Goal: Task Accomplishment & Management: Complete application form

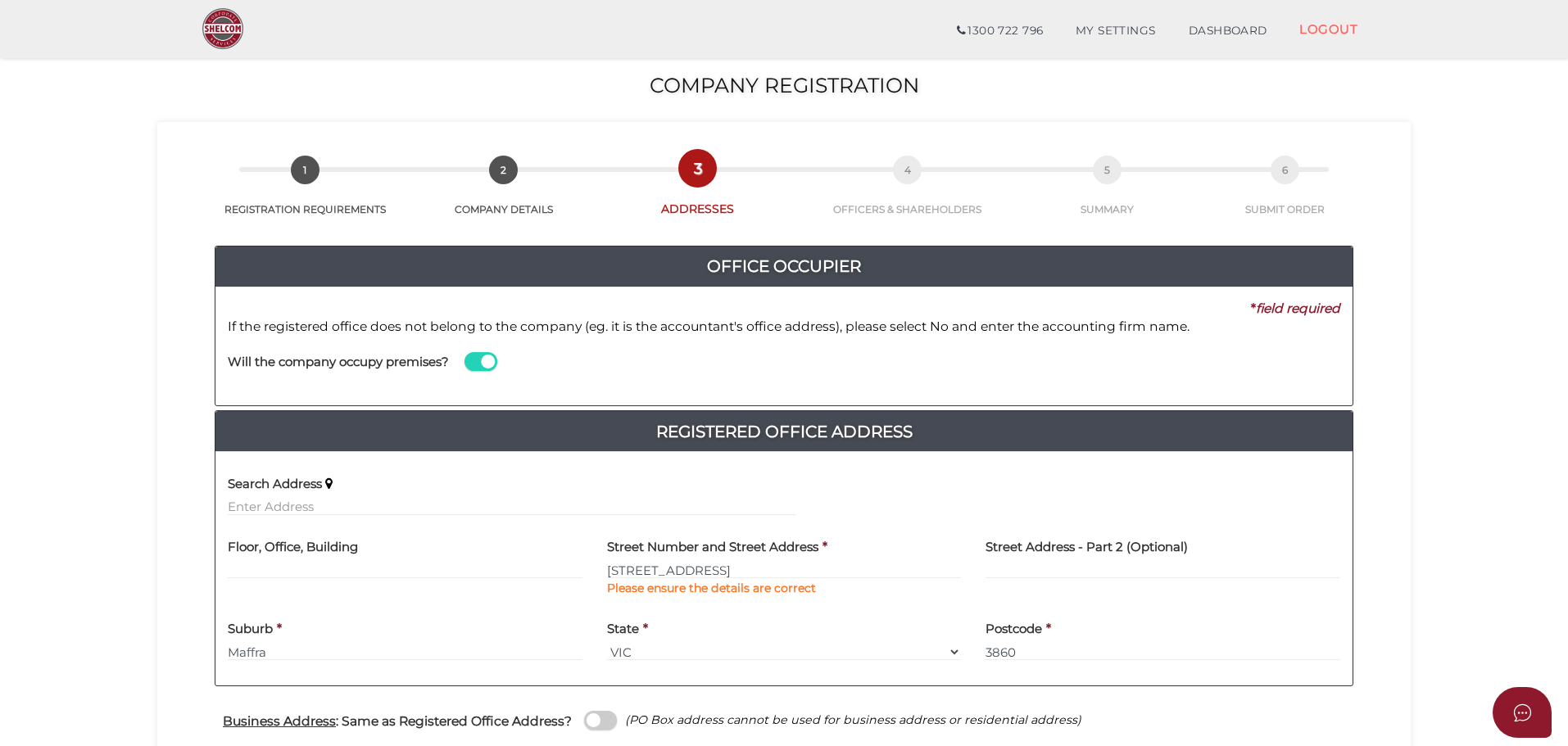
scroll to position [246, 0]
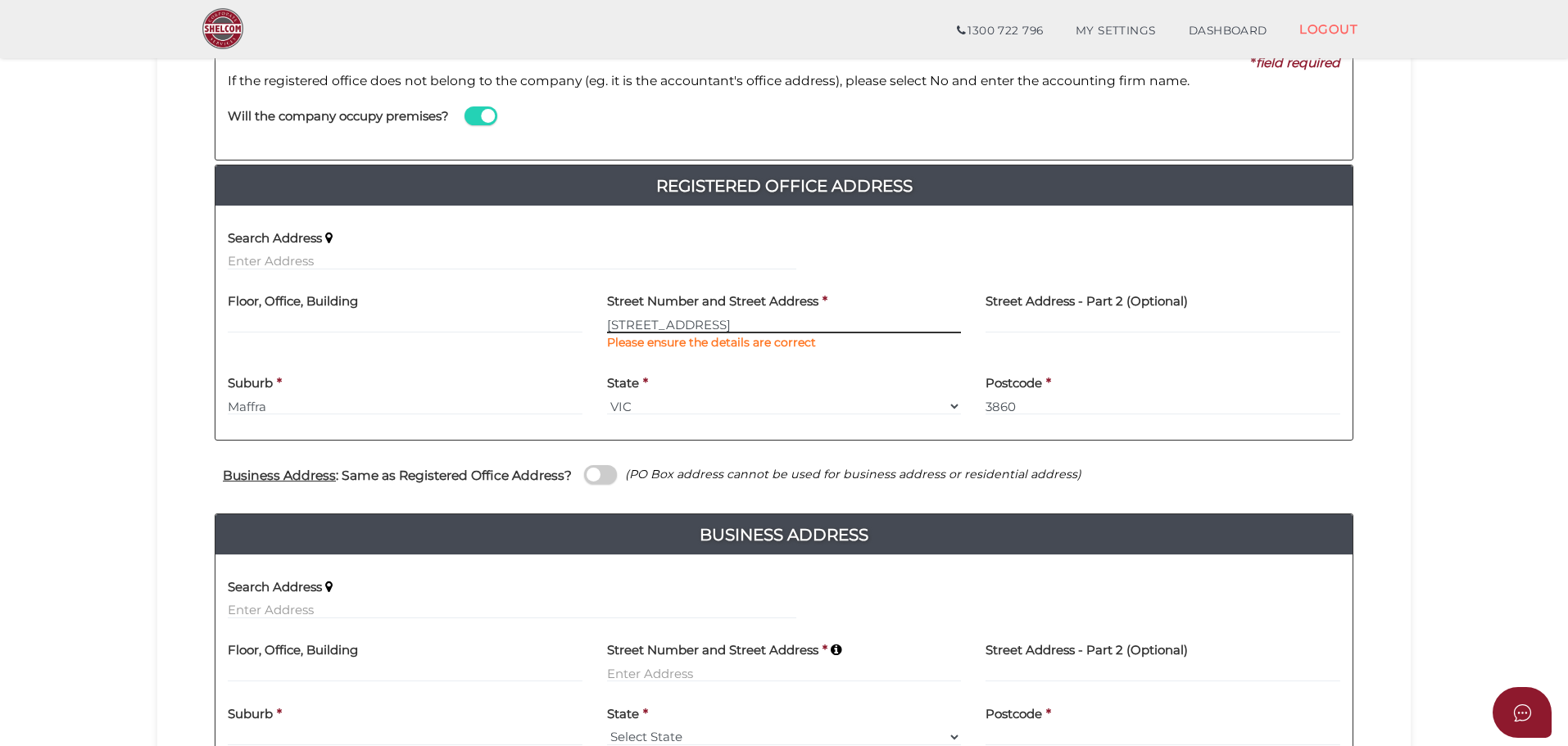
click at [667, 327] on input "150 Selling Road" at bounding box center [784, 324] width 355 height 18
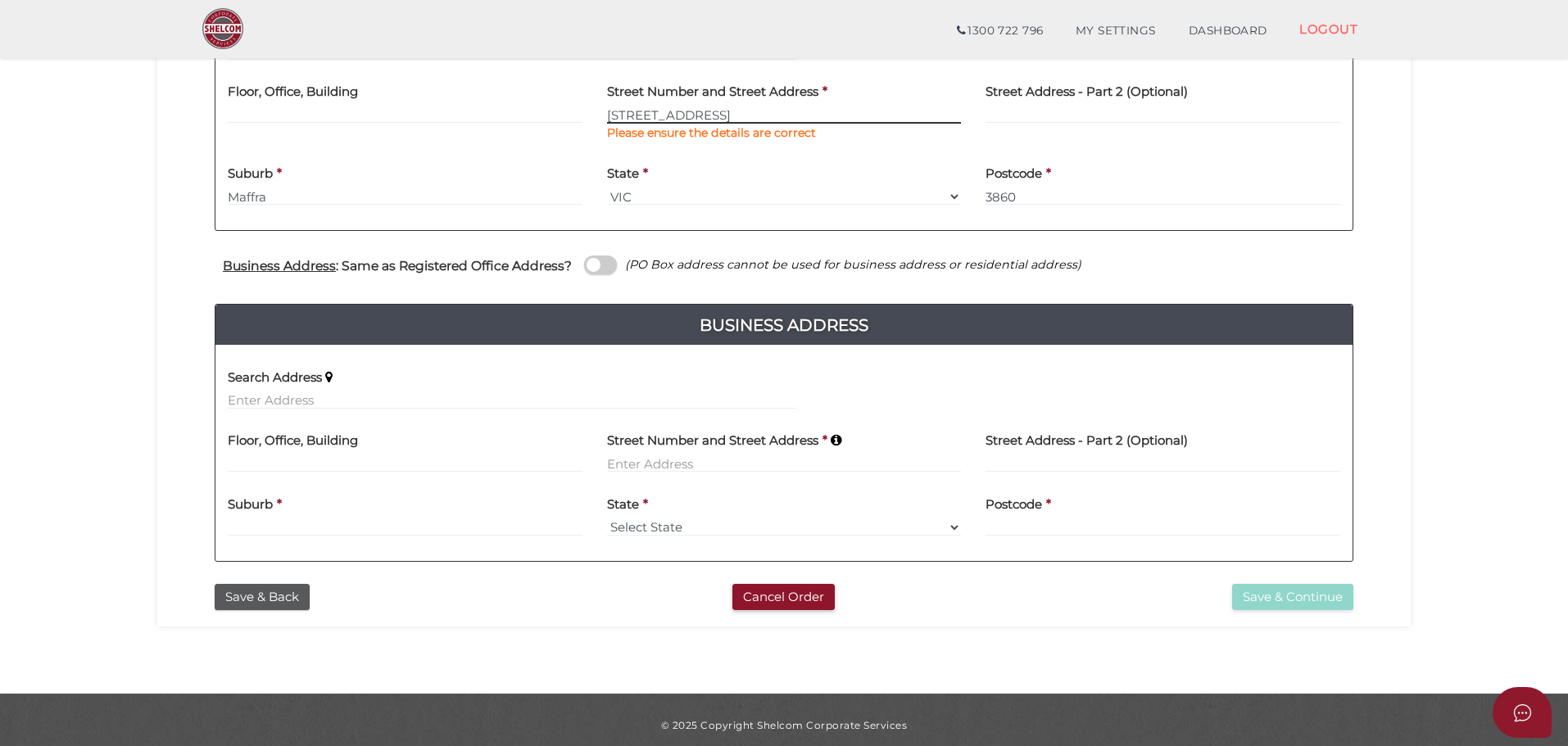
scroll to position [466, 0]
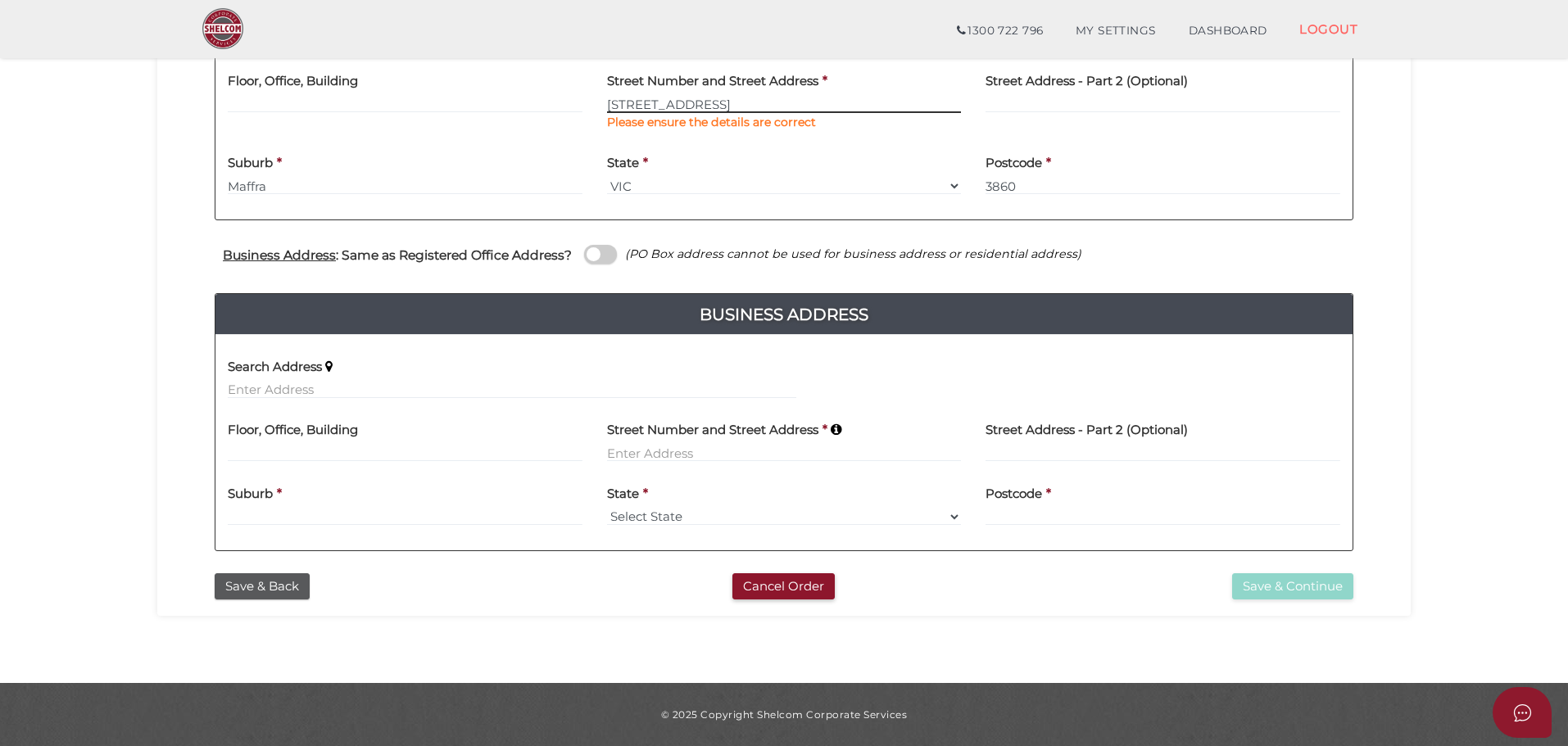
type input "[STREET_ADDRESS]"
click at [609, 253] on span at bounding box center [600, 254] width 33 height 19
click at [0, 0] on input "checkbox" at bounding box center [0, 0] width 0 height 0
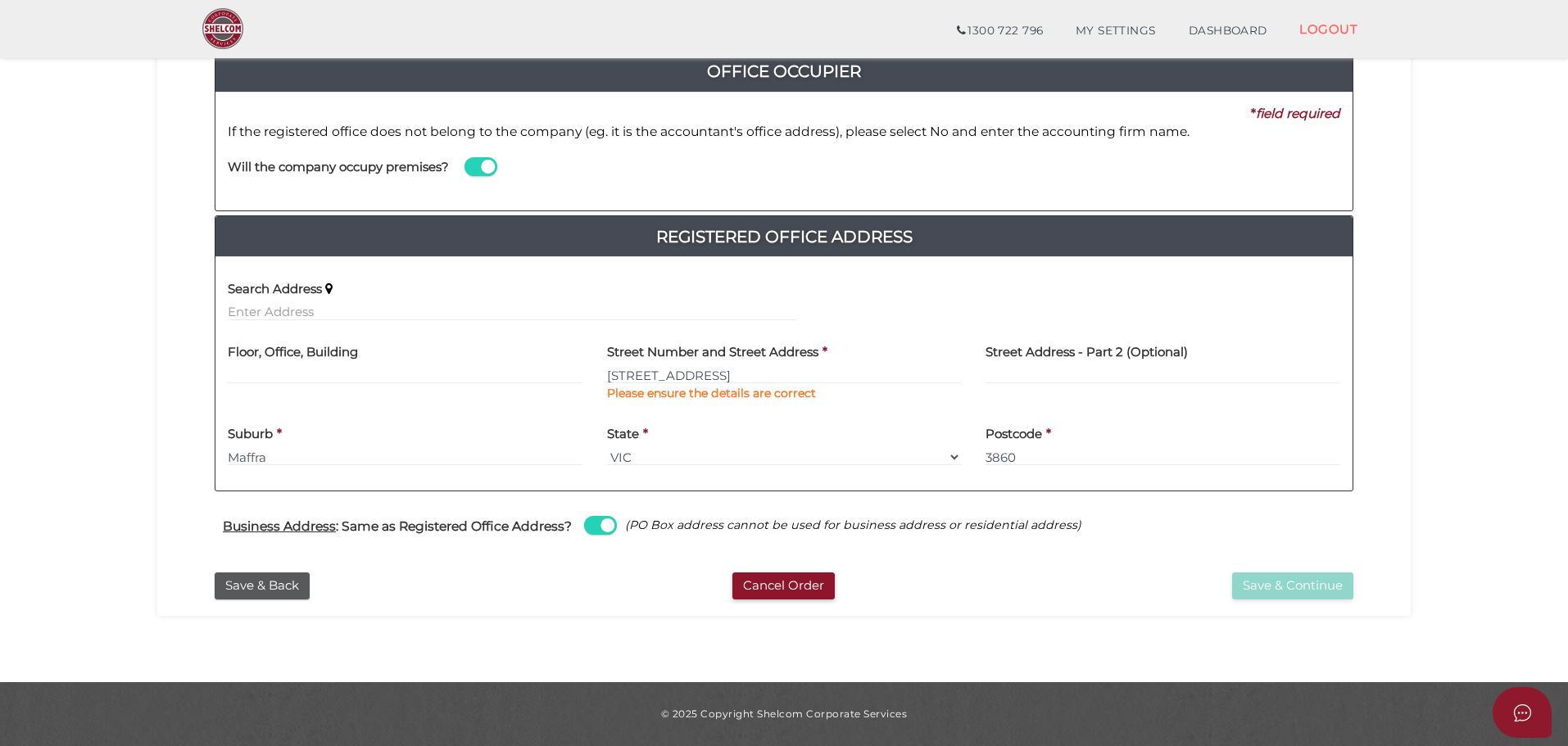
scroll to position [195, 0]
click at [1306, 587] on button "Save & Continue" at bounding box center [1293, 587] width 122 height 27
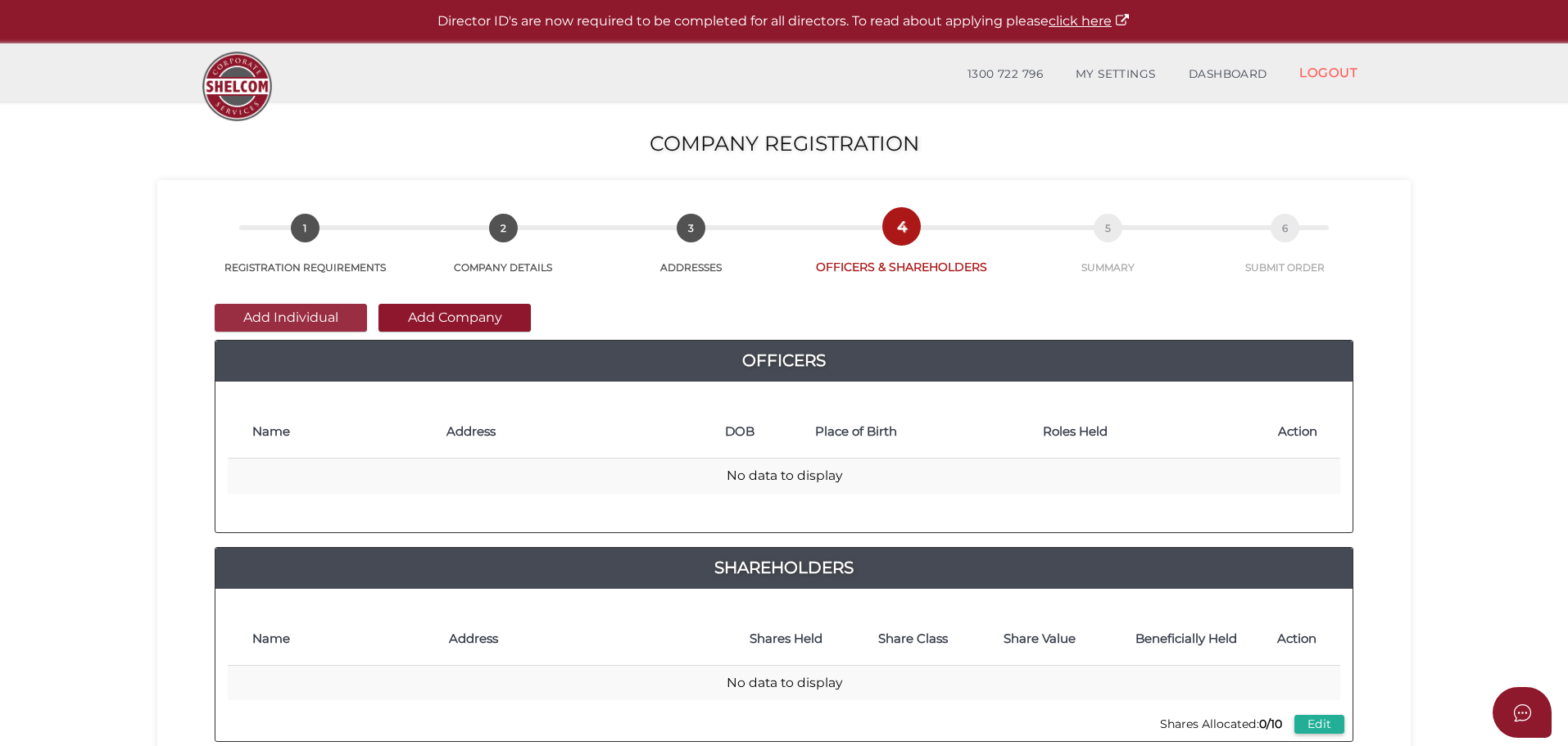
click at [307, 313] on button "Add Individual" at bounding box center [291, 318] width 152 height 28
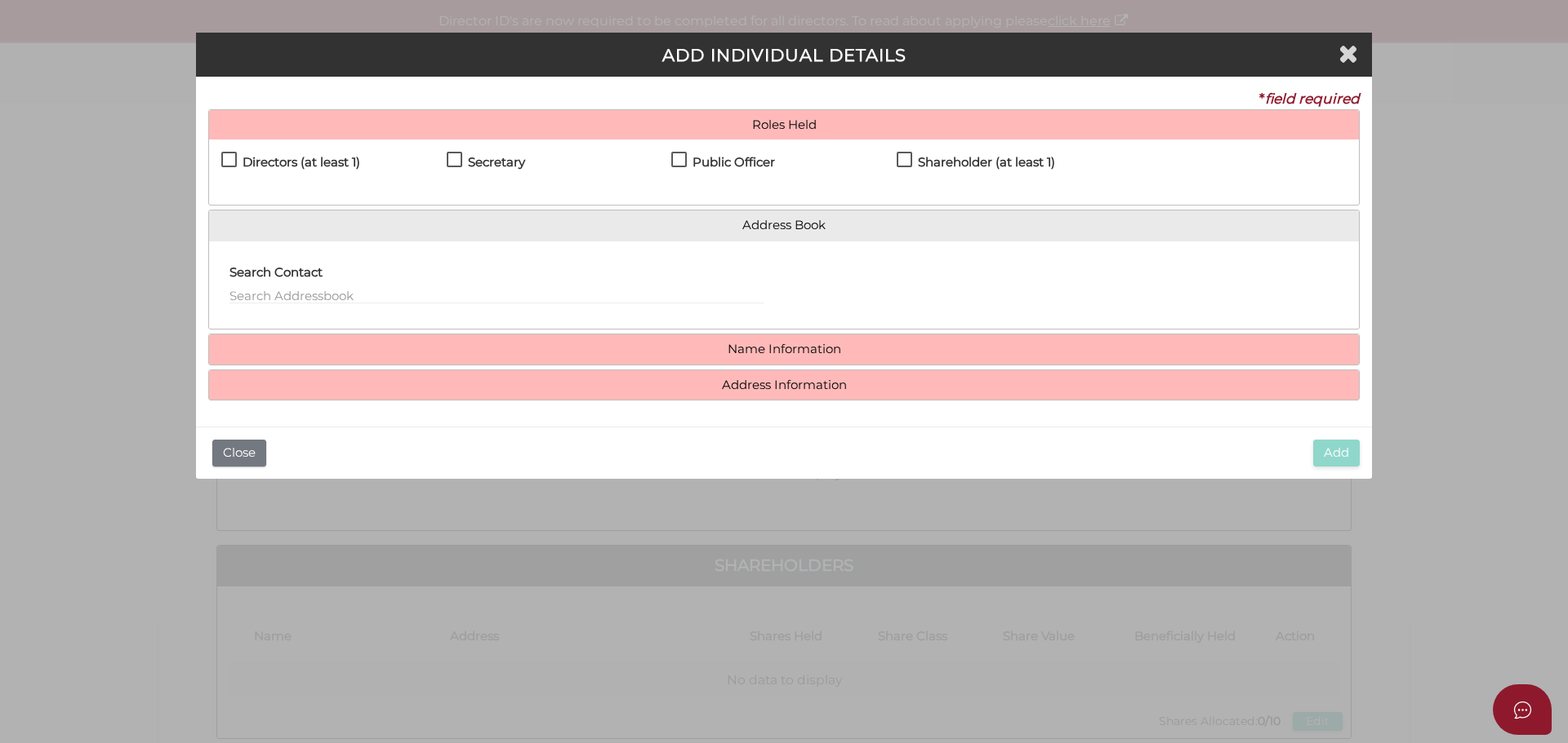
click at [229, 160] on label "Directors (at least 1)" at bounding box center [290, 166] width 139 height 20
checkbox input "true"
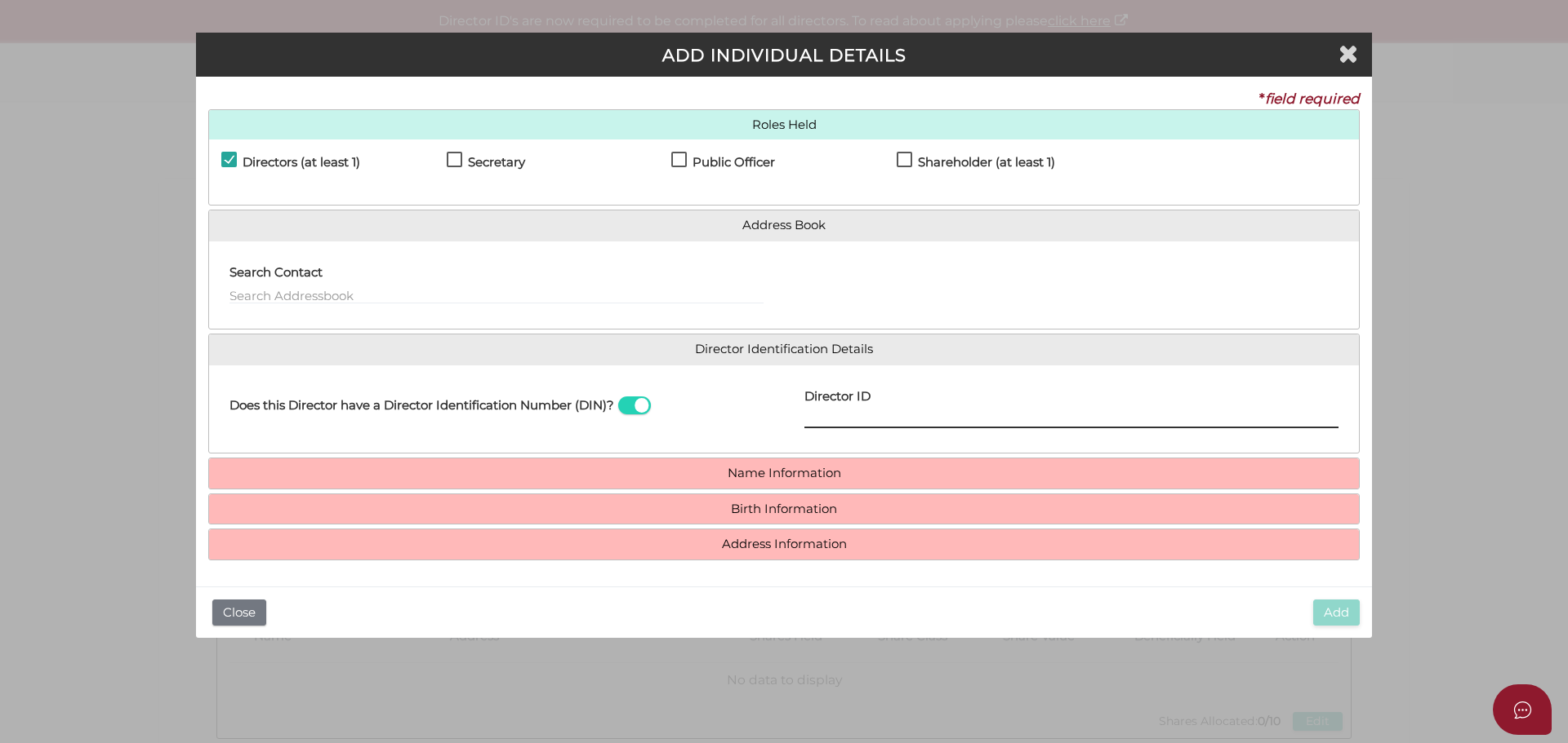
drag, startPoint x: 837, startPoint y: 414, endPoint x: 518, endPoint y: 389, distance: 320.0
click at [838, 414] on input "Director ID" at bounding box center [1071, 419] width 534 height 18
click at [825, 410] on label "Director ID" at bounding box center [836, 394] width 66 height 33
click at [825, 410] on input "Director ID" at bounding box center [1071, 419] width 534 height 18
paste input "036269224858433"
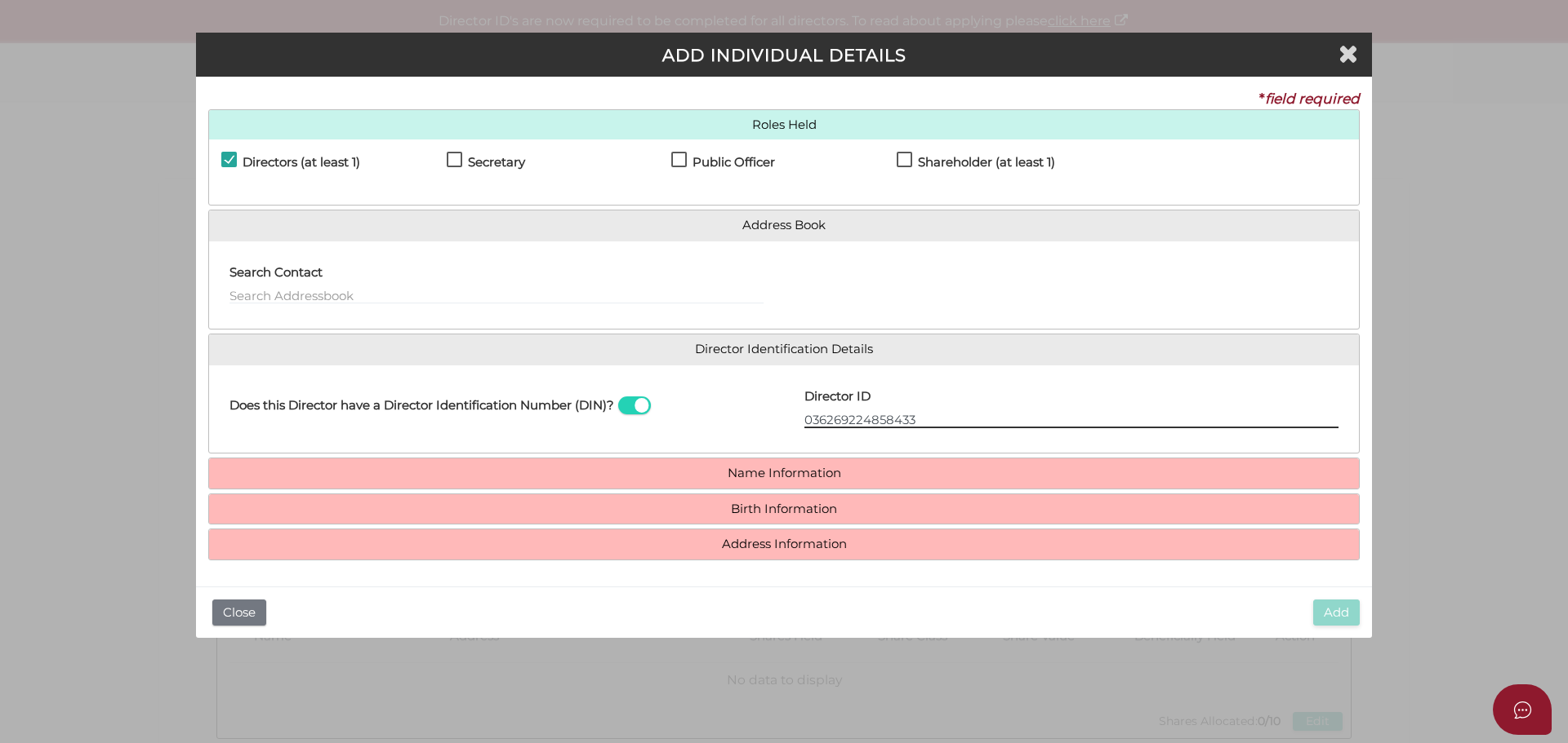
type input "036269224858433"
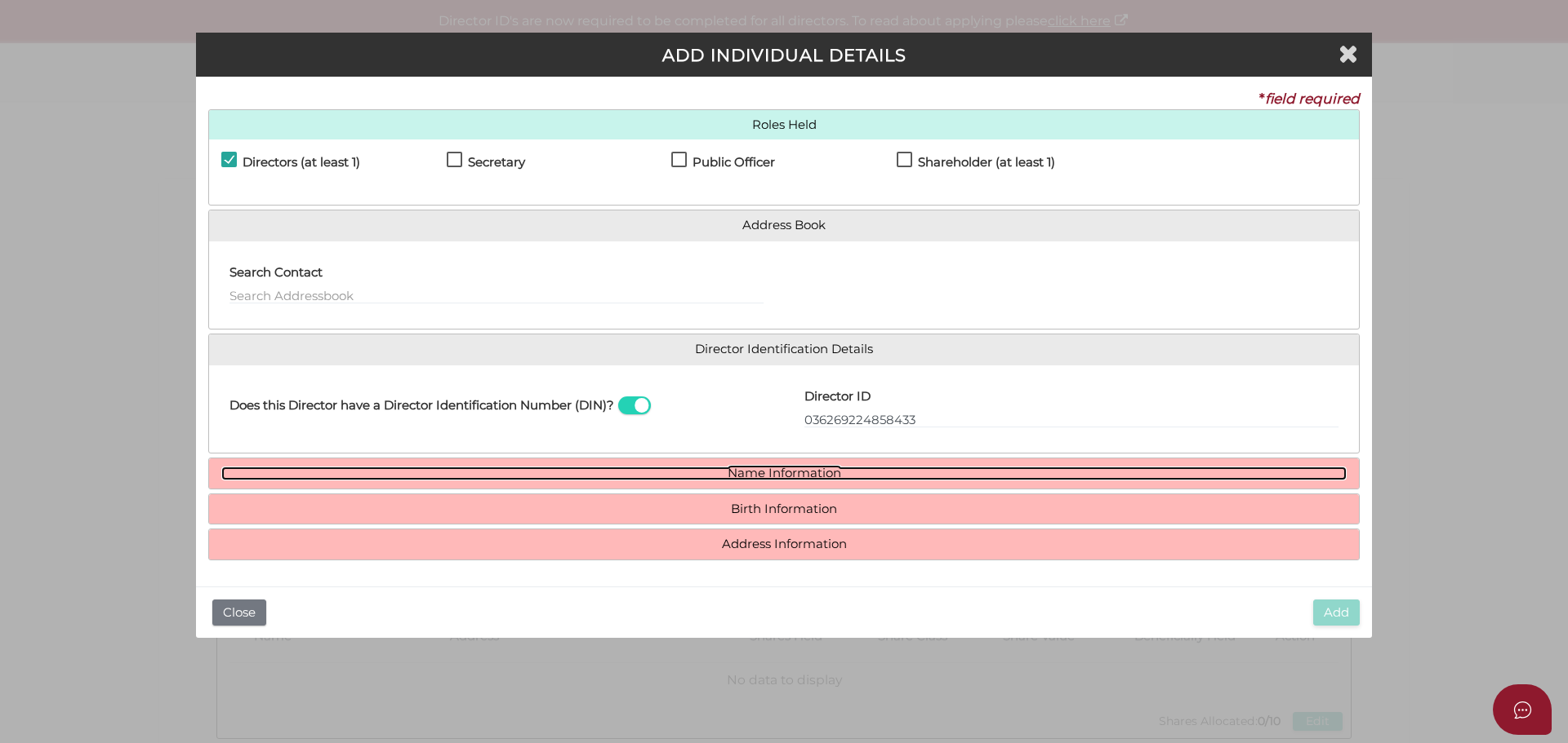
click at [776, 470] on link "Name Information" at bounding box center [784, 473] width 1125 height 14
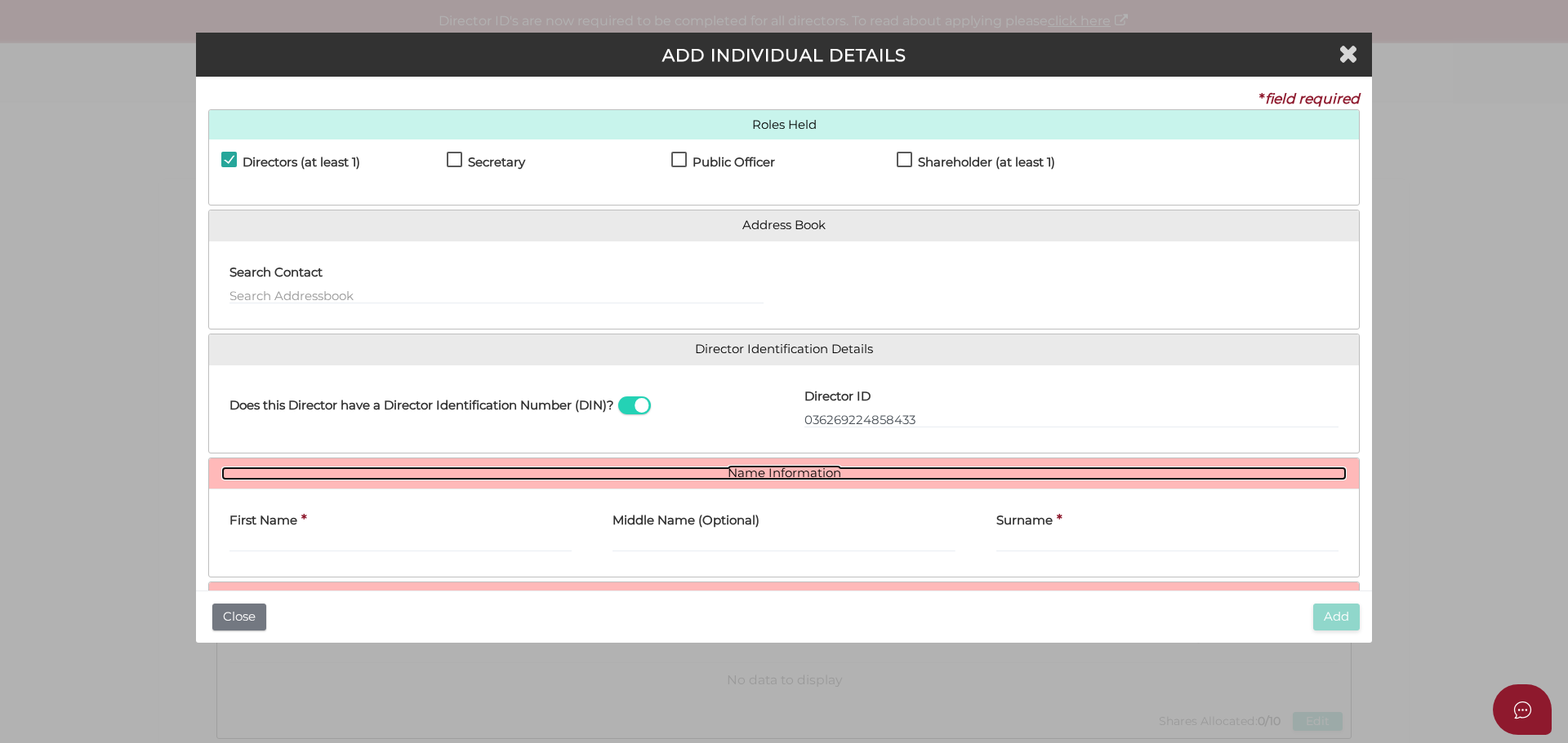
scroll to position [84, 0]
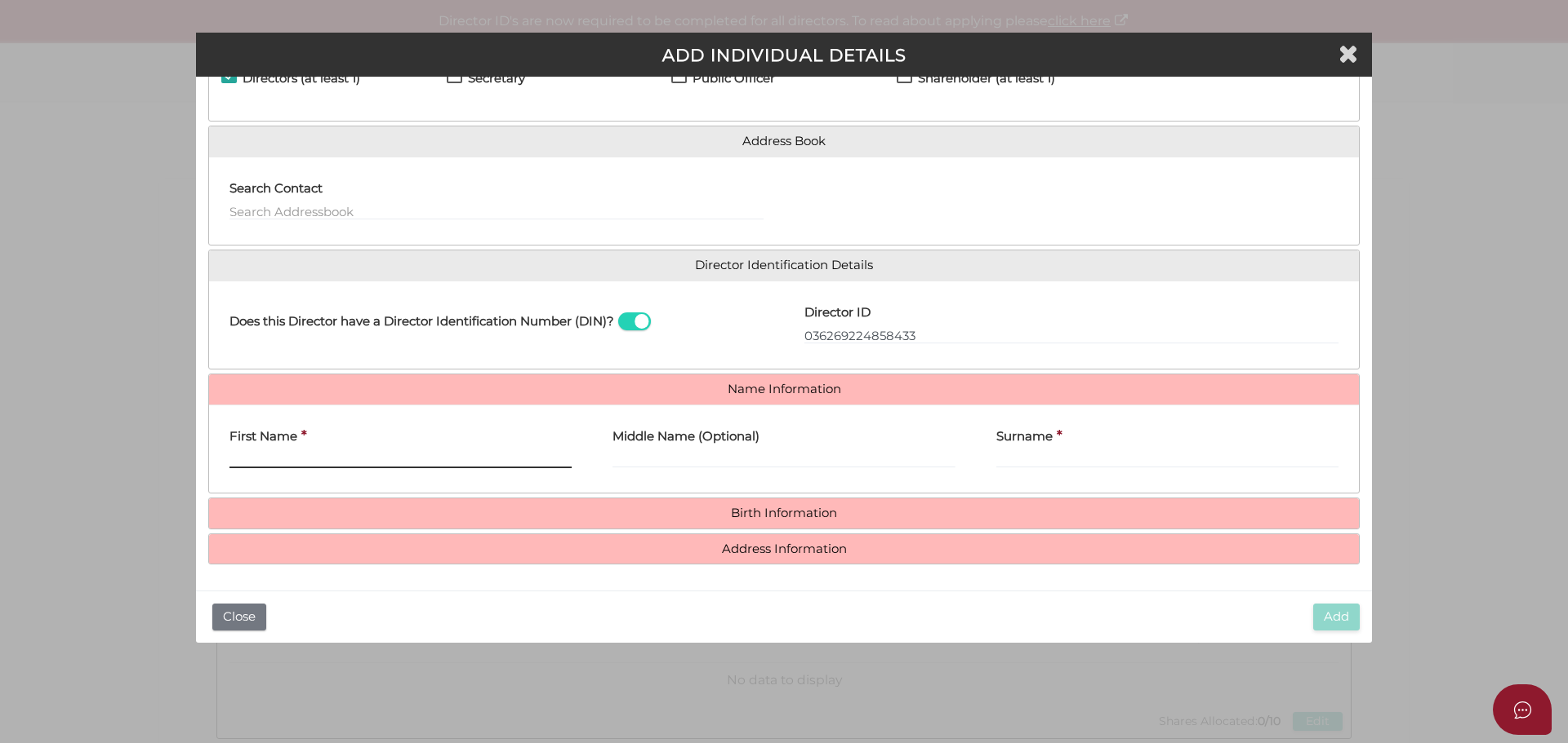
click at [365, 452] on input "First Name" at bounding box center [400, 459] width 342 height 18
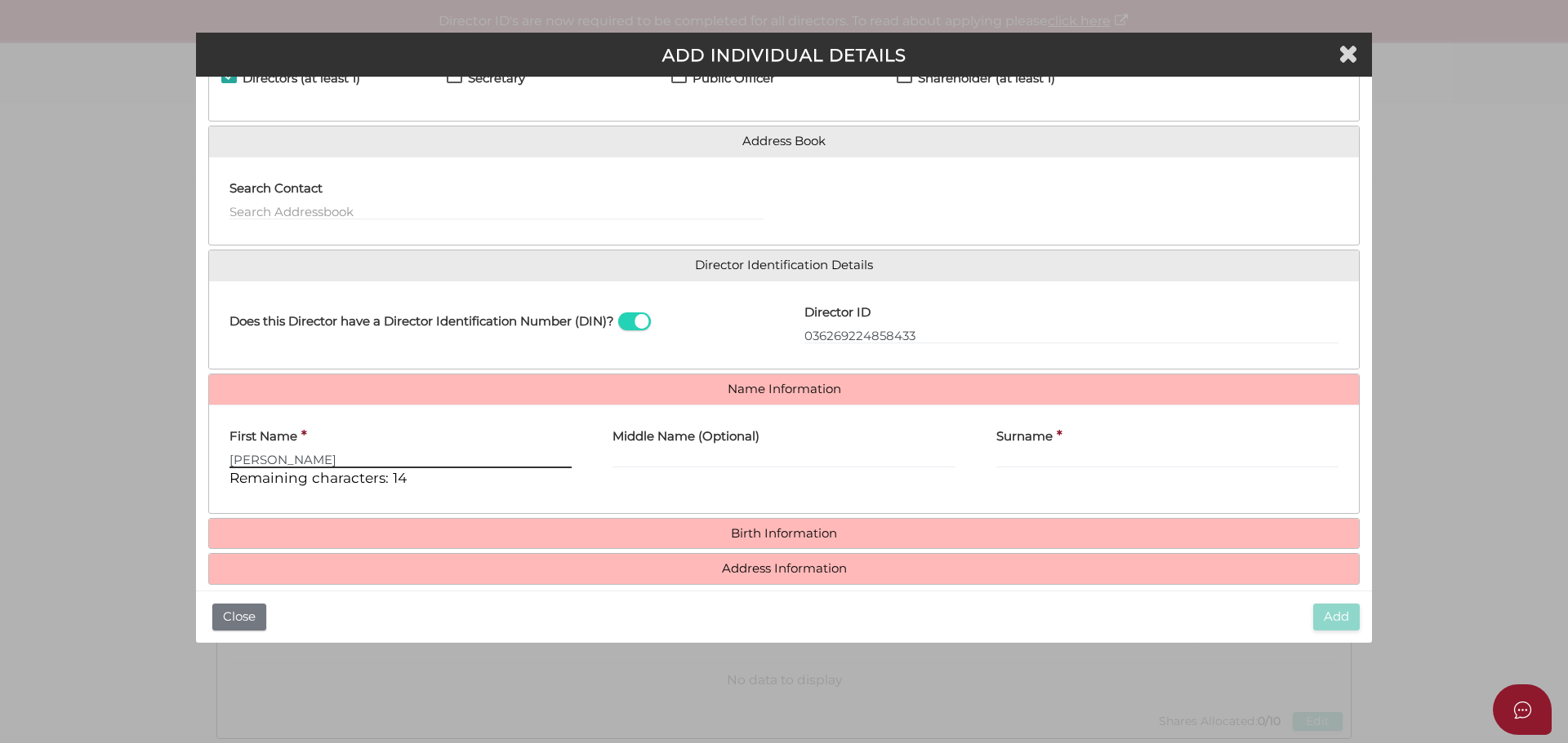
type input "Stuart"
type input "James"
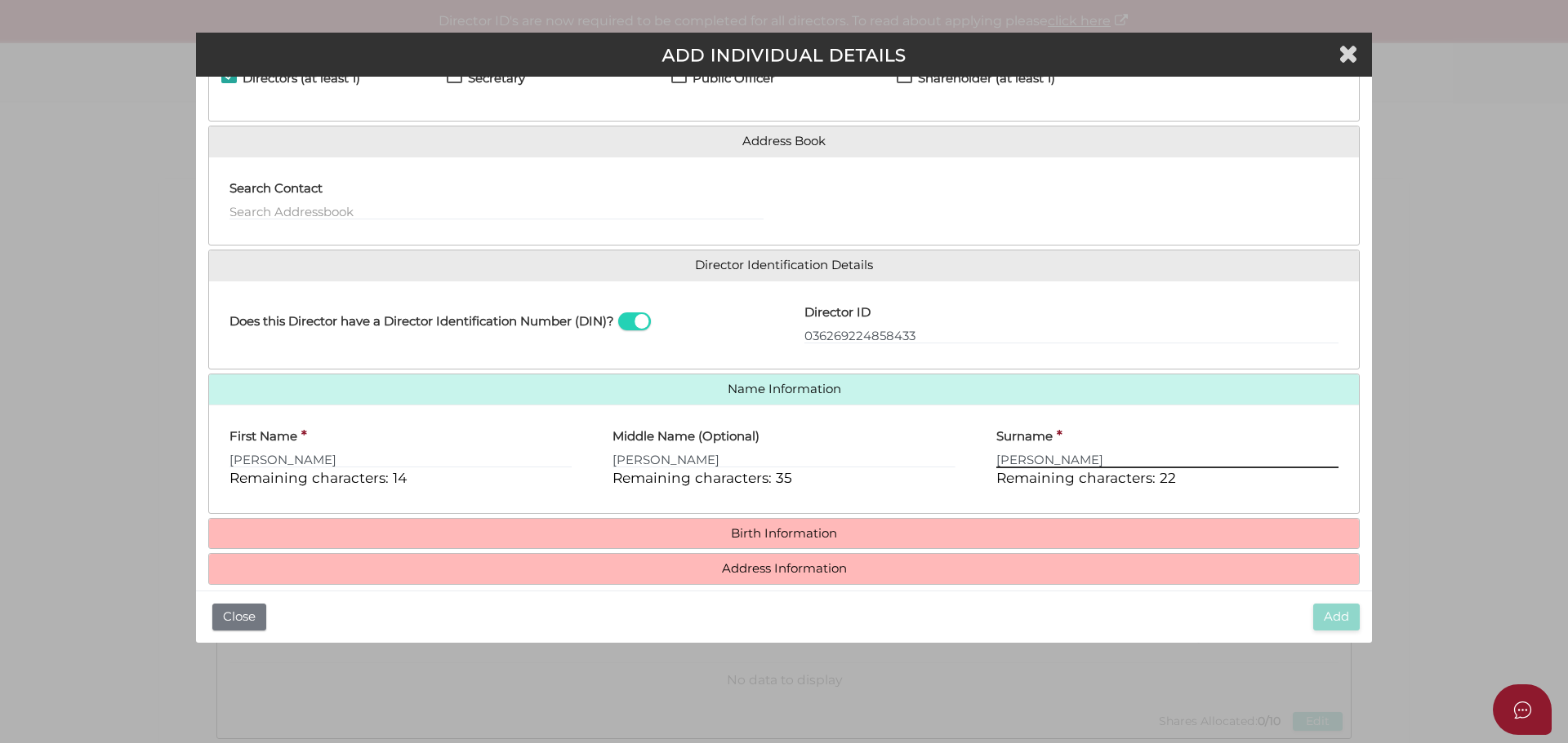
type input "Anderson"
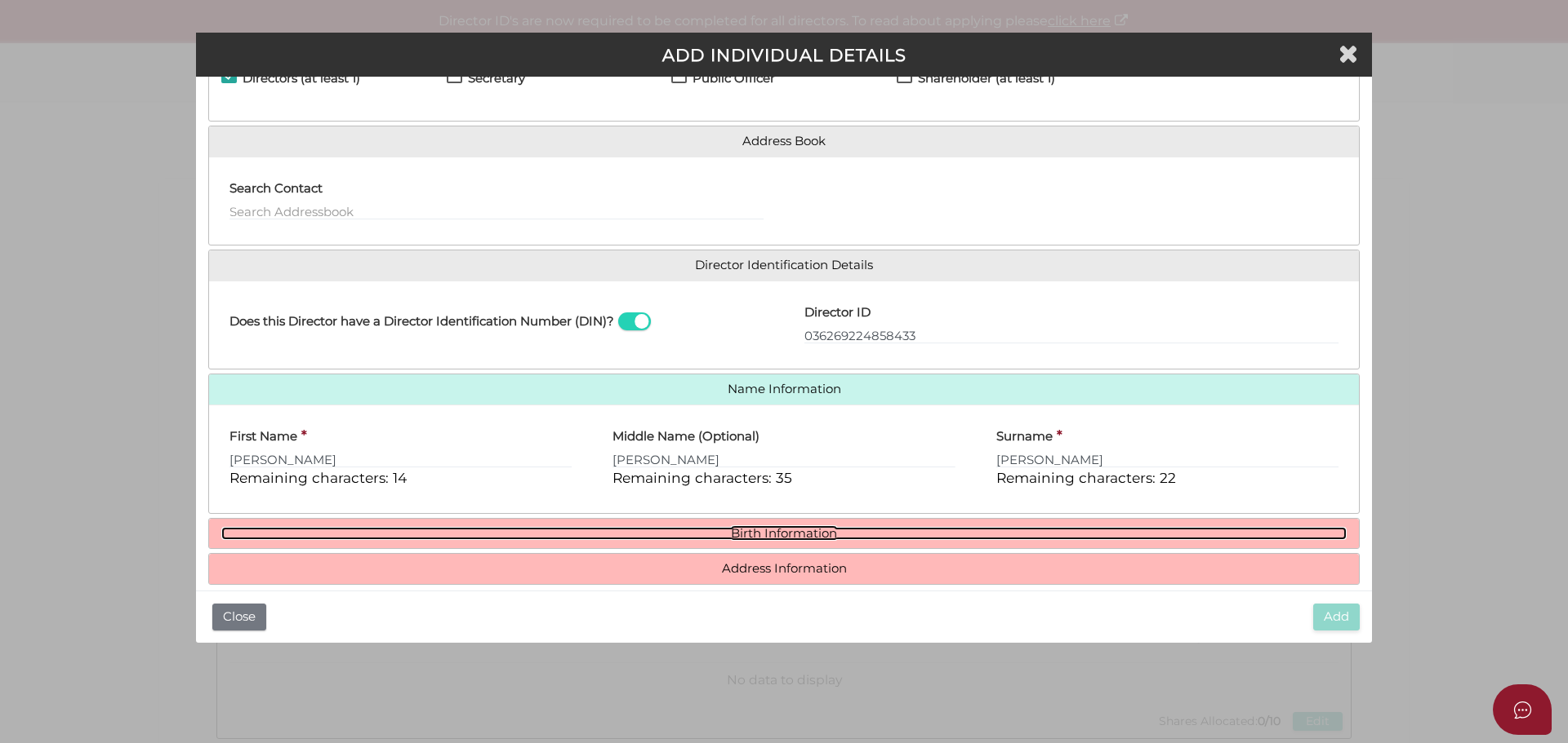
click at [792, 531] on link "Birth Information" at bounding box center [784, 534] width 1125 height 14
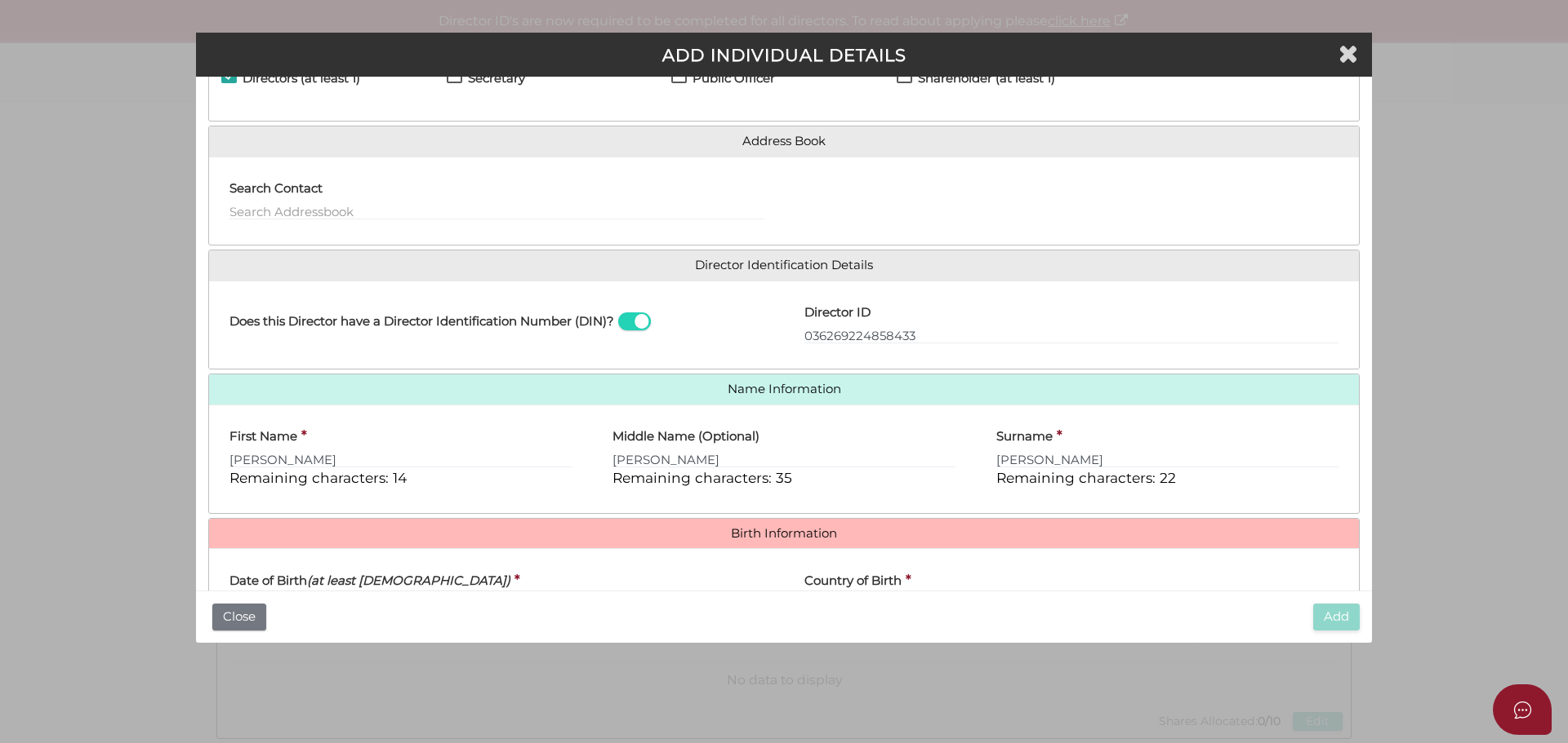
click at [233, 575] on h4 "Date of Birth (at least 18 years old)" at bounding box center [370, 581] width 281 height 14
click at [233, 595] on input "Date of Birth (at least 18 years old)" at bounding box center [497, 603] width 534 height 18
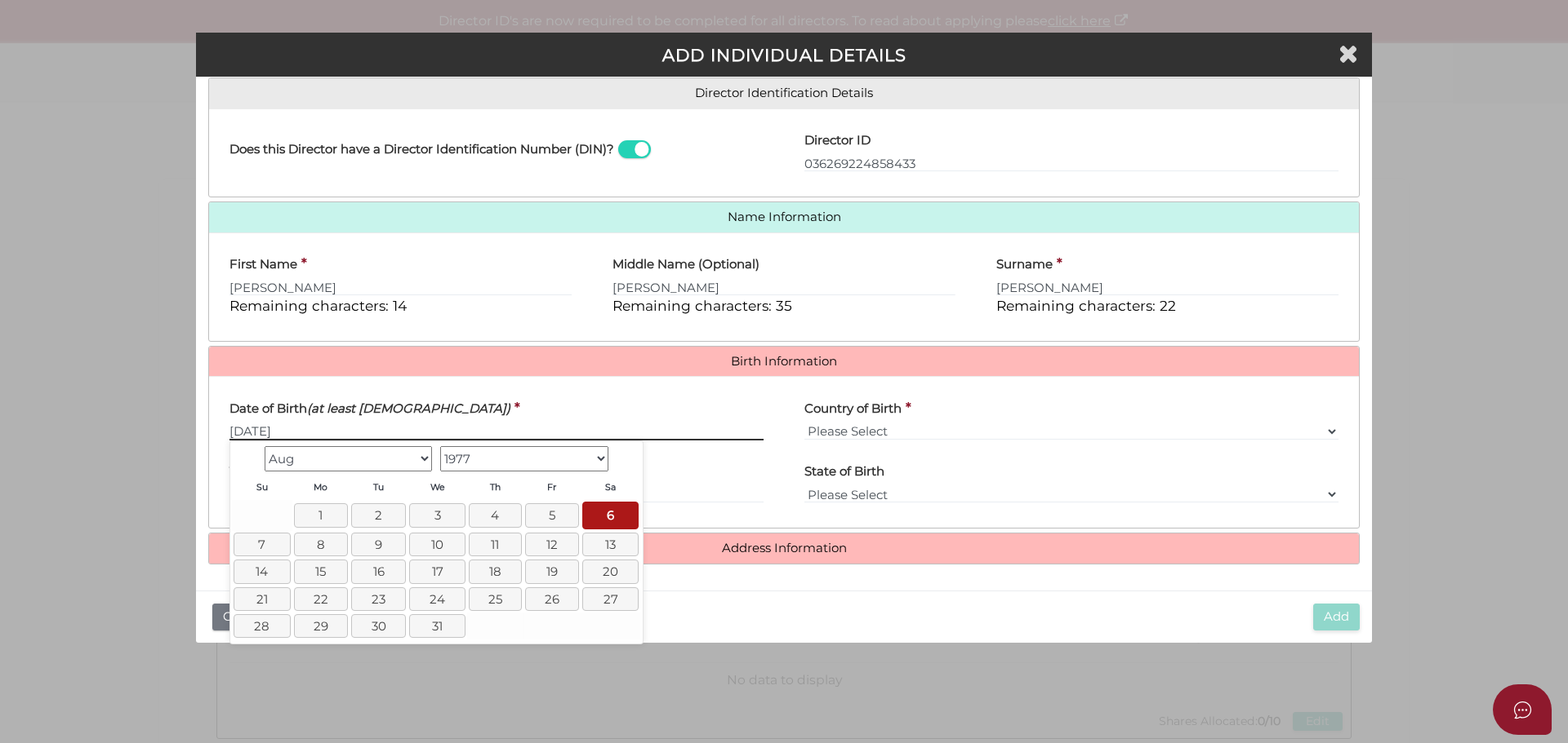
type input "[DATE]"
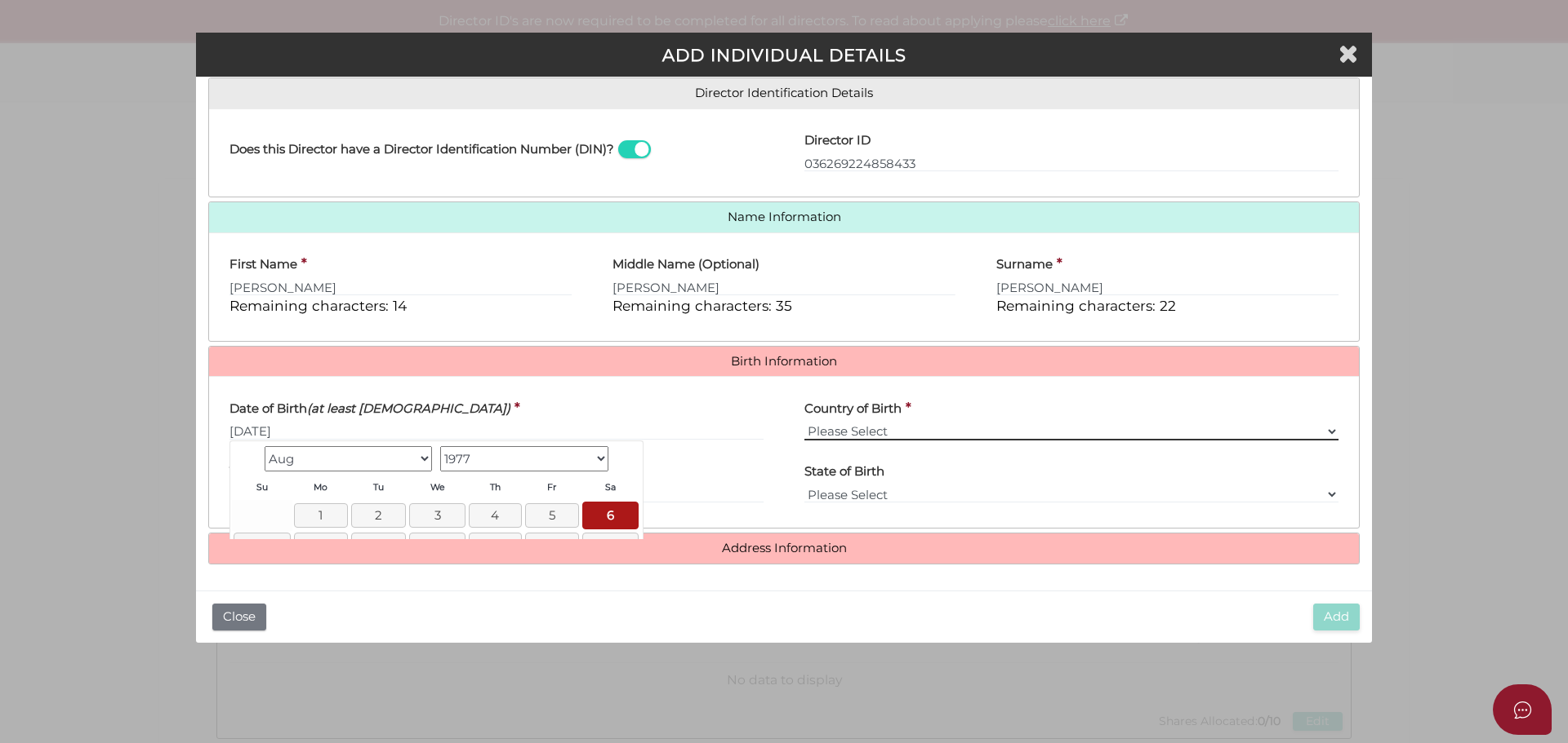
click at [849, 427] on select "Please Select v Australia Afghanistan Albania Algeria American Samoa Andorra An…" at bounding box center [1071, 432] width 534 height 18
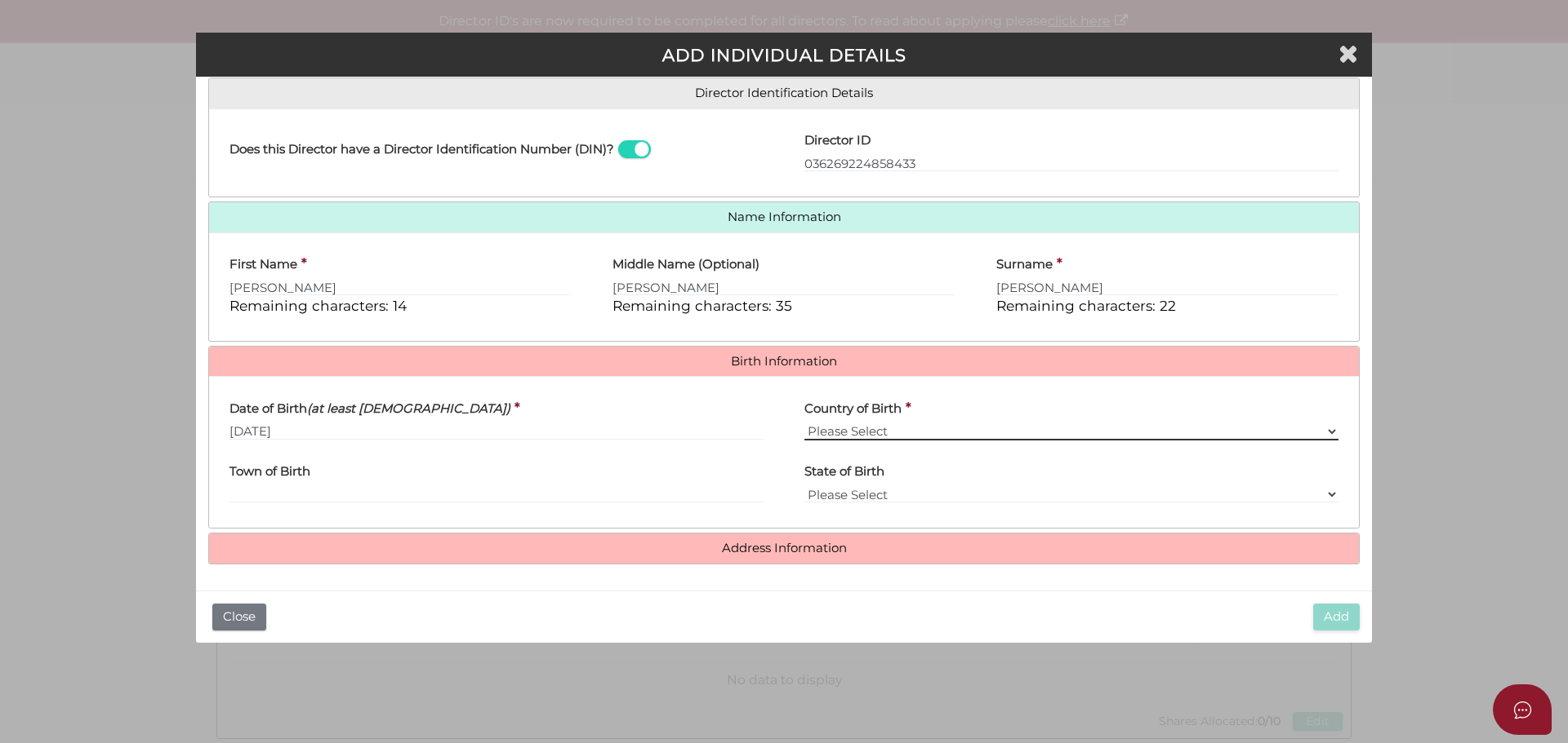
select select "[GEOGRAPHIC_DATA]"
click at [804, 423] on select "Please Select v Australia Afghanistan Albania Algeria American Samoa Andorra An…" at bounding box center [1071, 432] width 534 height 18
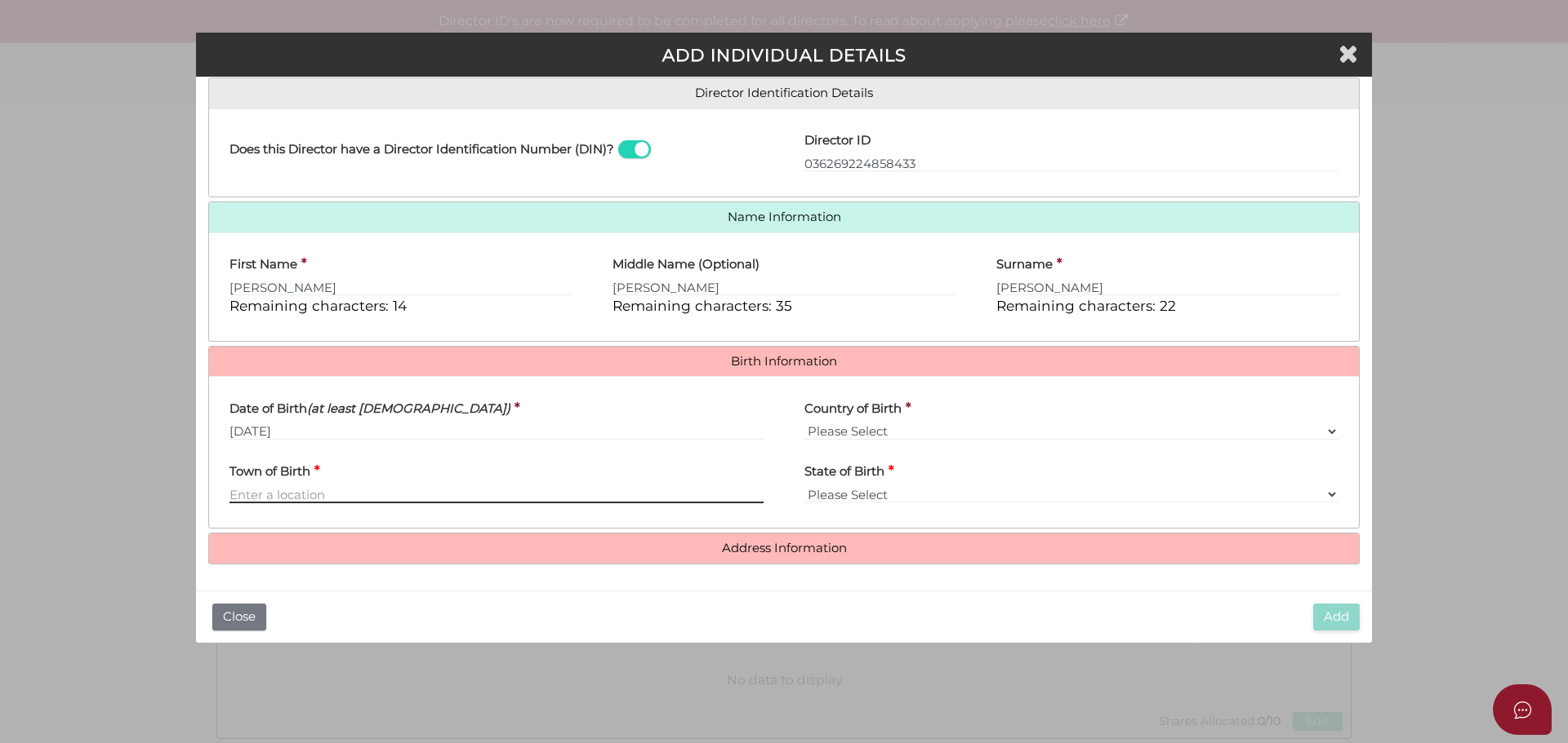
click at [320, 493] on input "Town of Birth" at bounding box center [497, 494] width 534 height 18
click at [834, 490] on select "Please Select VIC ACT NSW NT QLD TAS WA SA" at bounding box center [1071, 494] width 534 height 18
select select "VIC"
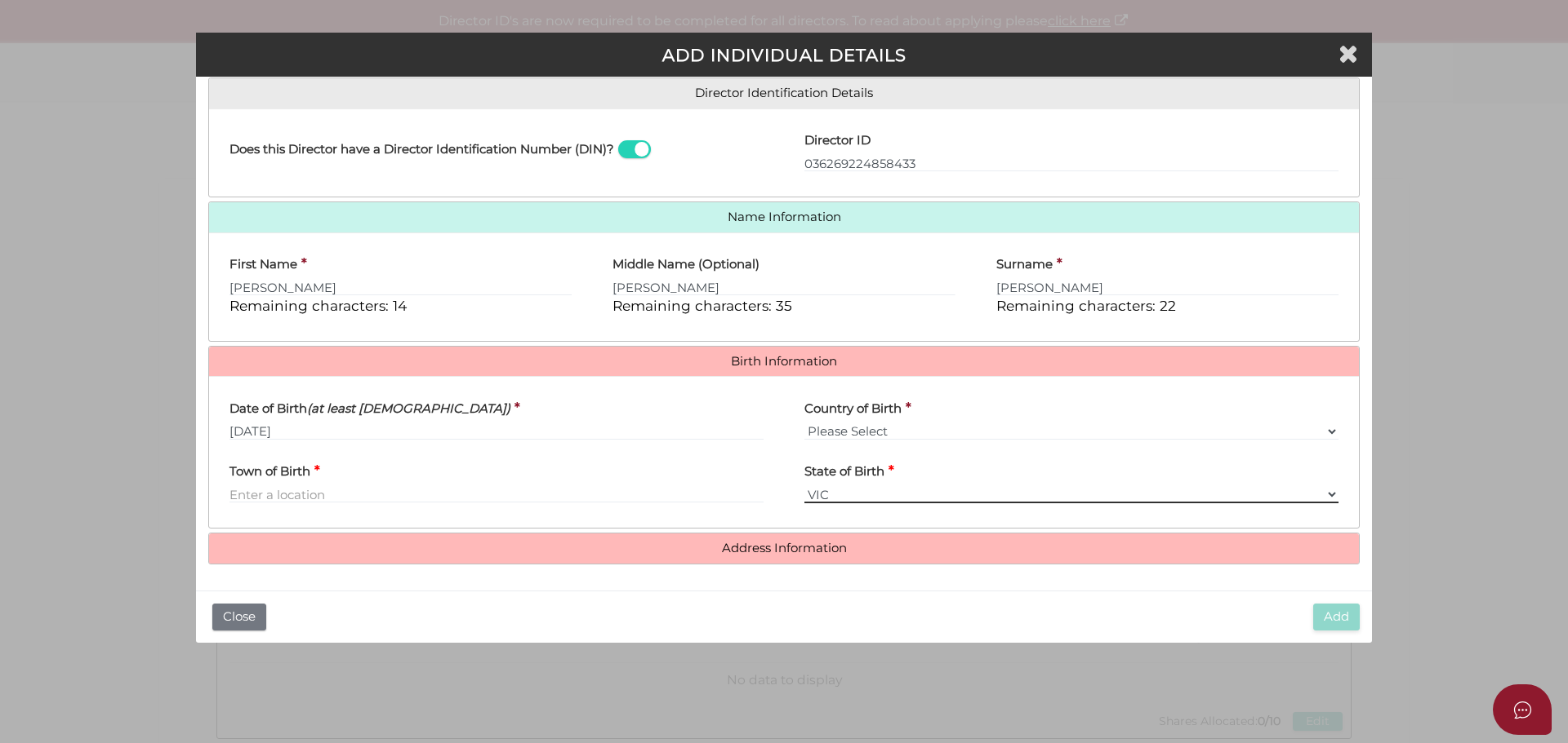
click at [804, 485] on select "Please Select VIC ACT NSW NT QLD TAS WA SA" at bounding box center [1071, 494] width 534 height 18
click at [17, 427] on div "Pty Ltd ADD INDIVIDUAL DETAILS * field required Roles Held Directors (at least …" at bounding box center [784, 371] width 1568 height 743
click at [129, 429] on div "Pty Ltd ADD INDIVIDUAL DETAILS * field required Roles Held Directors (at least …" at bounding box center [784, 371] width 1568 height 743
click at [384, 496] on input "Town of Birth" at bounding box center [497, 494] width 534 height 18
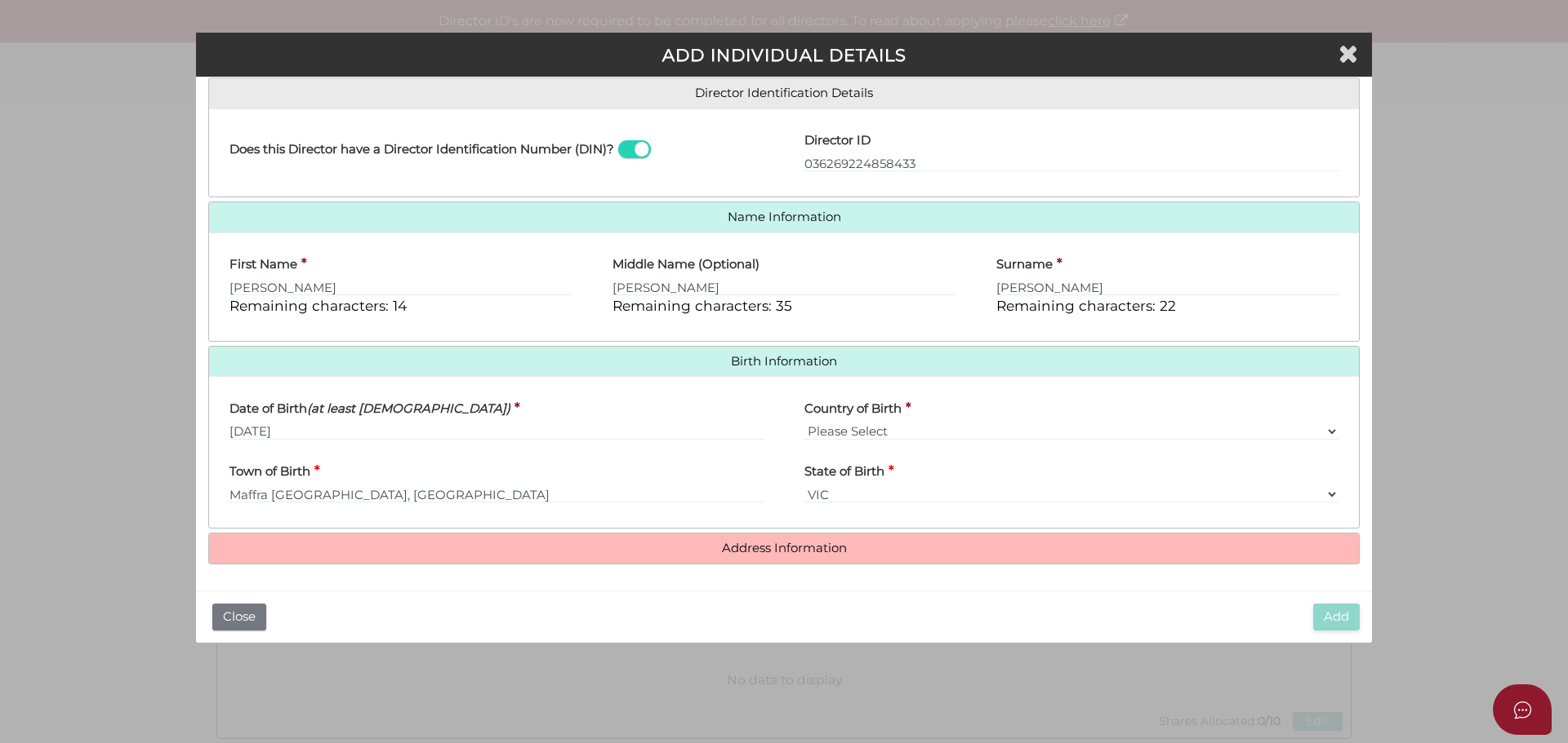
type input "Maffra"
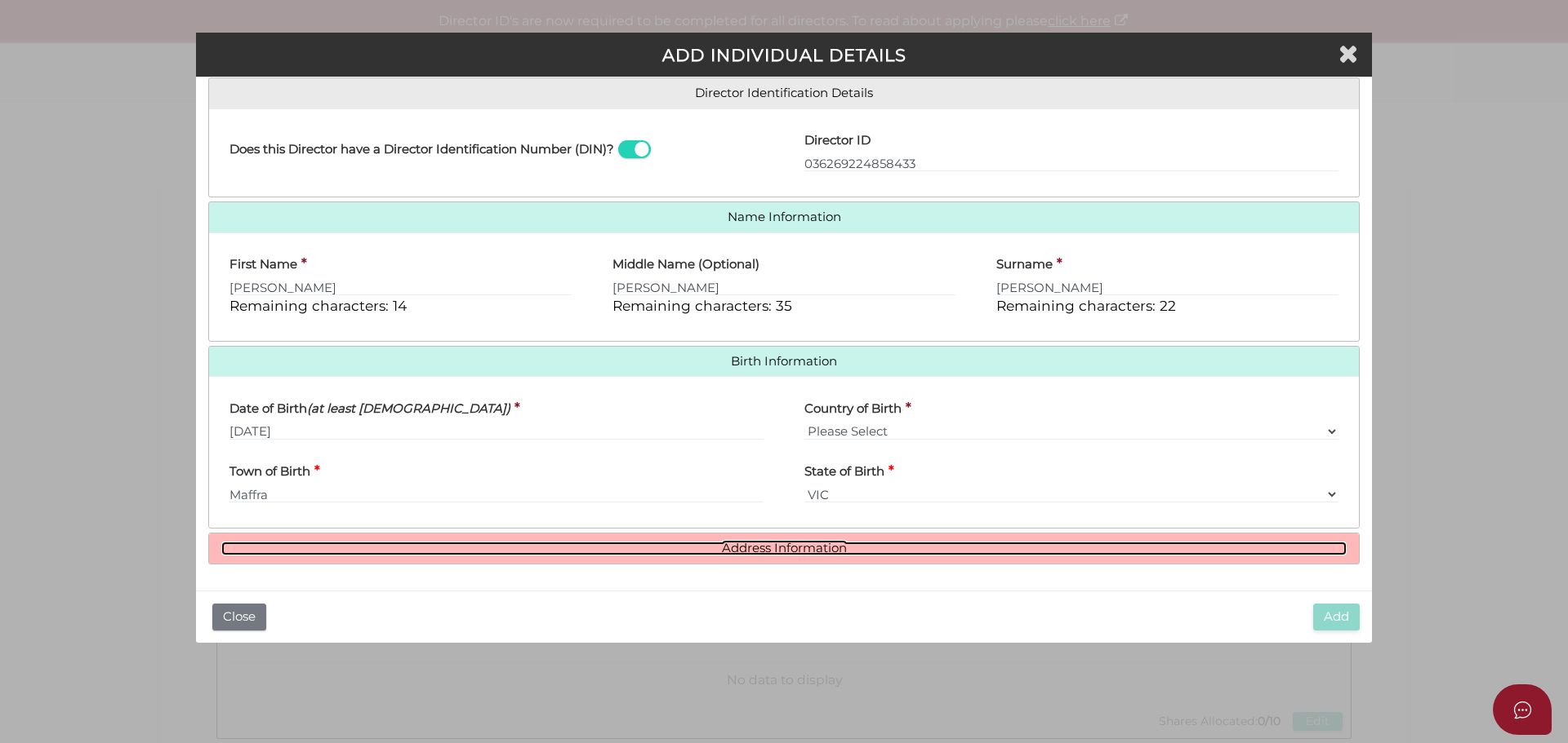
click at [782, 542] on link "Address Information" at bounding box center [784, 549] width 1125 height 14
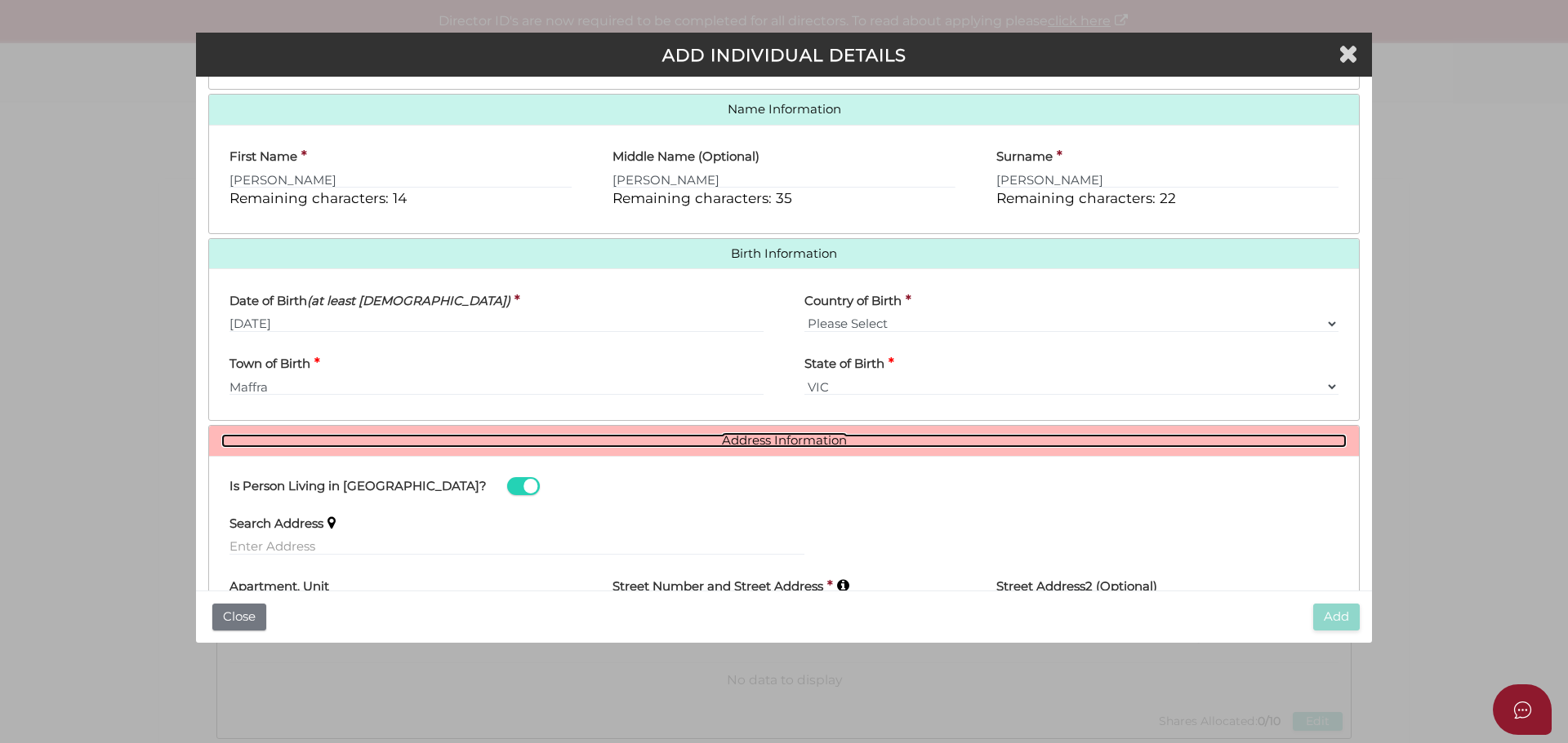
scroll to position [507, 0]
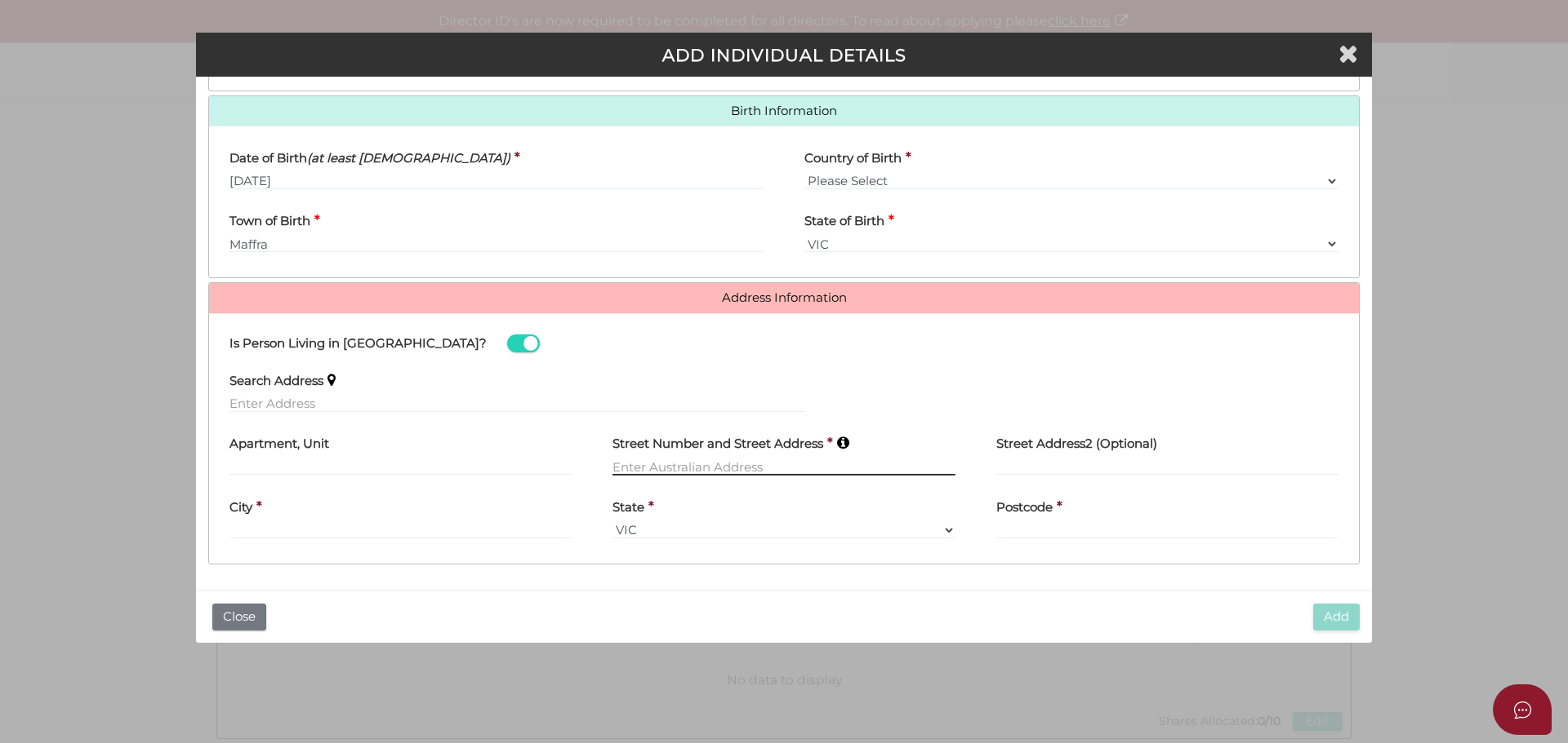
click at [755, 467] on input "text" at bounding box center [783, 467] width 342 height 18
type input "[STREET_ADDRESS]"
click at [340, 527] on div "City *" at bounding box center [400, 514] width 342 height 51
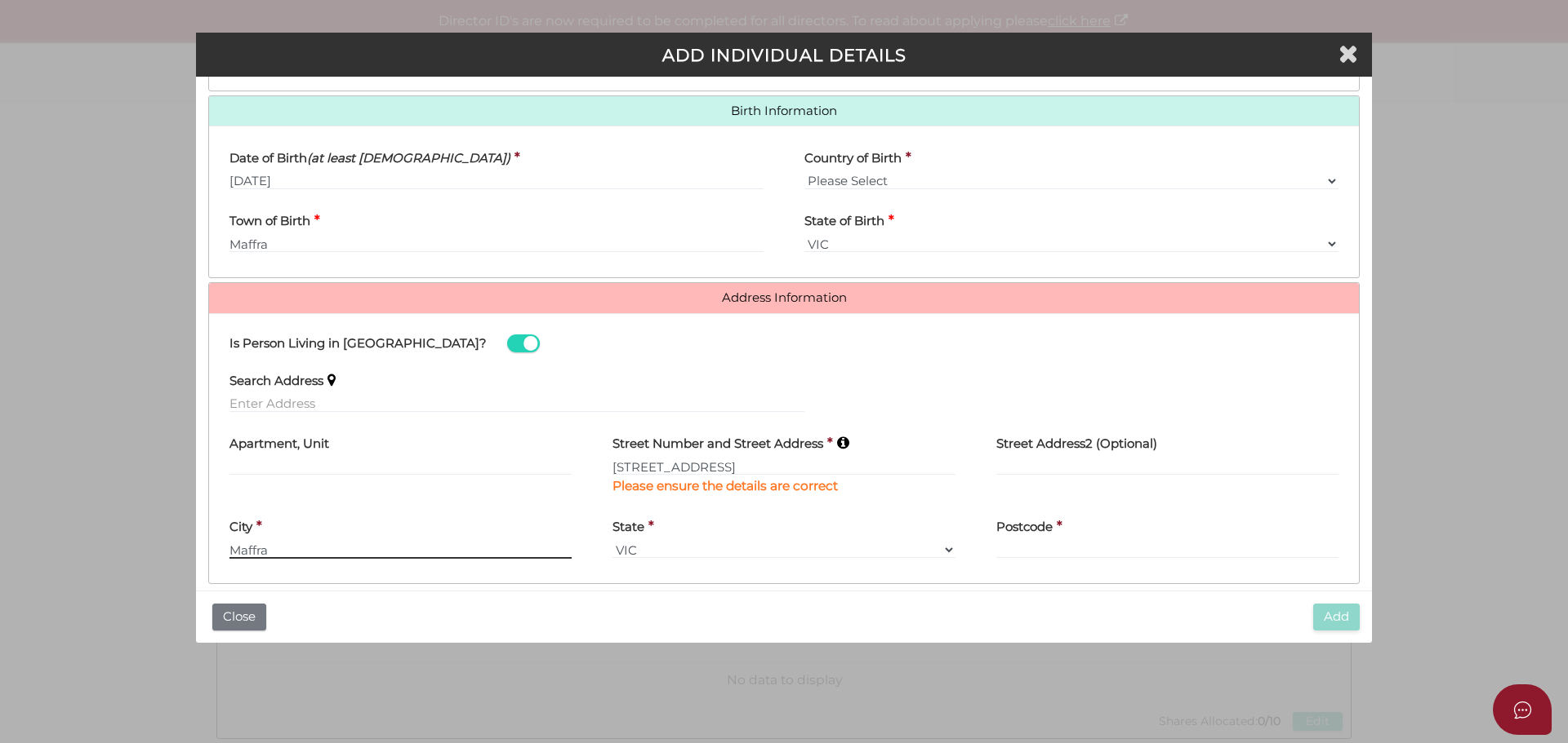
type input "Maffra"
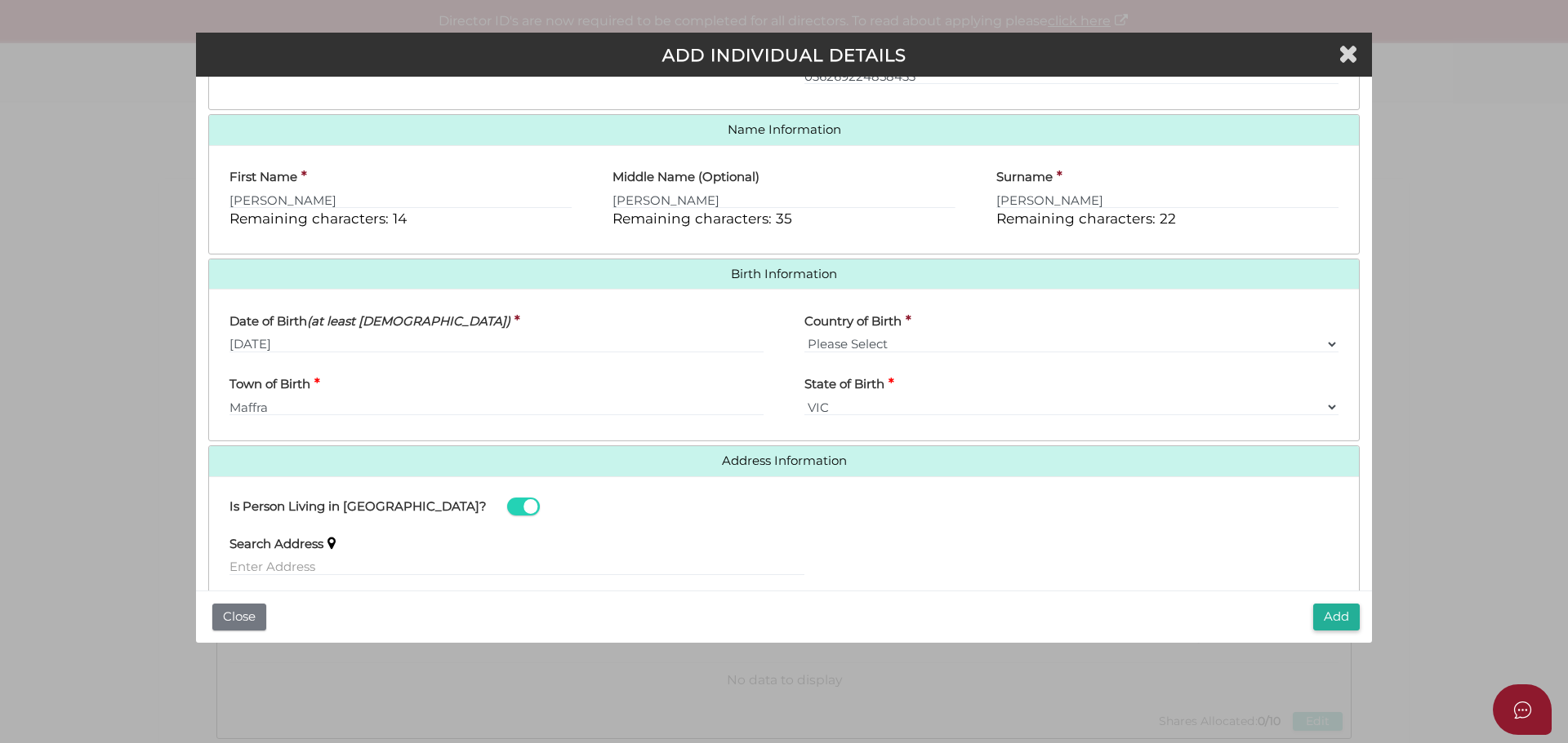
scroll to position [526, 0]
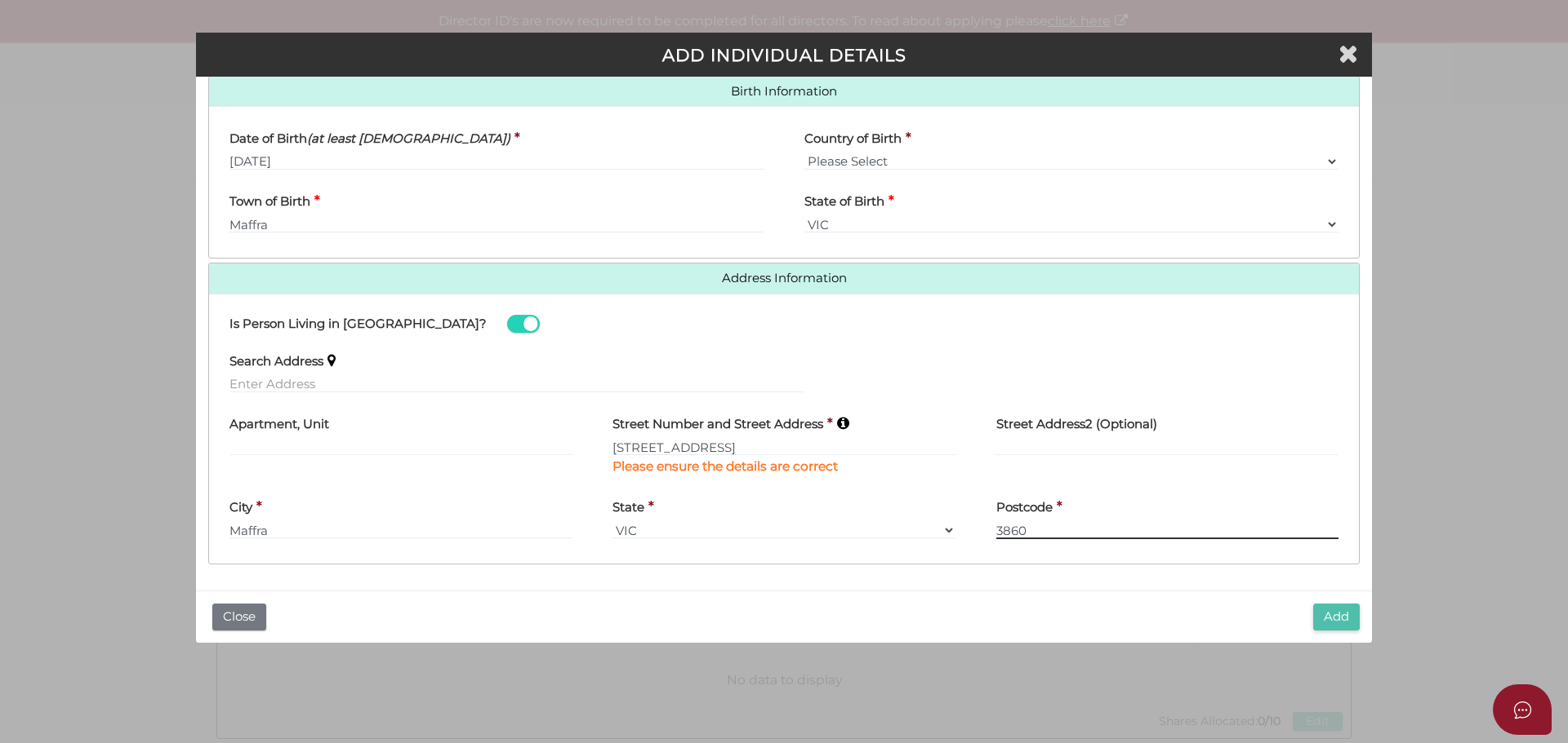
type input "3860"
click at [1338, 616] on button "Add" at bounding box center [1336, 618] width 47 height 27
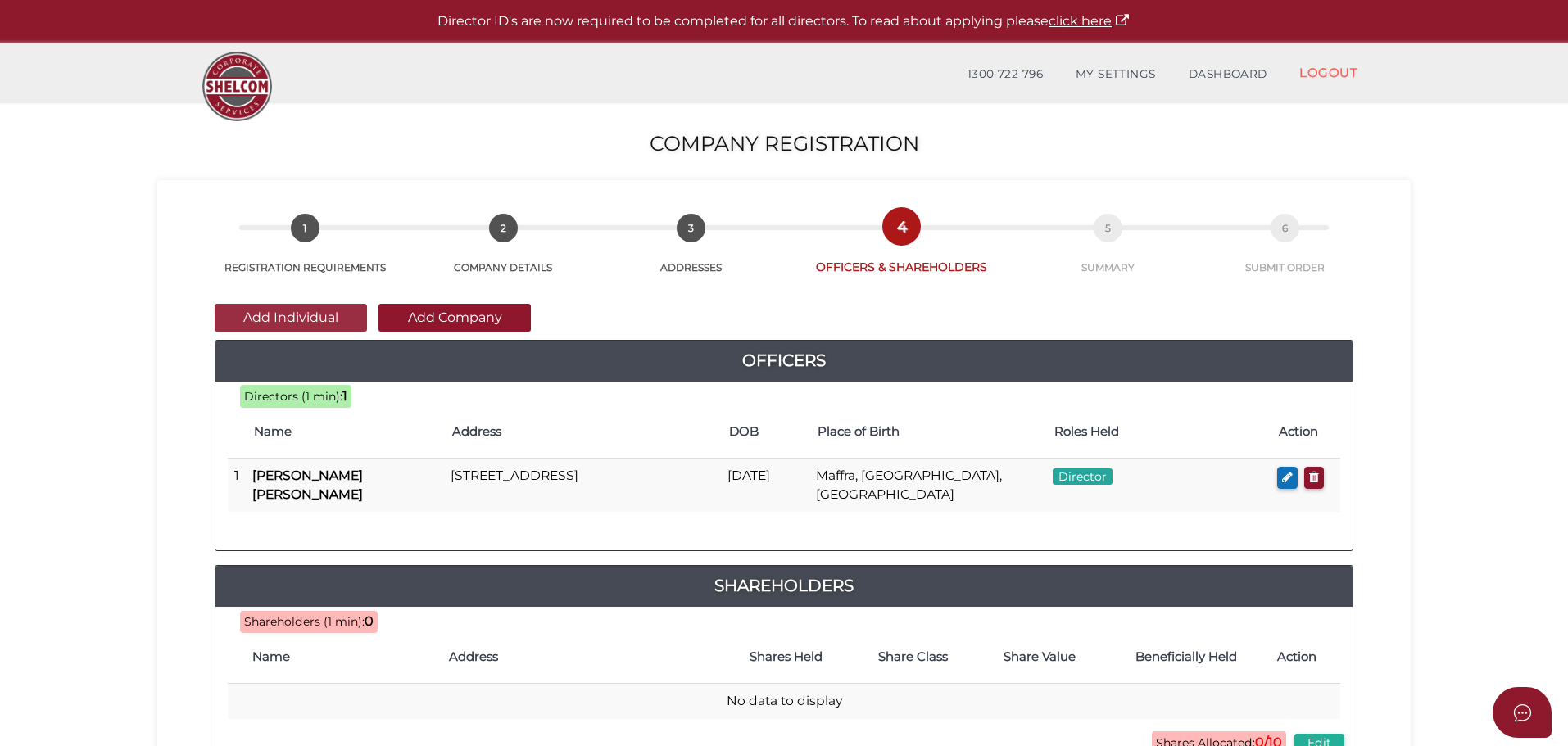
click at [313, 317] on button "Add Individual" at bounding box center [291, 318] width 152 height 28
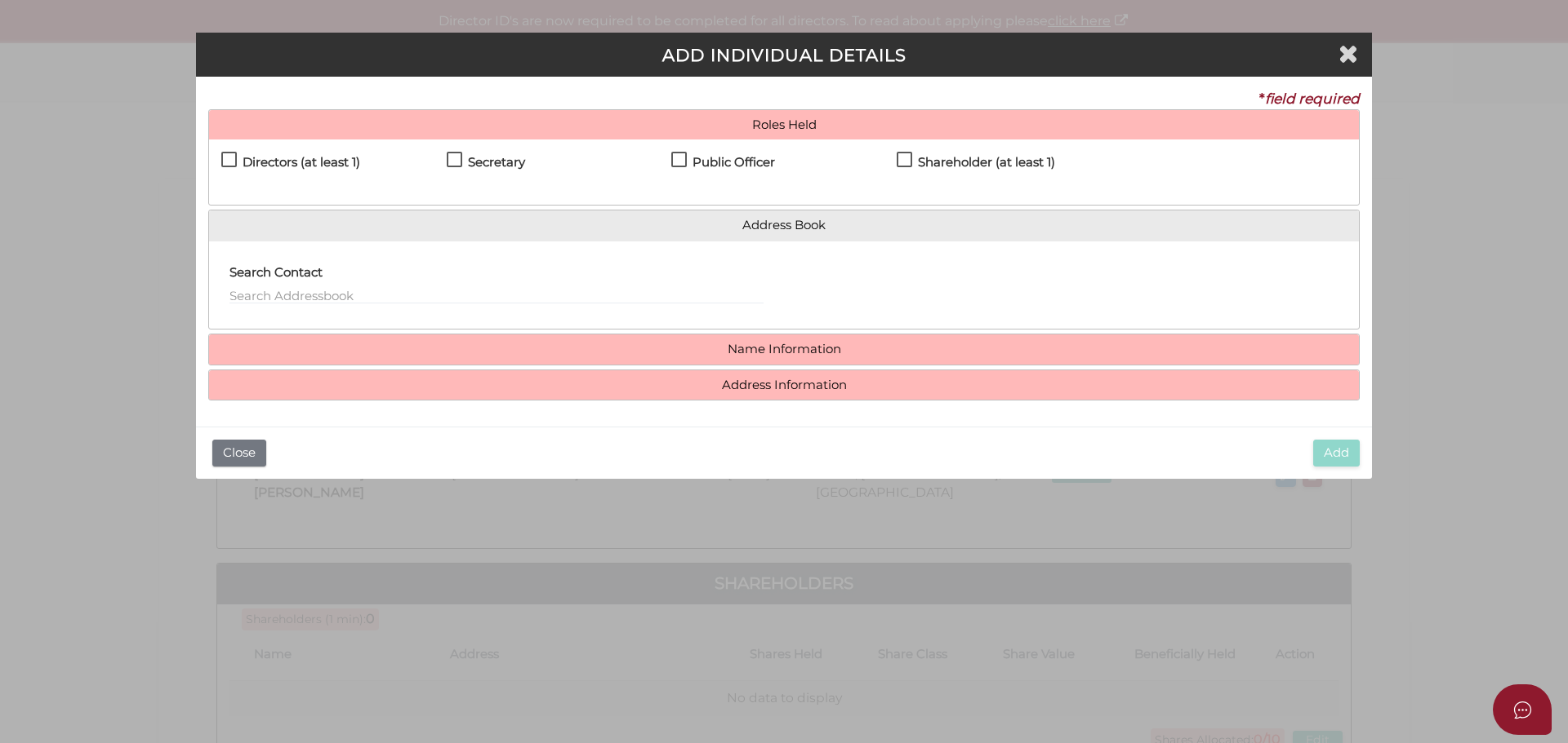
click at [908, 160] on label "Shareholder (at least 1)" at bounding box center [976, 166] width 159 height 20
checkbox input "true"
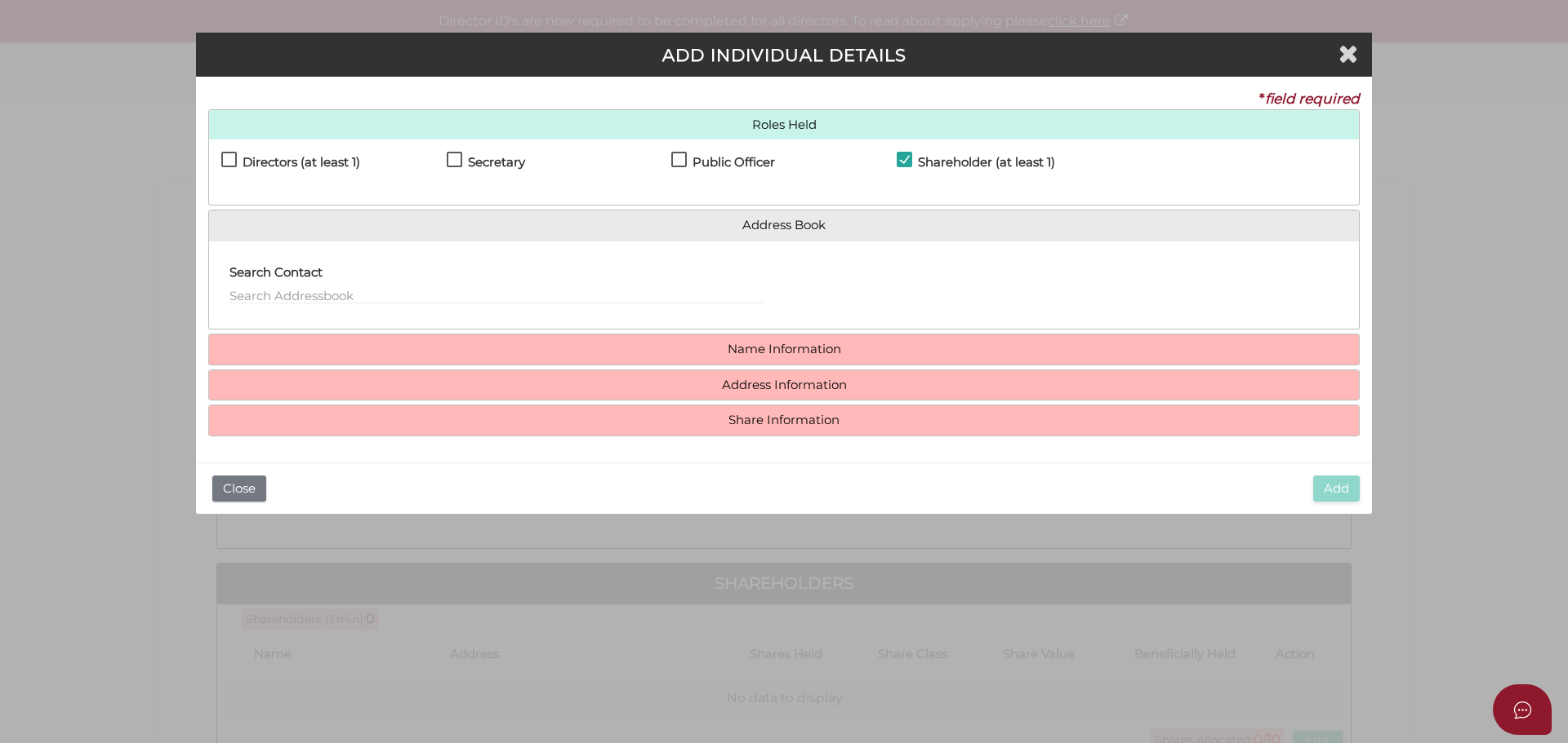
click at [784, 358] on h4 "Name Information" at bounding box center [784, 349] width 1150 height 30
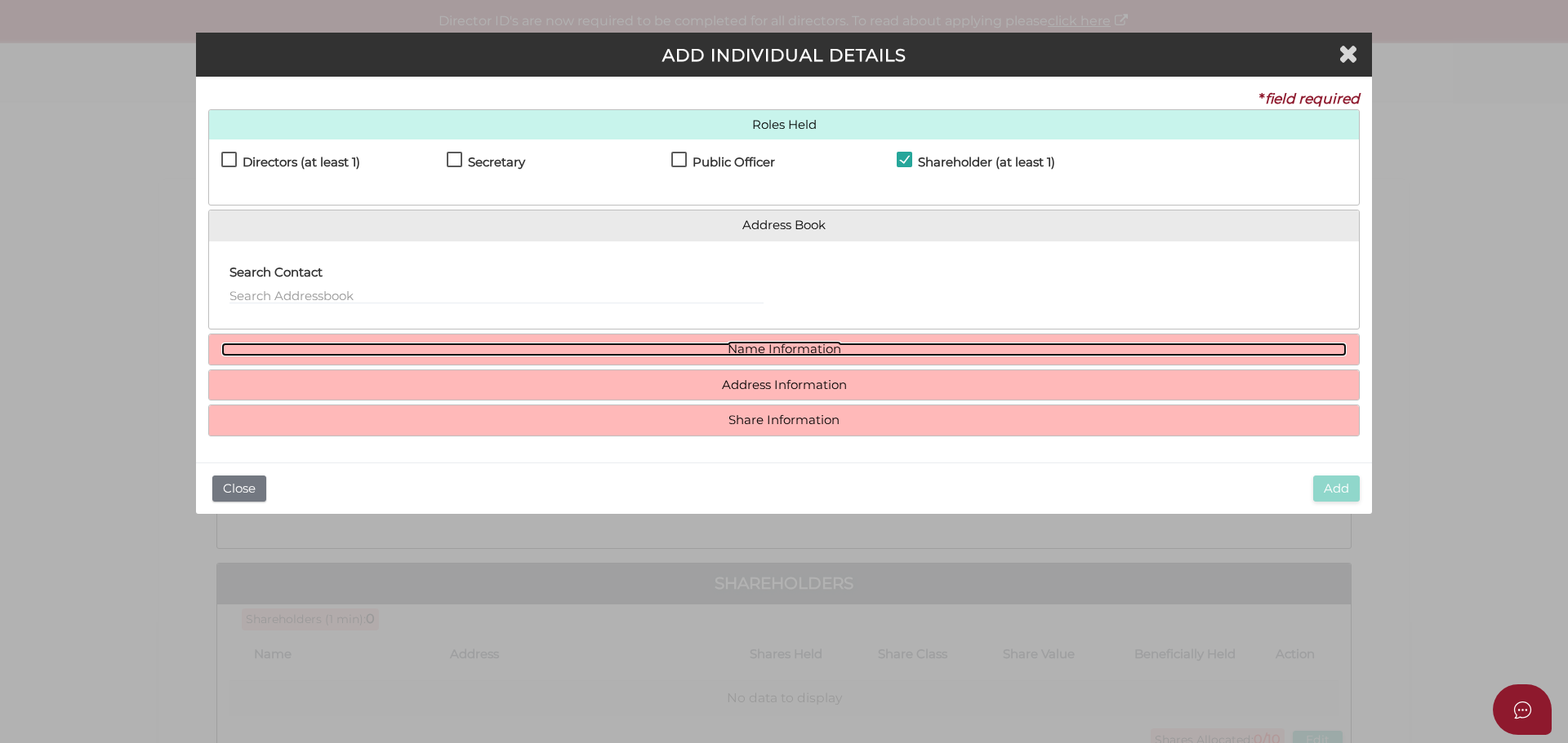
click at [785, 346] on link "Name Information" at bounding box center [784, 350] width 1125 height 14
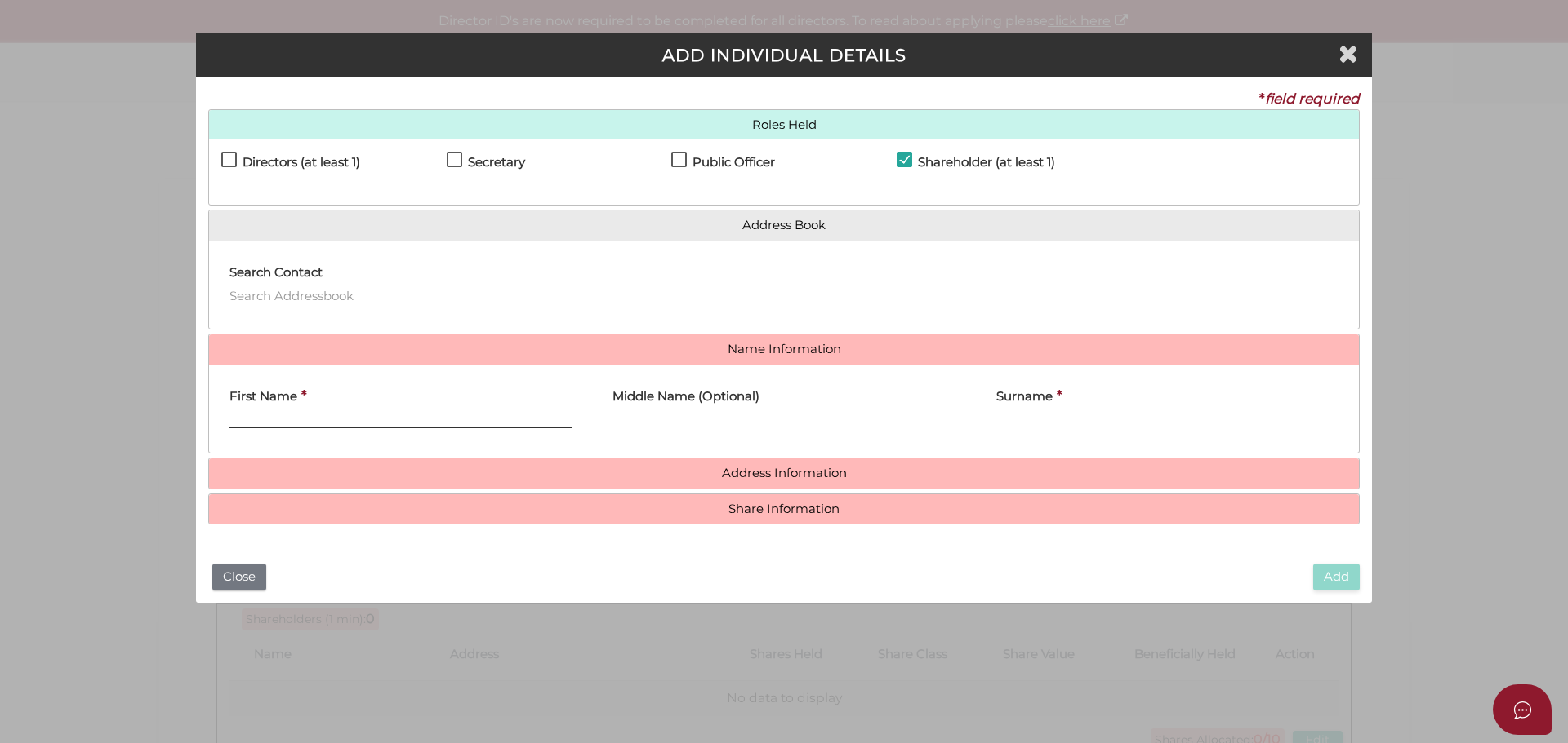
click at [302, 418] on input "First Name" at bounding box center [400, 419] width 342 height 18
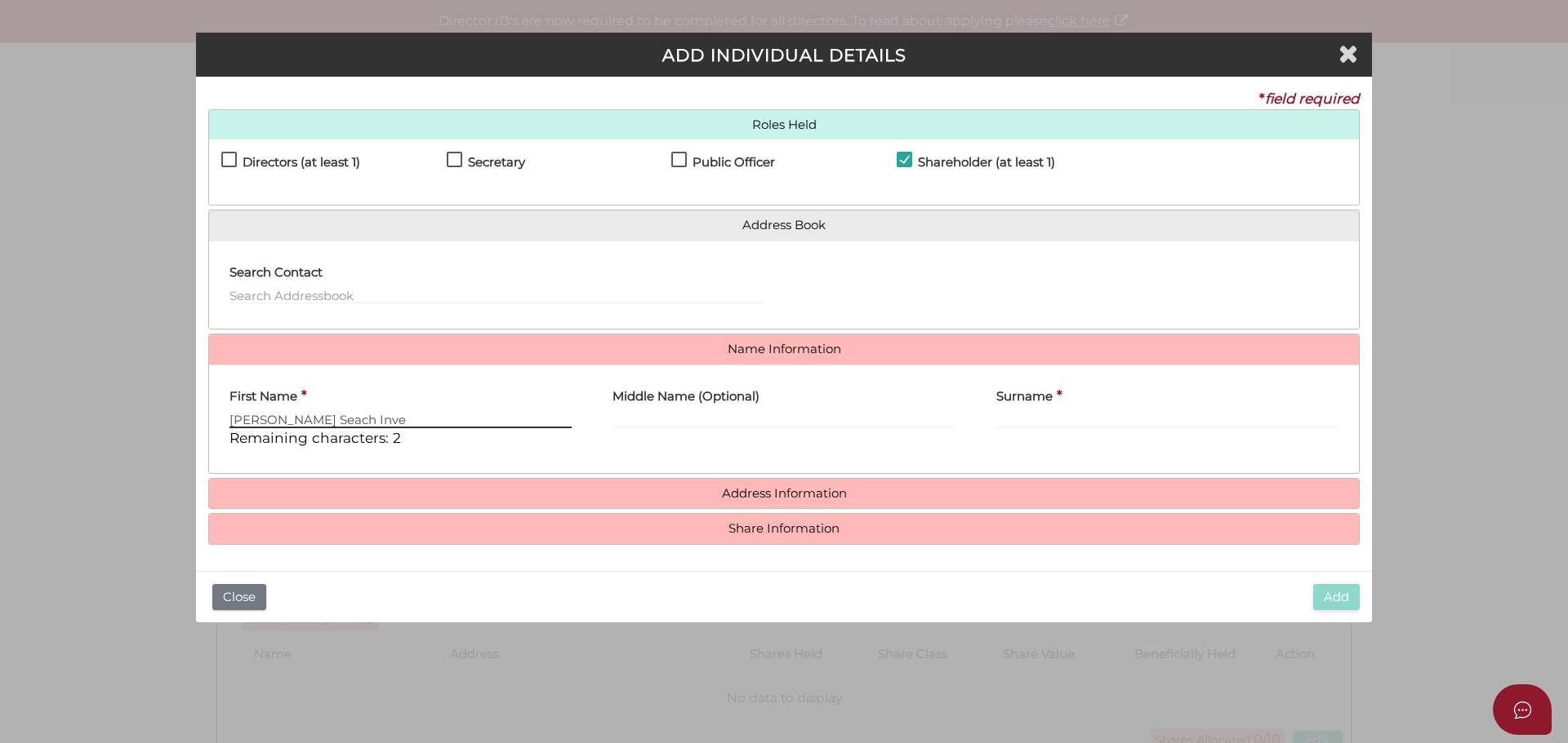
type input "Anderson Seach Inves"
click at [393, 418] on input "Anderson Seach Inves" at bounding box center [400, 419] width 342 height 18
drag, startPoint x: 389, startPoint y: 422, endPoint x: 220, endPoint y: 420, distance: 169.0
click at [220, 420] on div "First Name * Anderson Seach Inves Remaining characters: 0" at bounding box center [400, 420] width 383 height 84
click at [229, 596] on button "Close" at bounding box center [239, 598] width 54 height 27
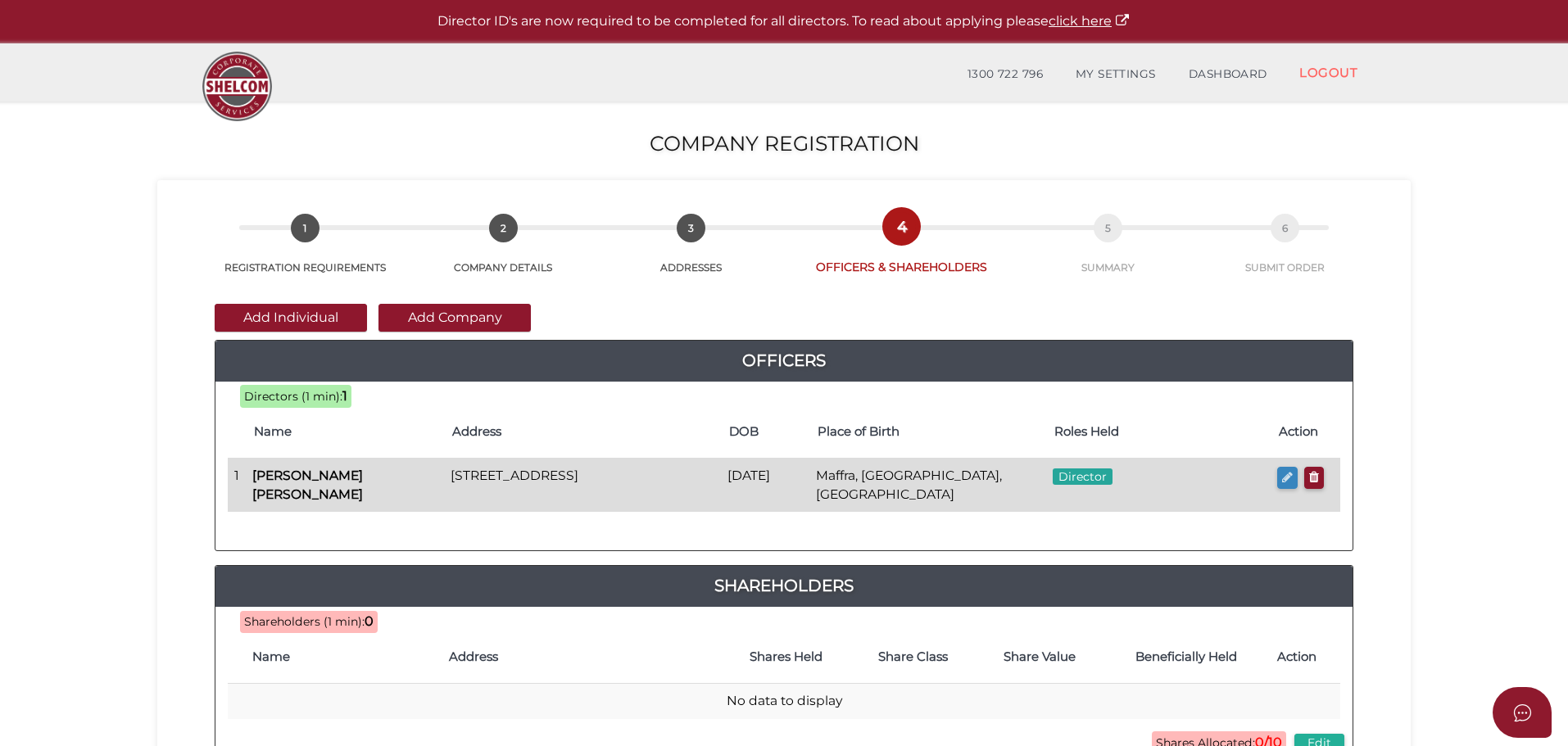
click at [1285, 475] on icon "button" at bounding box center [1287, 477] width 10 height 12
checkbox input "true"
type input "36269224858433"
type input "[DATE]"
select select "[GEOGRAPHIC_DATA]"
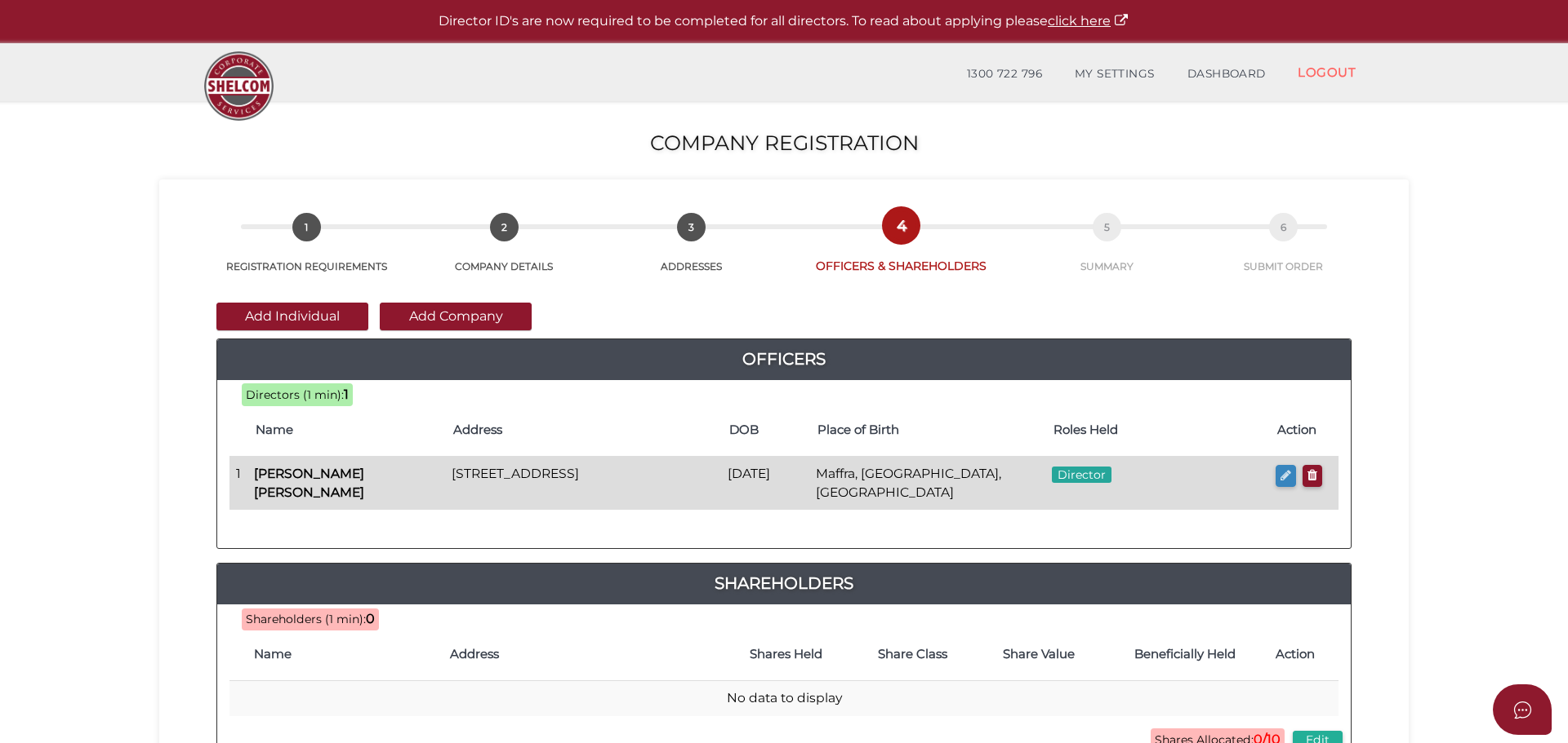
type input "Maffra"
select select "VIC"
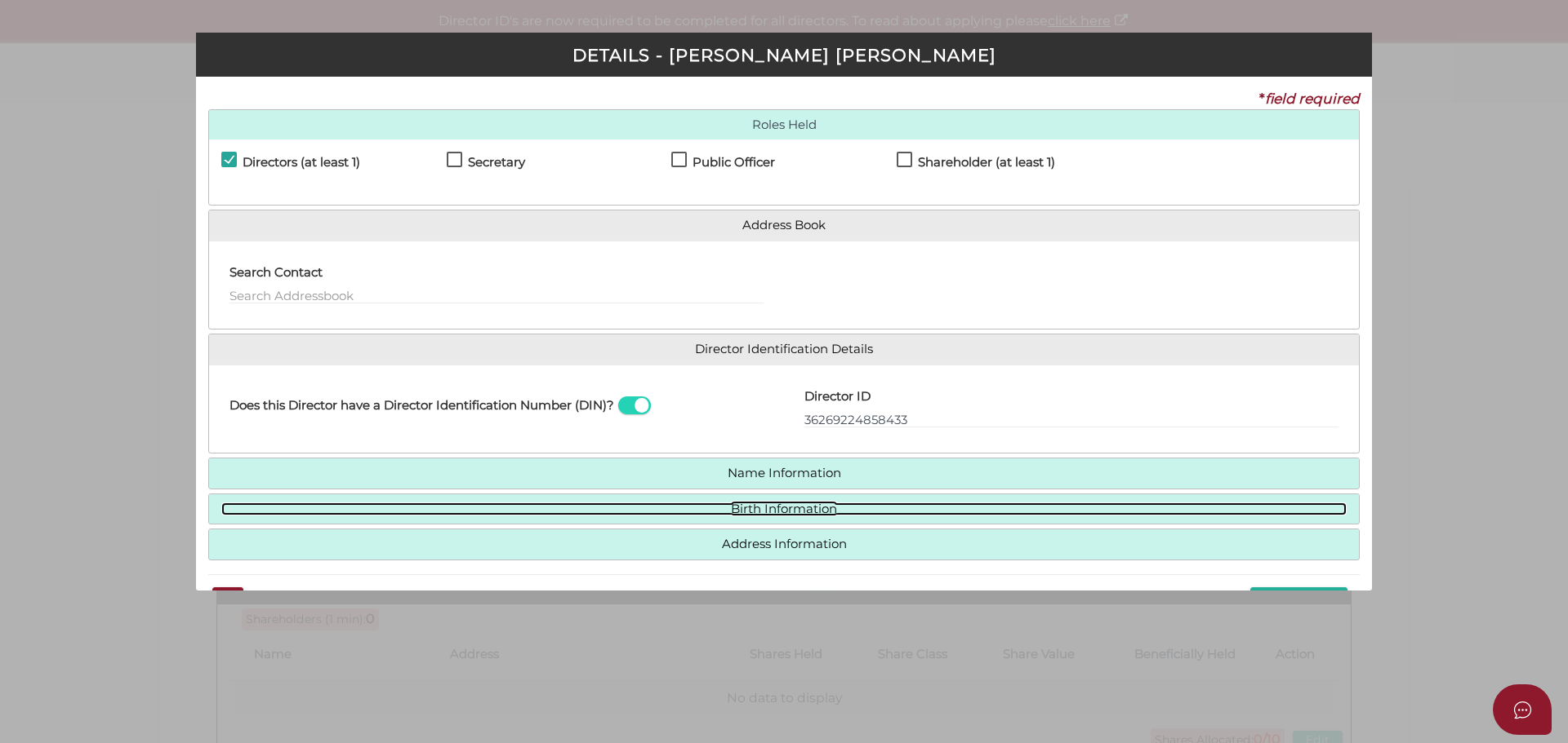
click at [772, 508] on link "Birth Information" at bounding box center [784, 509] width 1125 height 14
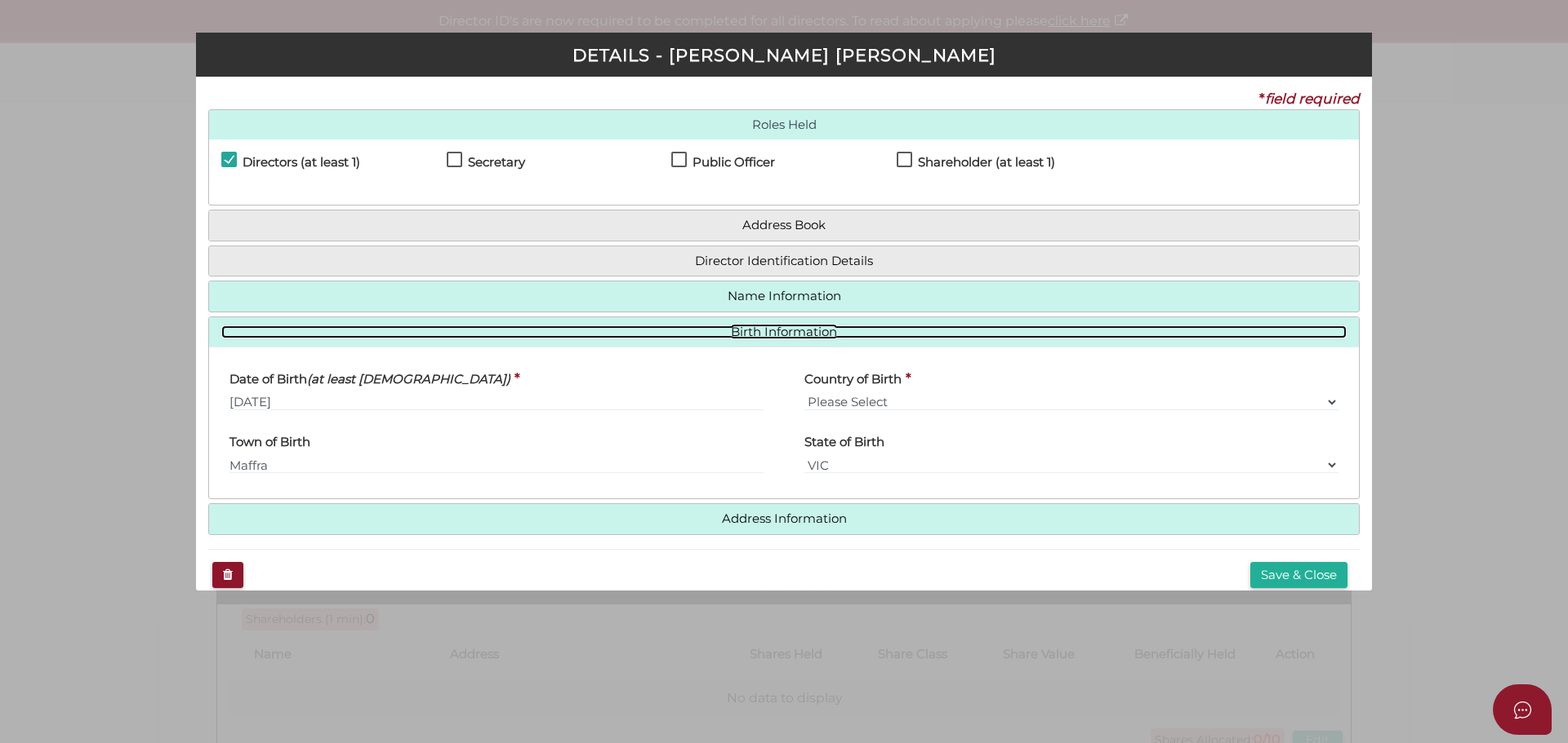
scroll to position [22, 0]
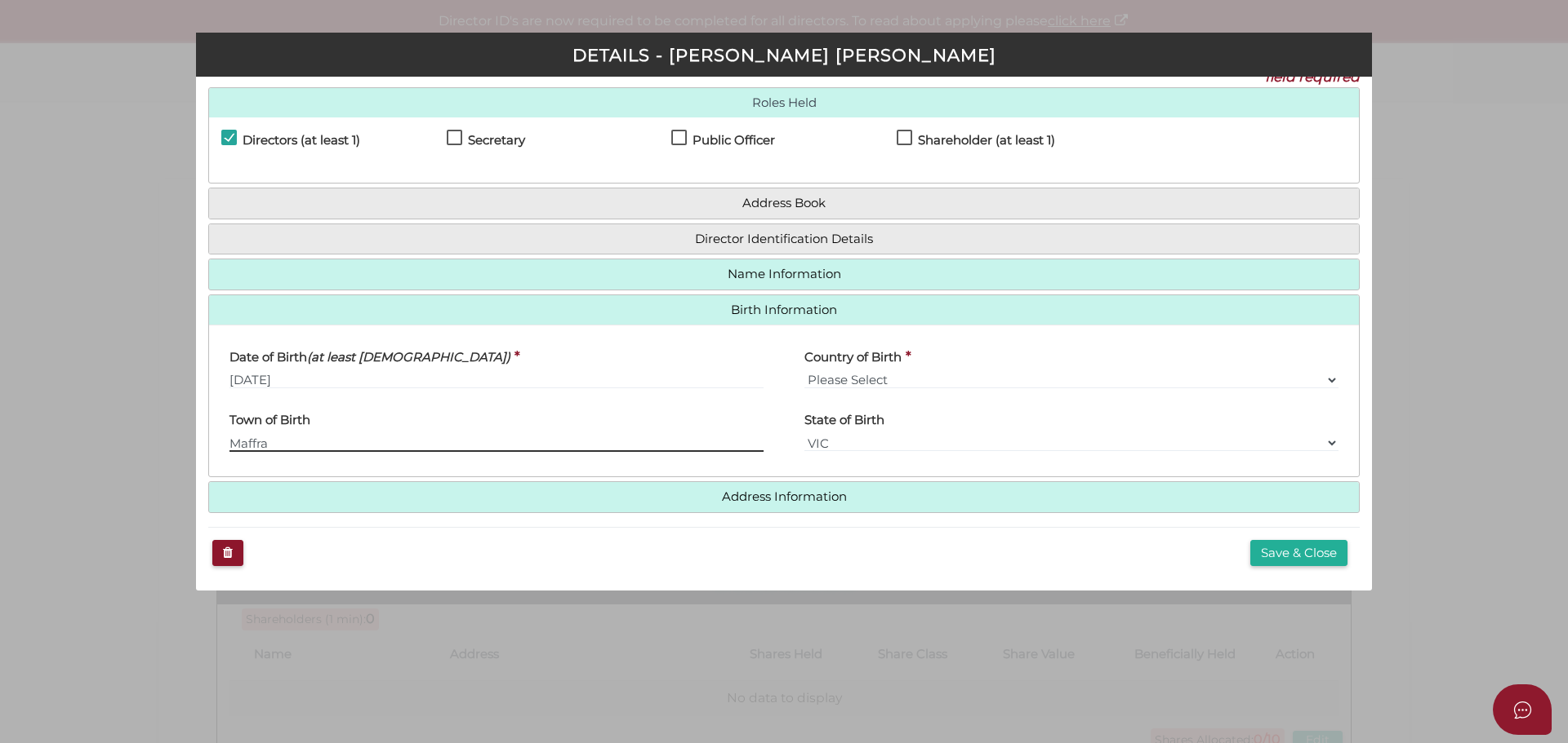
click at [300, 442] on input "Maffra" at bounding box center [497, 443] width 534 height 18
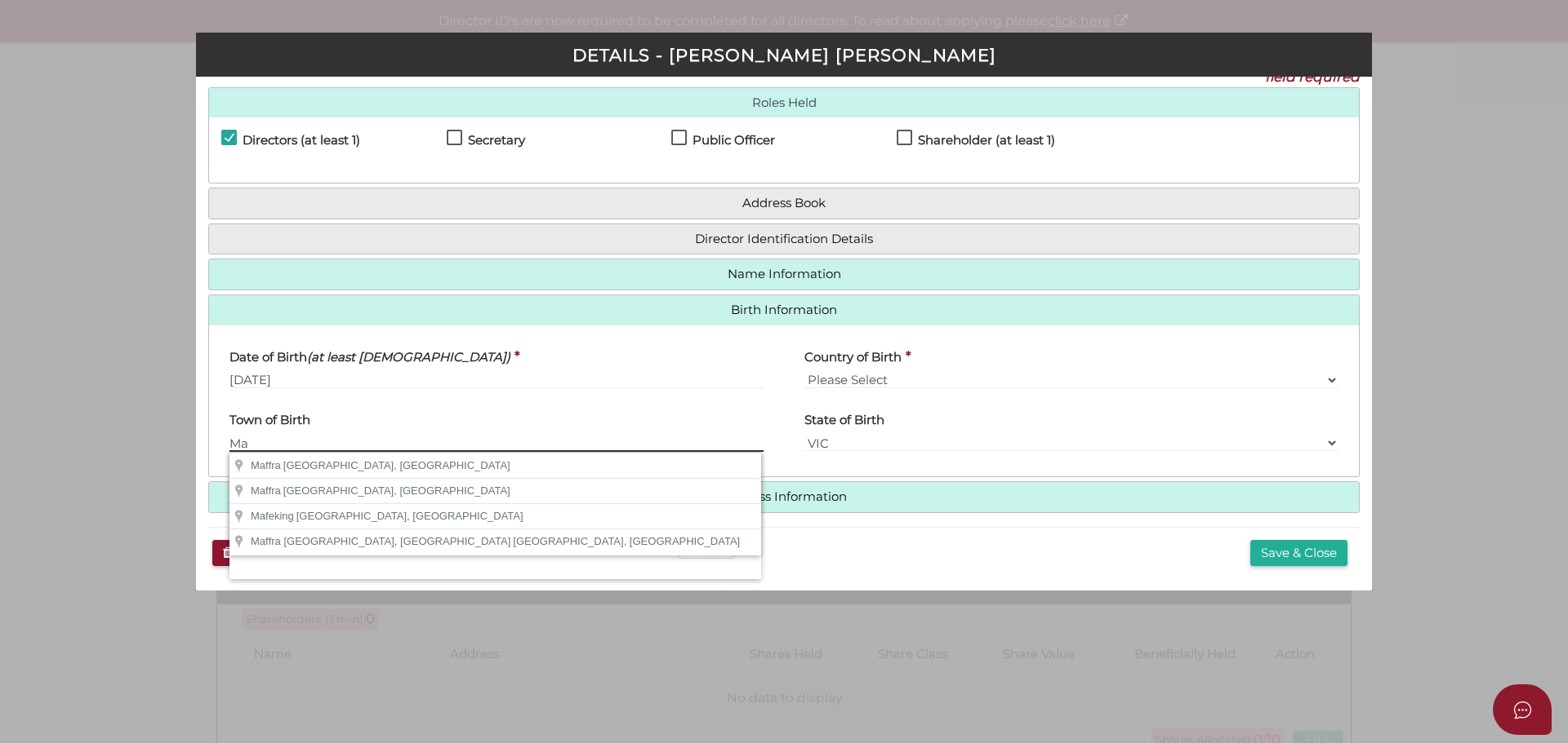
type input "M"
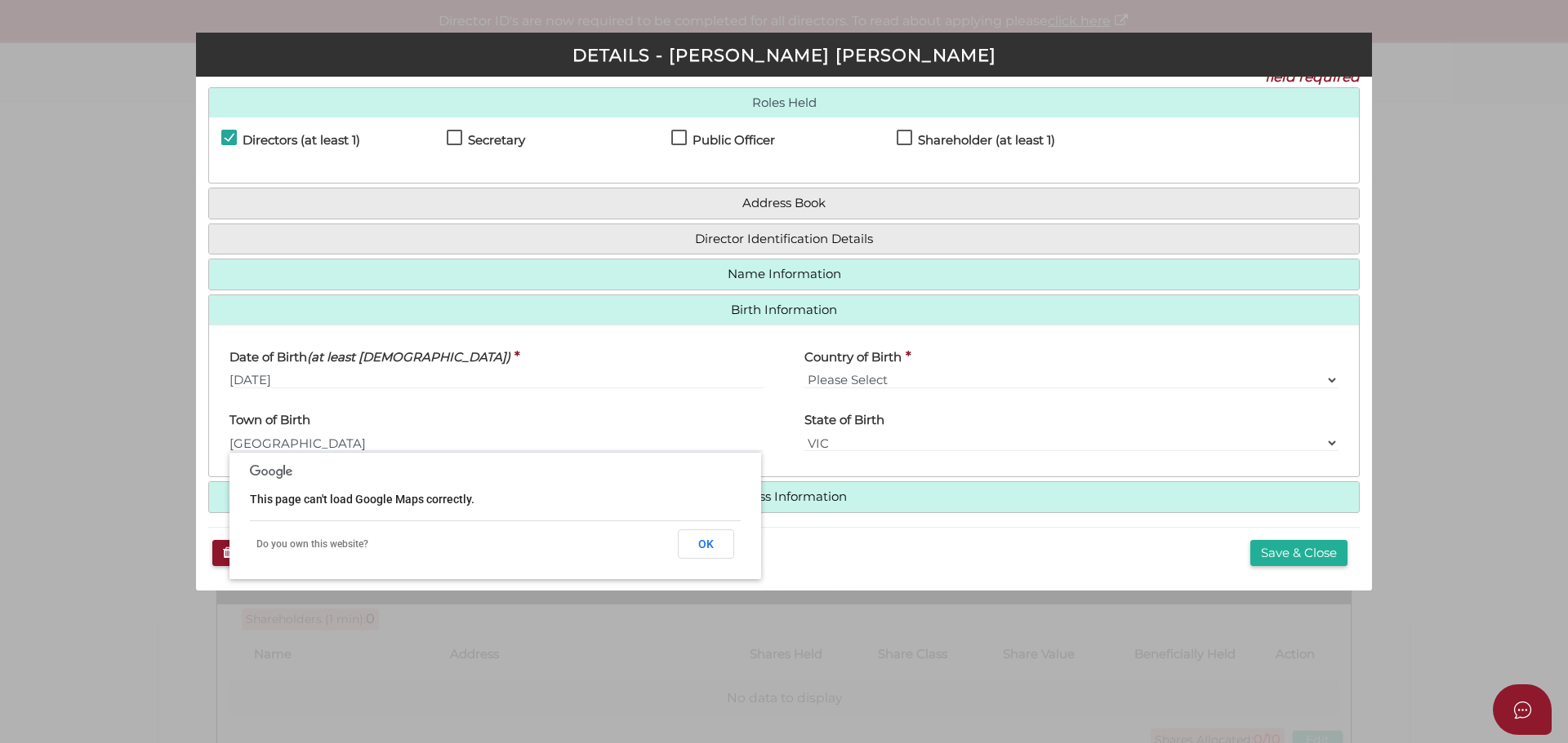
click at [423, 636] on div "Pty Ltd DETAILS - Stuart James Anderson * field required Roles Held Directors (…" at bounding box center [784, 371] width 1568 height 743
click at [330, 442] on input "[GEOGRAPHIC_DATA]" at bounding box center [497, 443] width 534 height 18
type input "Melbourne"
click at [1062, 559] on div "Save & Close" at bounding box center [784, 553] width 1151 height 52
click at [704, 539] on button "OK" at bounding box center [706, 544] width 56 height 29
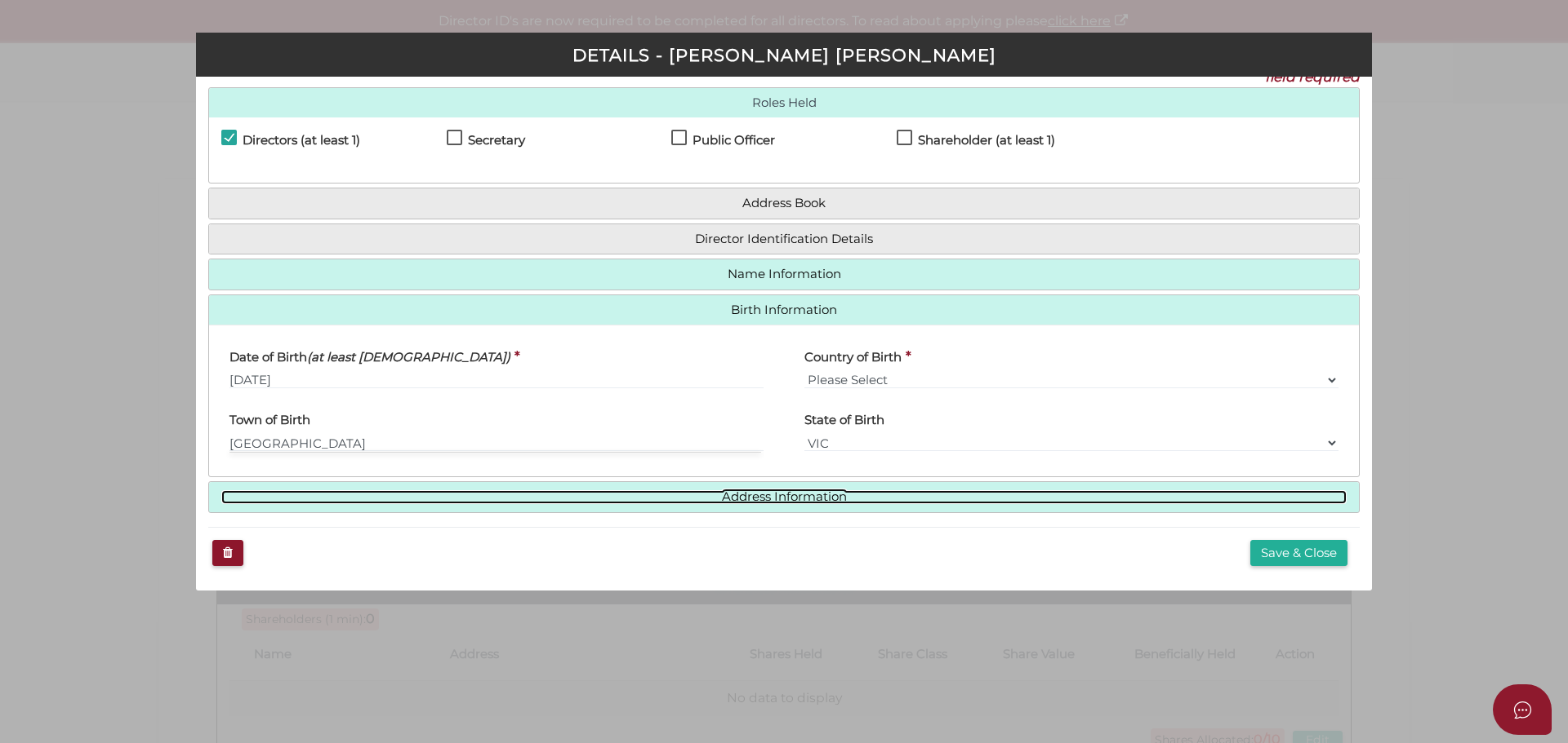
click at [759, 495] on link "Address Information" at bounding box center [784, 497] width 1125 height 14
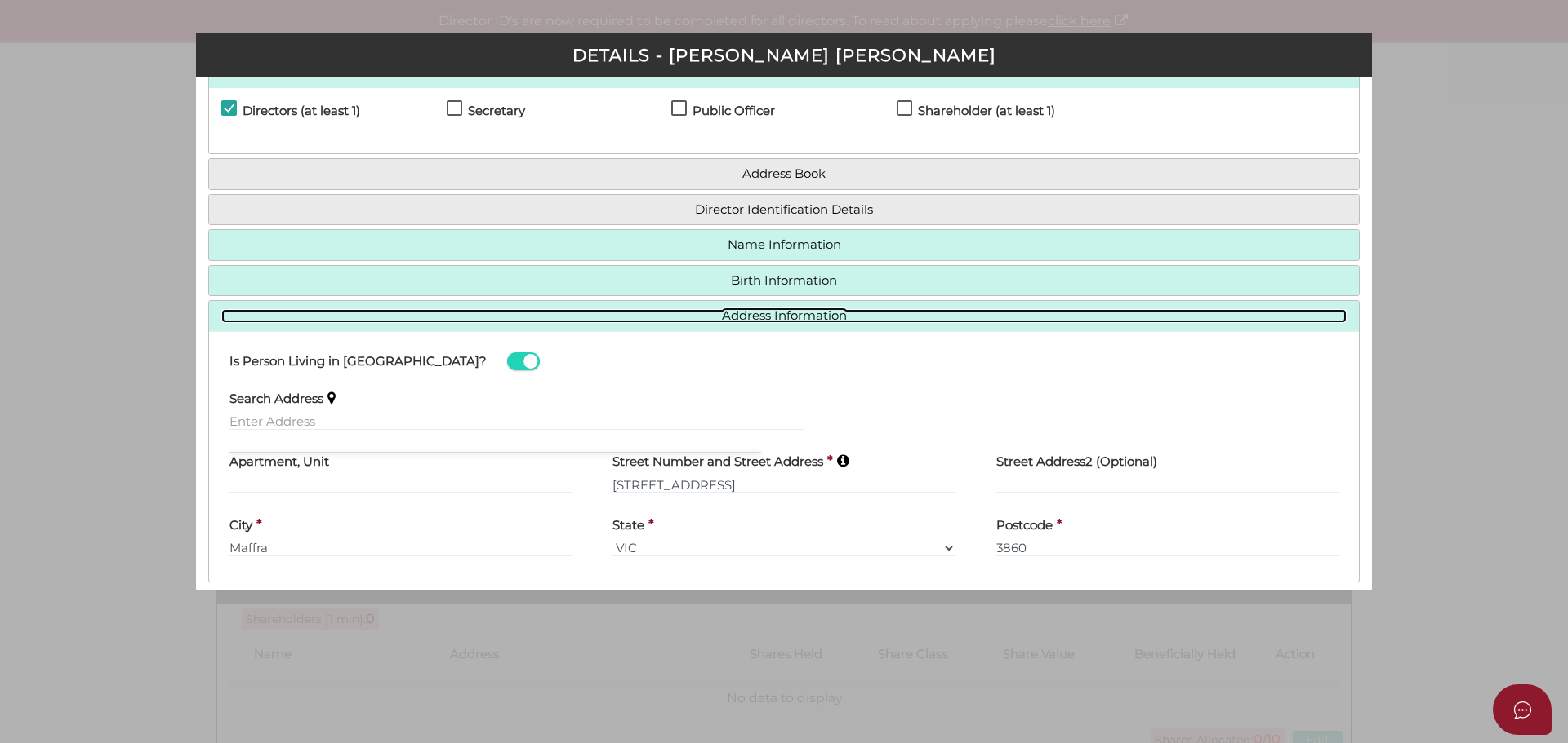
scroll to position [0, 0]
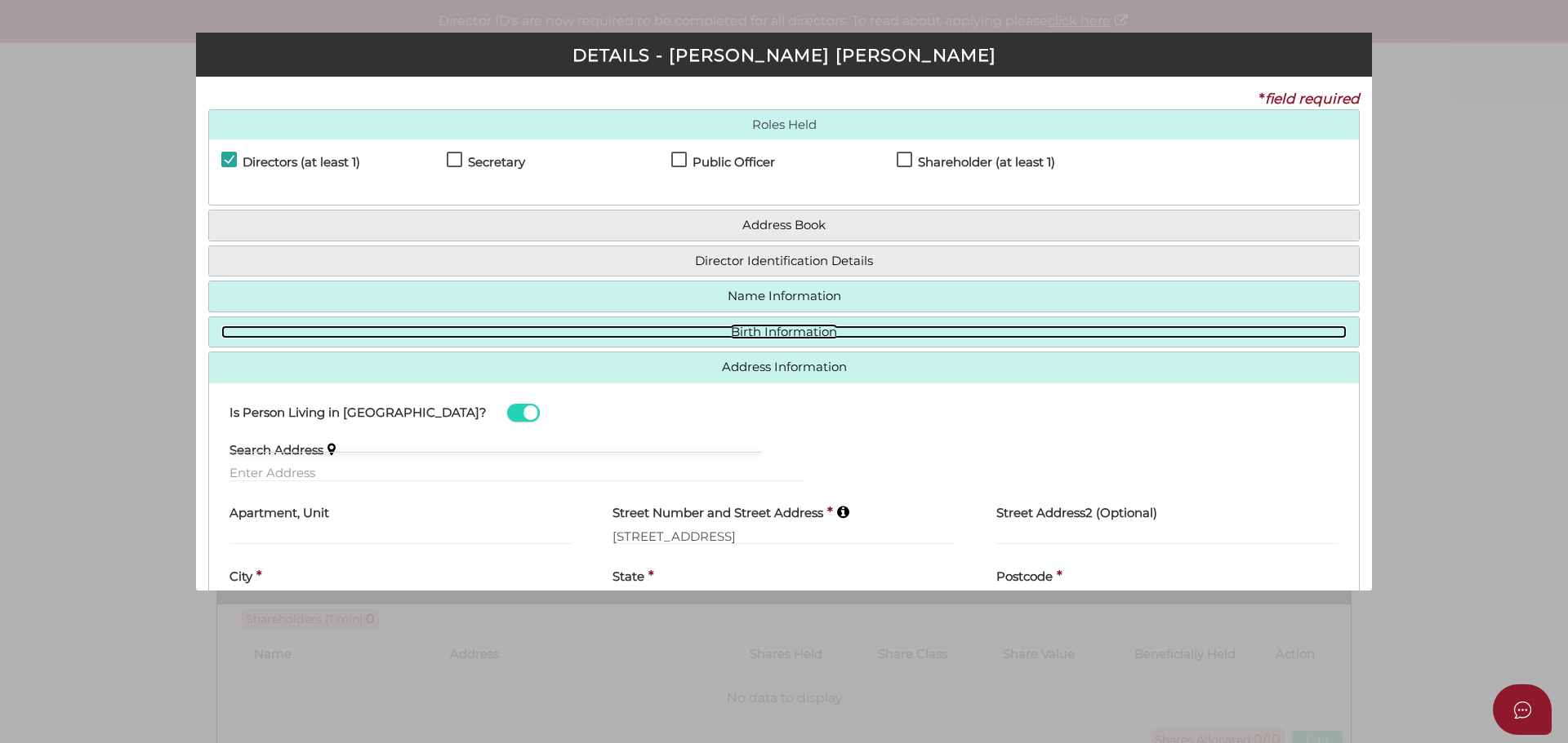
click at [788, 327] on link "Birth Information" at bounding box center [784, 333] width 1125 height 14
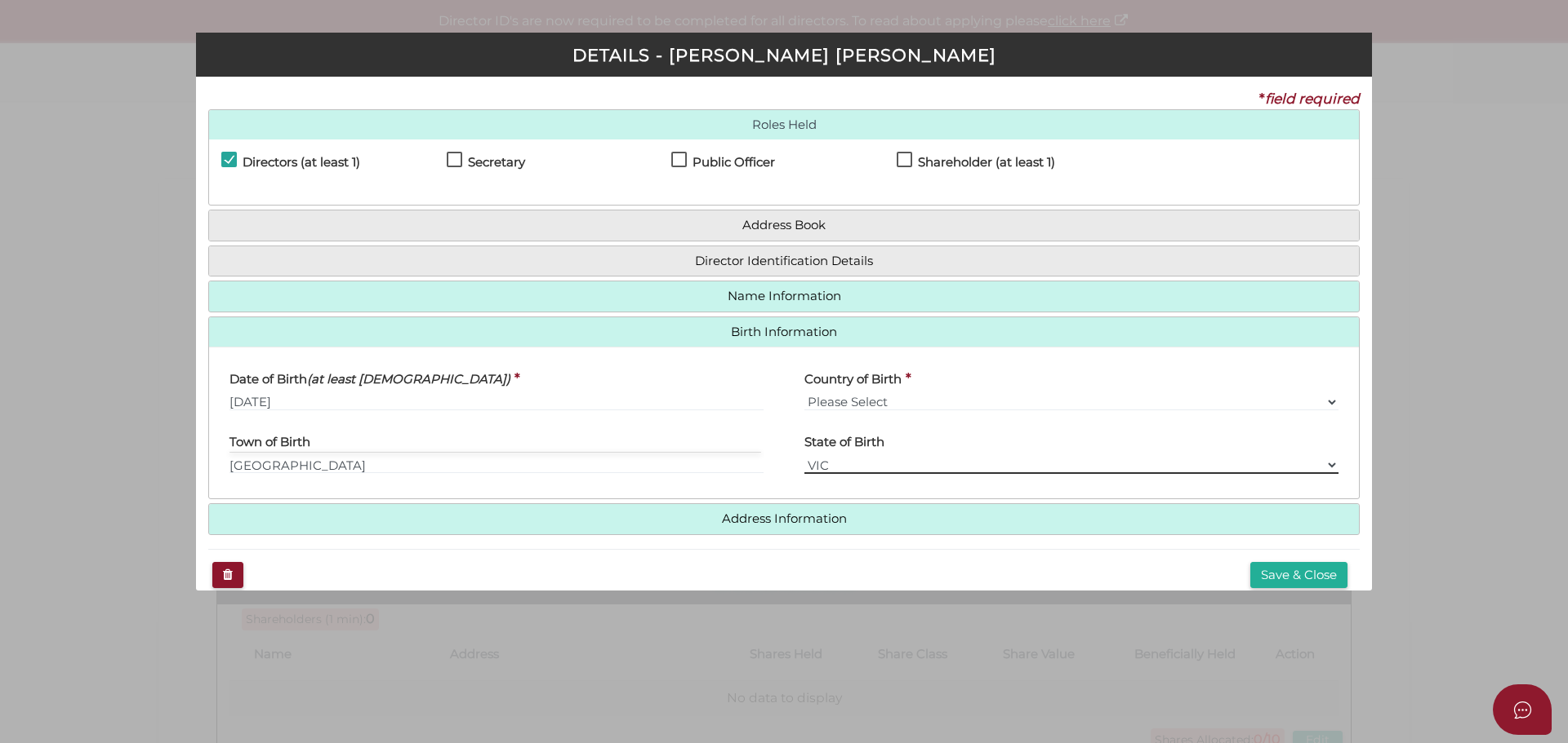
click at [1326, 462] on select "Please Select VIC ACT NSW NT QLD TAS WA SA" at bounding box center [1071, 465] width 534 height 18
click at [804, 456] on select "Please Select VIC ACT NSW NT QLD TAS WA SA" at bounding box center [1071, 465] width 534 height 18
click at [1291, 573] on button "Save & Close" at bounding box center [1299, 576] width 97 height 27
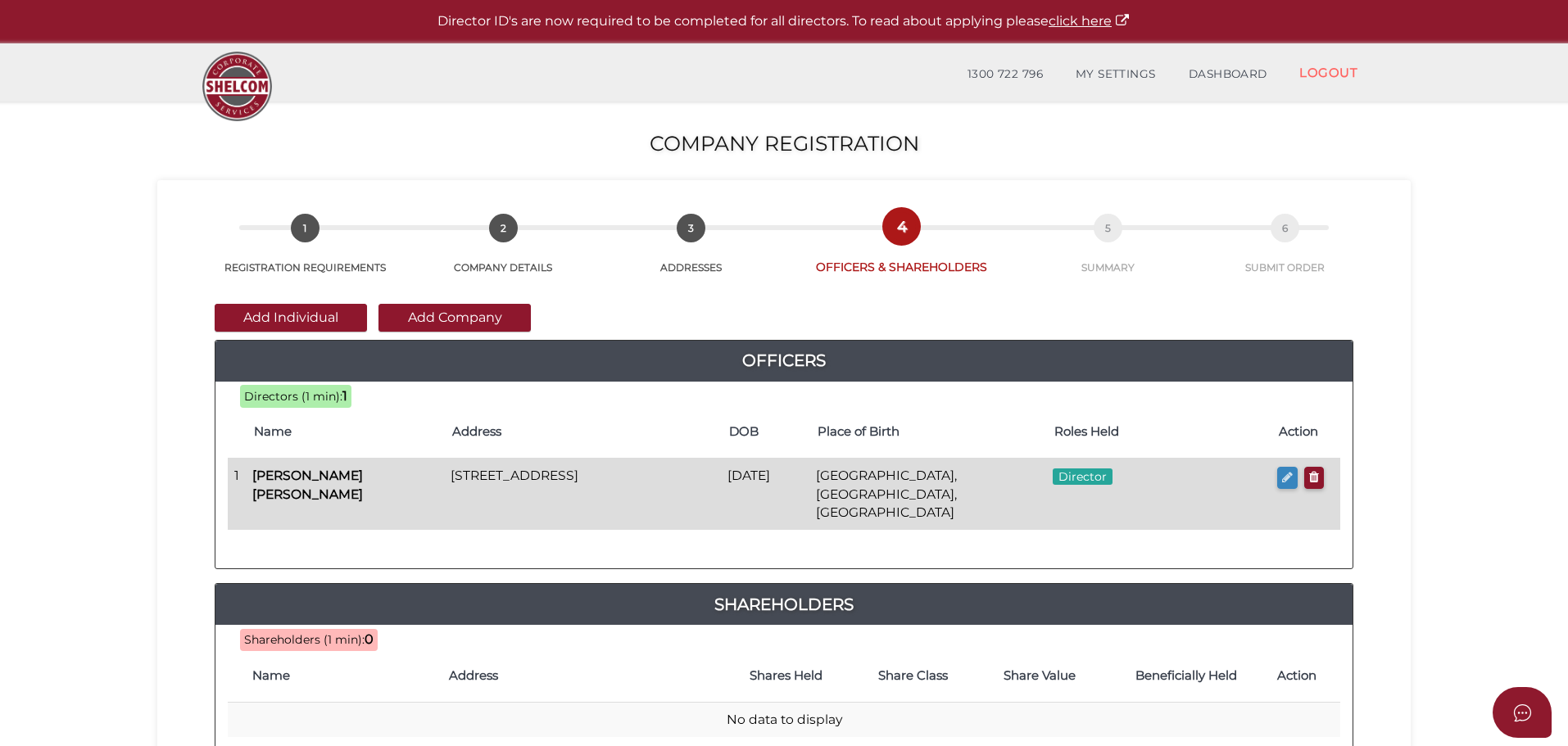
click at [1284, 475] on icon "button" at bounding box center [1287, 477] width 10 height 12
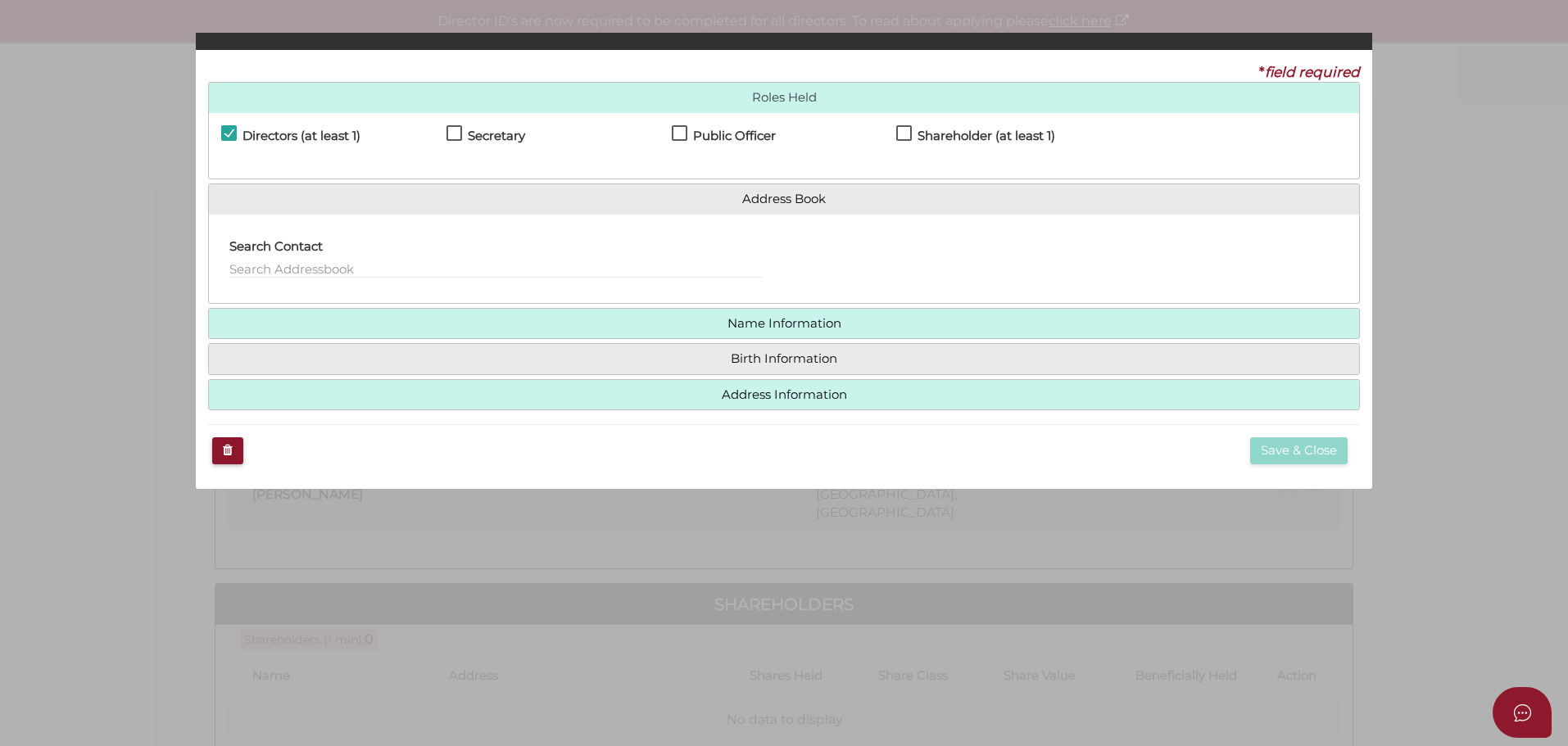
checkbox input "true"
type input "36269224858433"
type input "[PERSON_NAME]"
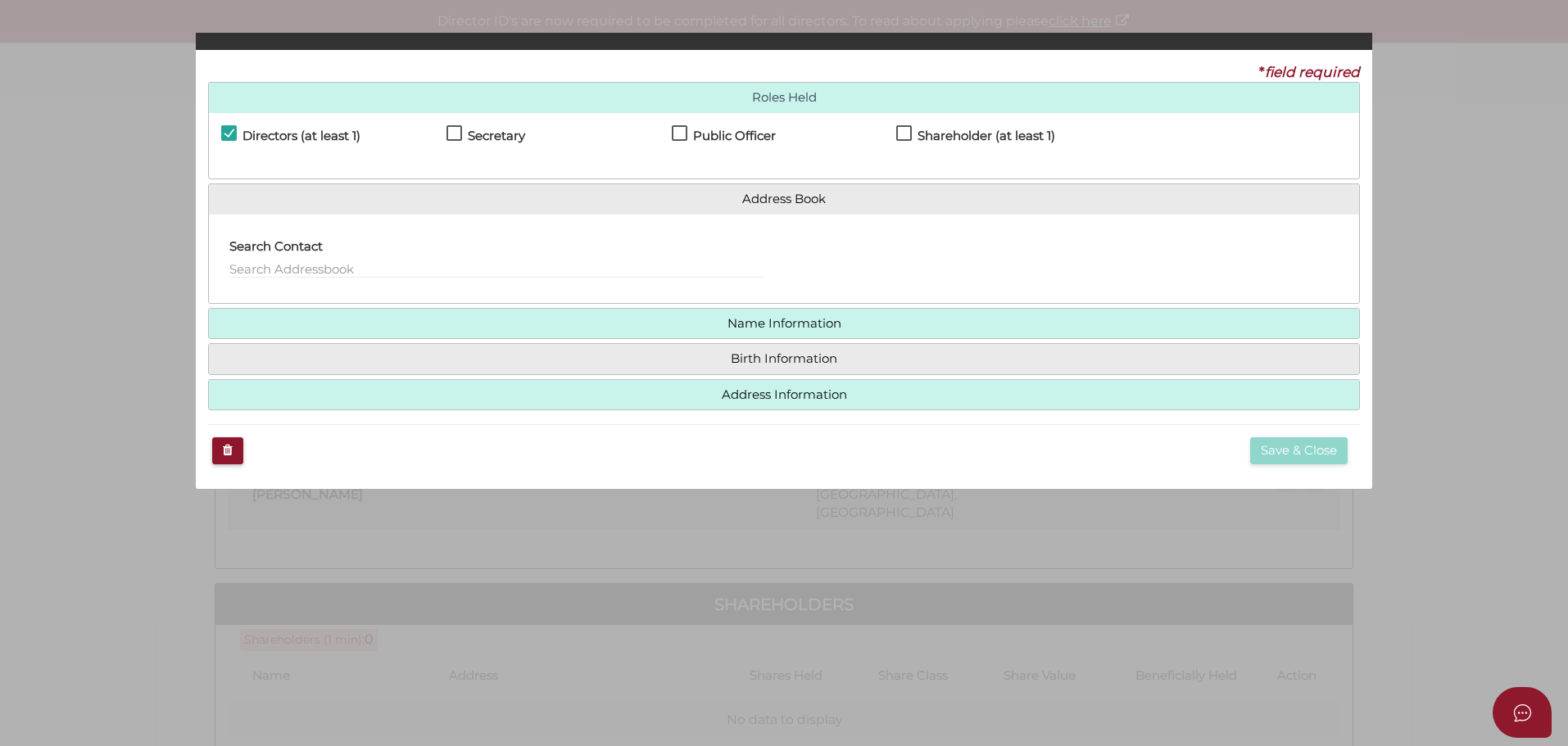
type input "[DATE]"
select select "[GEOGRAPHIC_DATA]"
type input "[GEOGRAPHIC_DATA]"
select select "VIC"
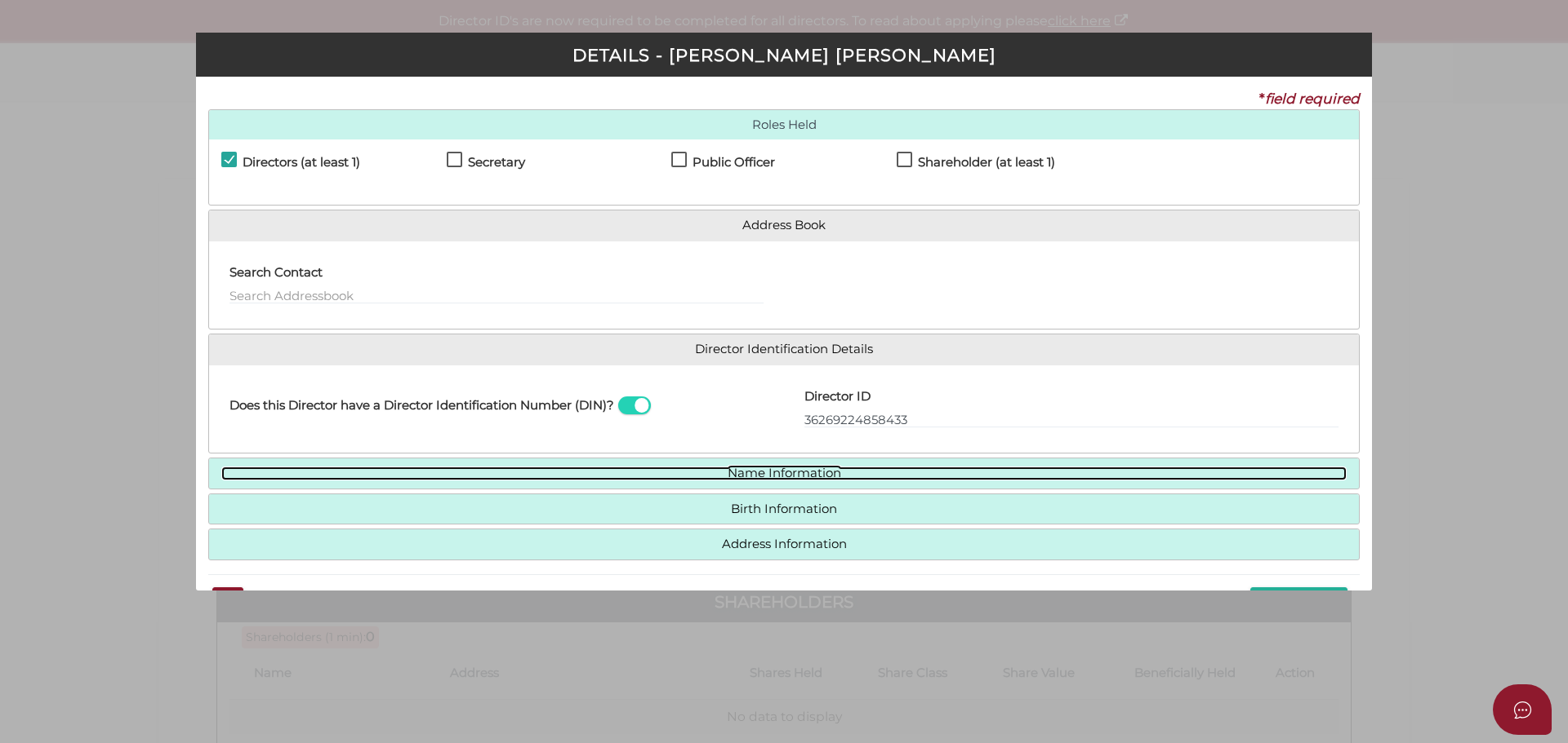
click at [804, 469] on link "Name Information" at bounding box center [784, 473] width 1125 height 14
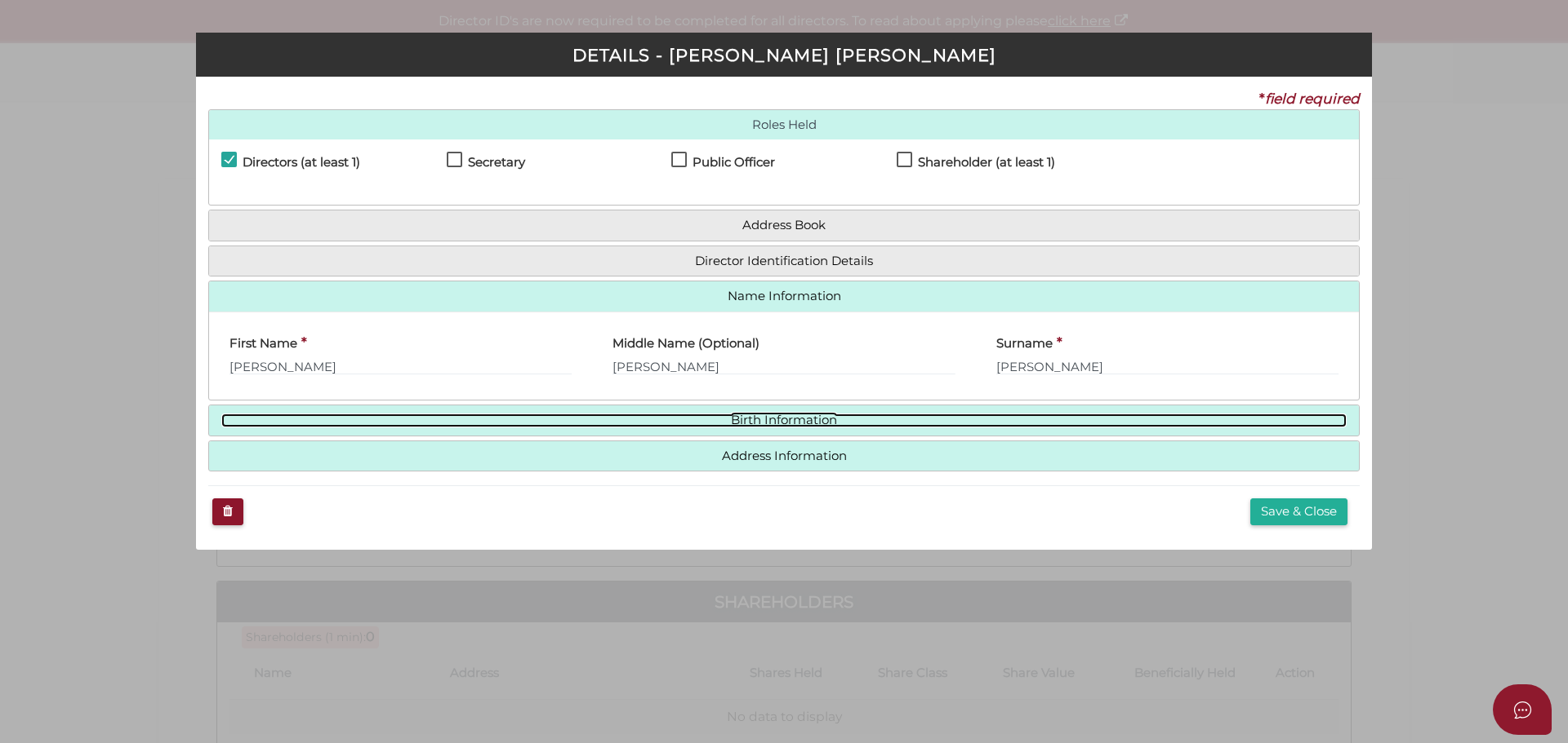
click at [802, 416] on link "Birth Information" at bounding box center [784, 421] width 1125 height 14
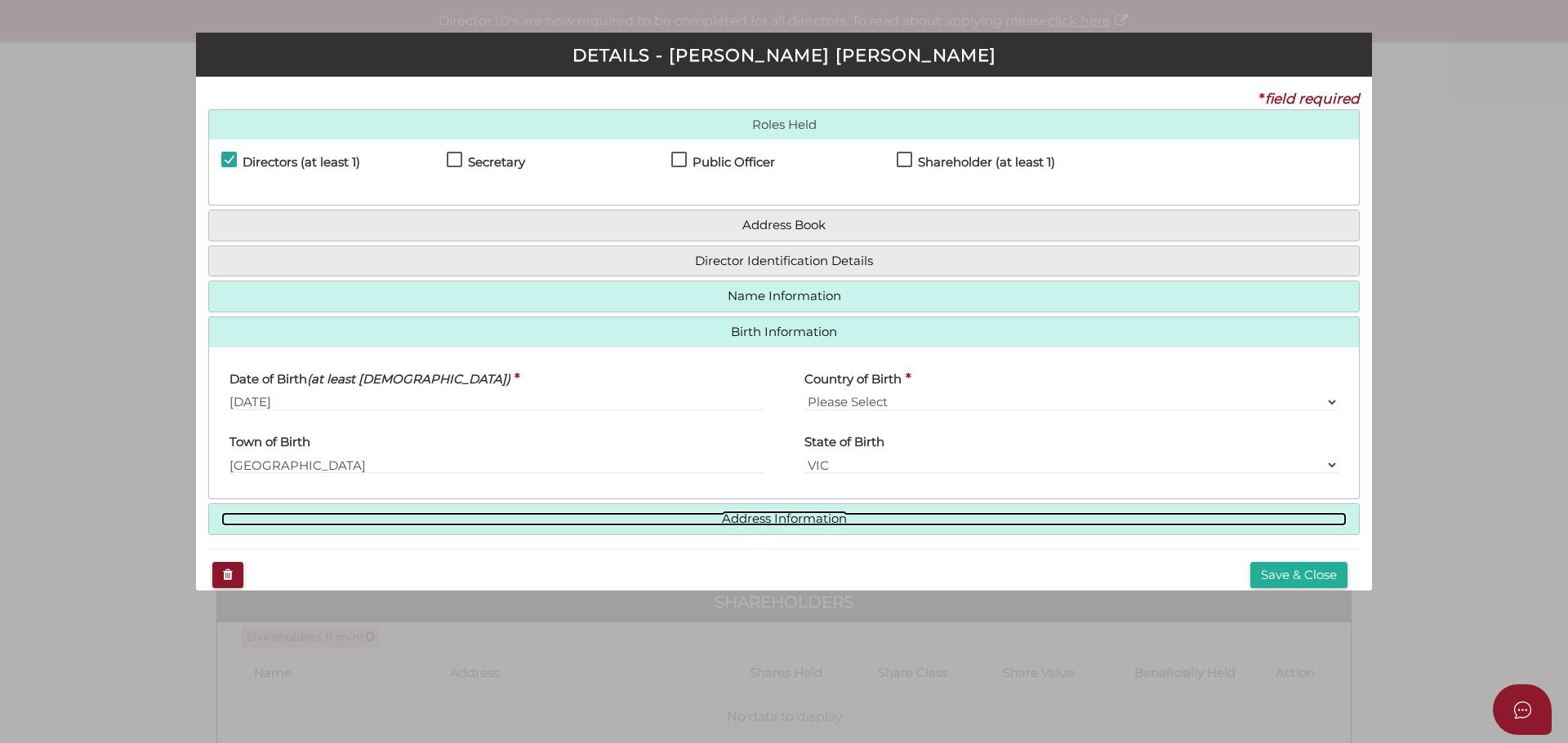
click at [782, 521] on link "Address Information" at bounding box center [784, 520] width 1125 height 14
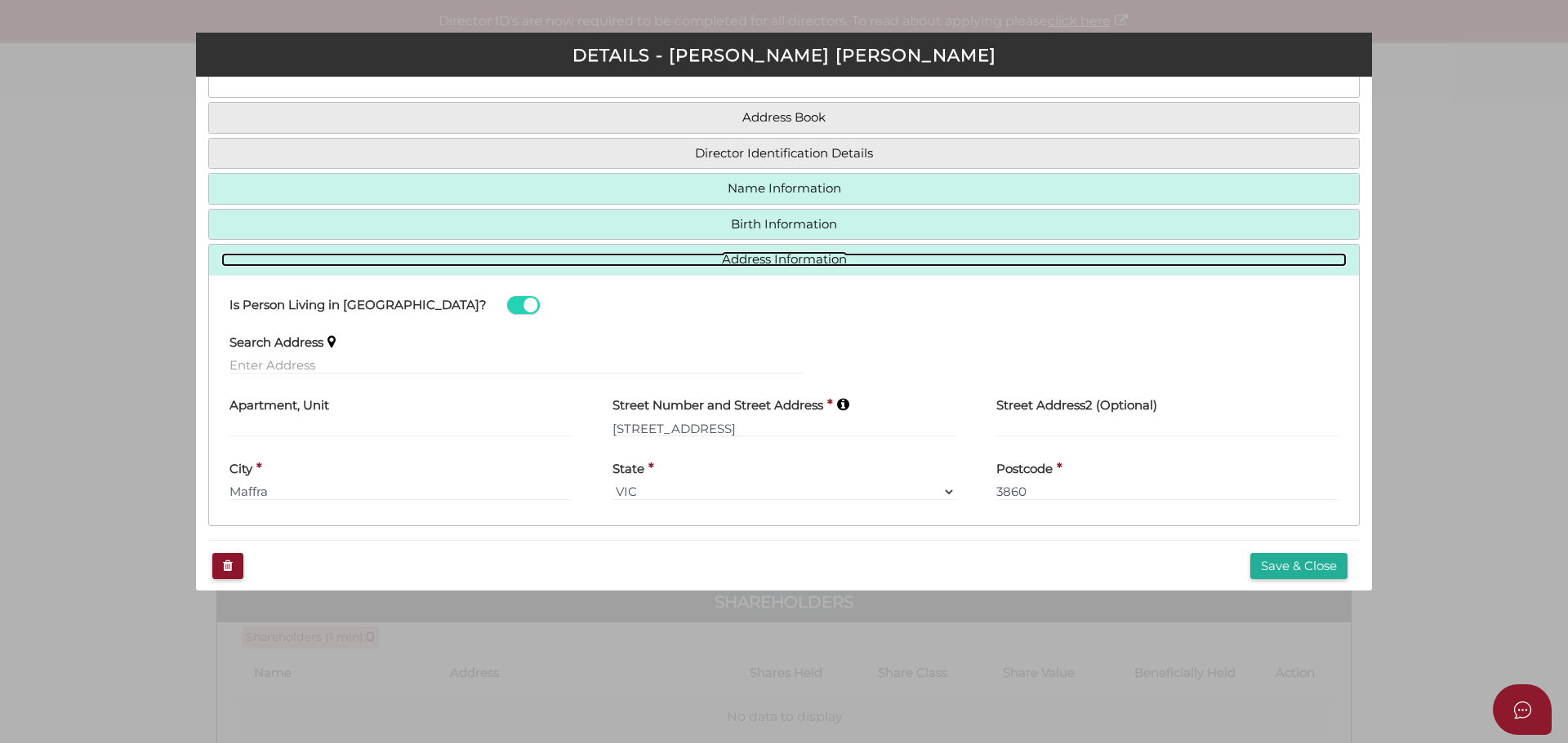
scroll to position [121, 0]
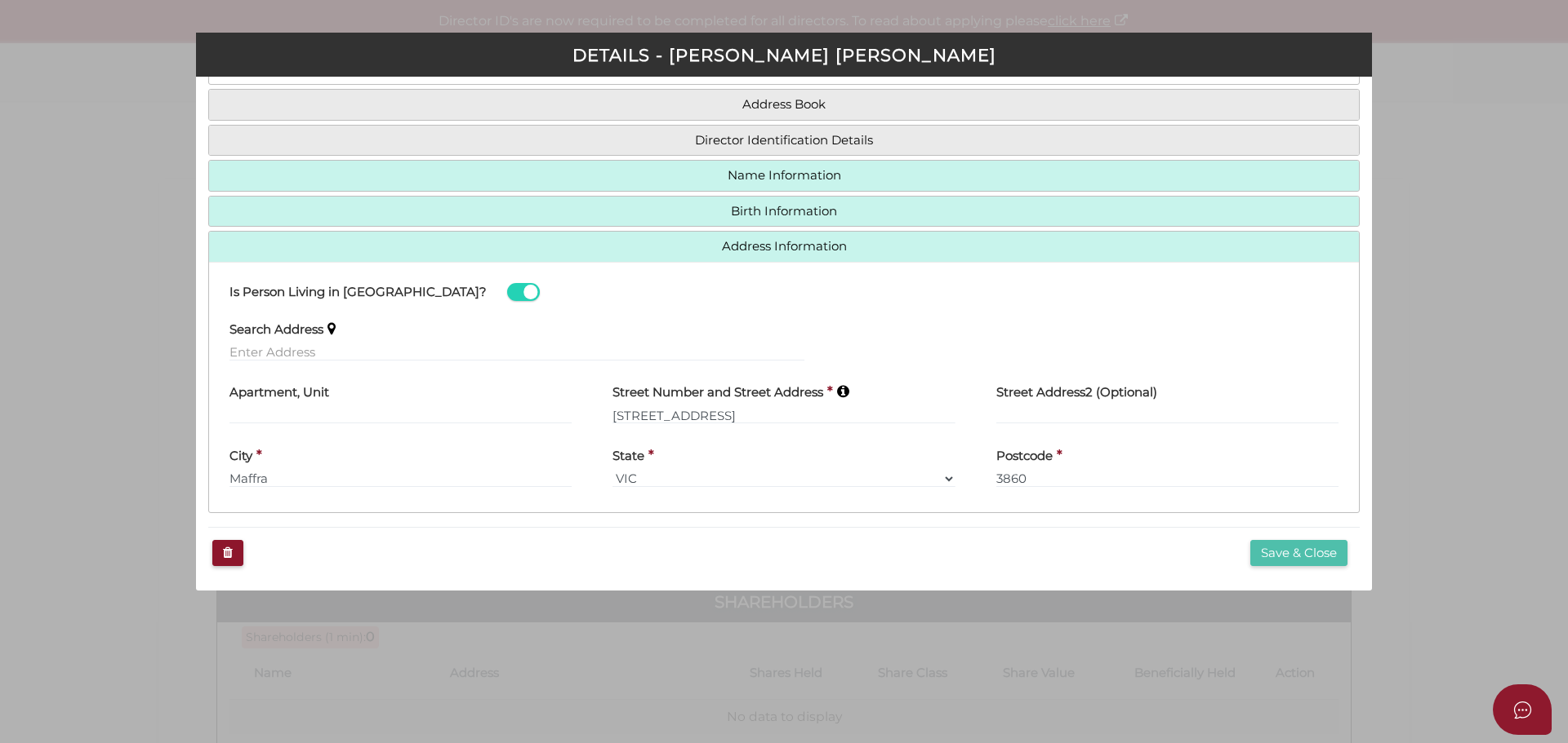
click at [1298, 552] on button "Save & Close" at bounding box center [1299, 554] width 97 height 27
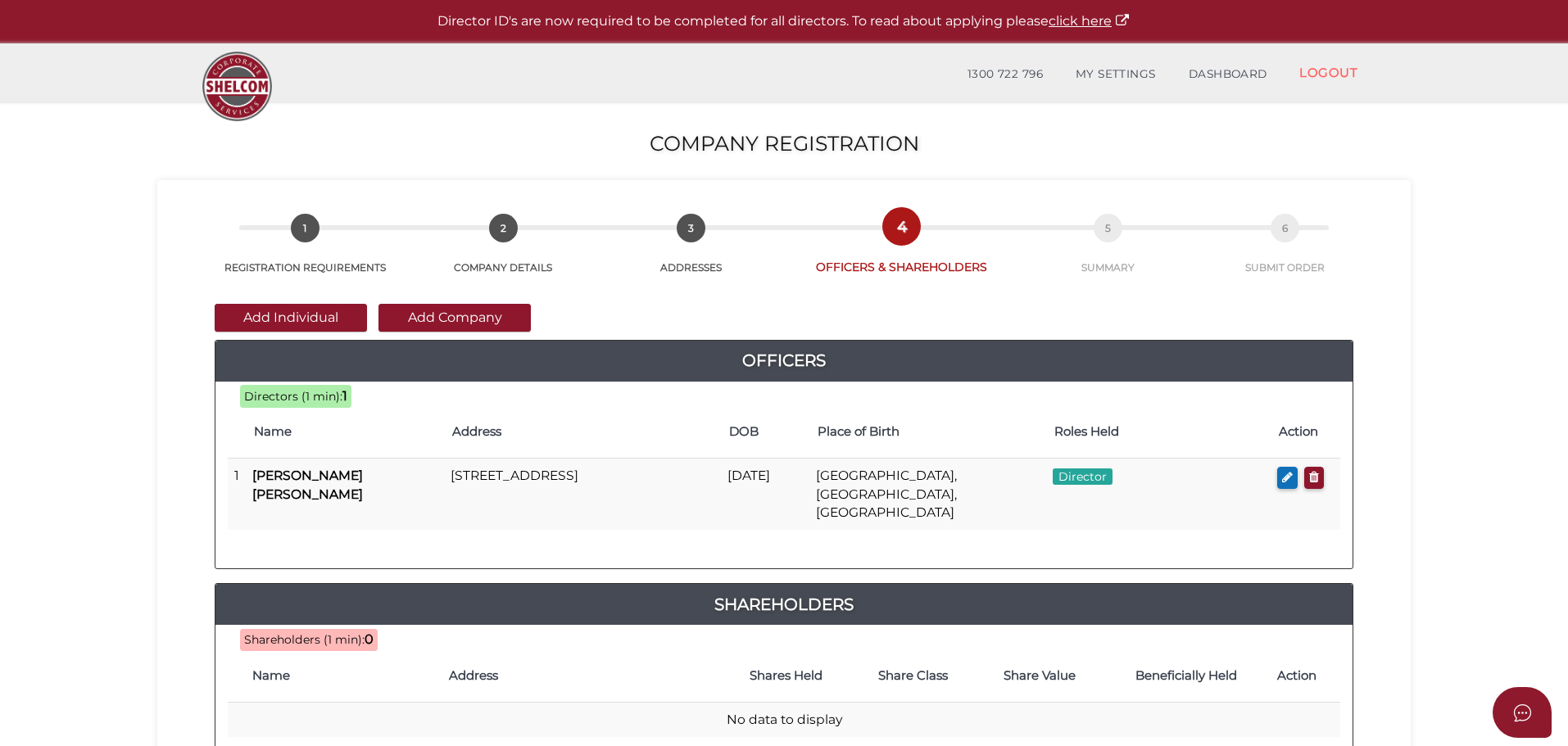
drag, startPoint x: 301, startPoint y: 314, endPoint x: 301, endPoint y: 302, distance: 12.0
click at [301, 314] on button "Add Individual" at bounding box center [291, 318] width 152 height 28
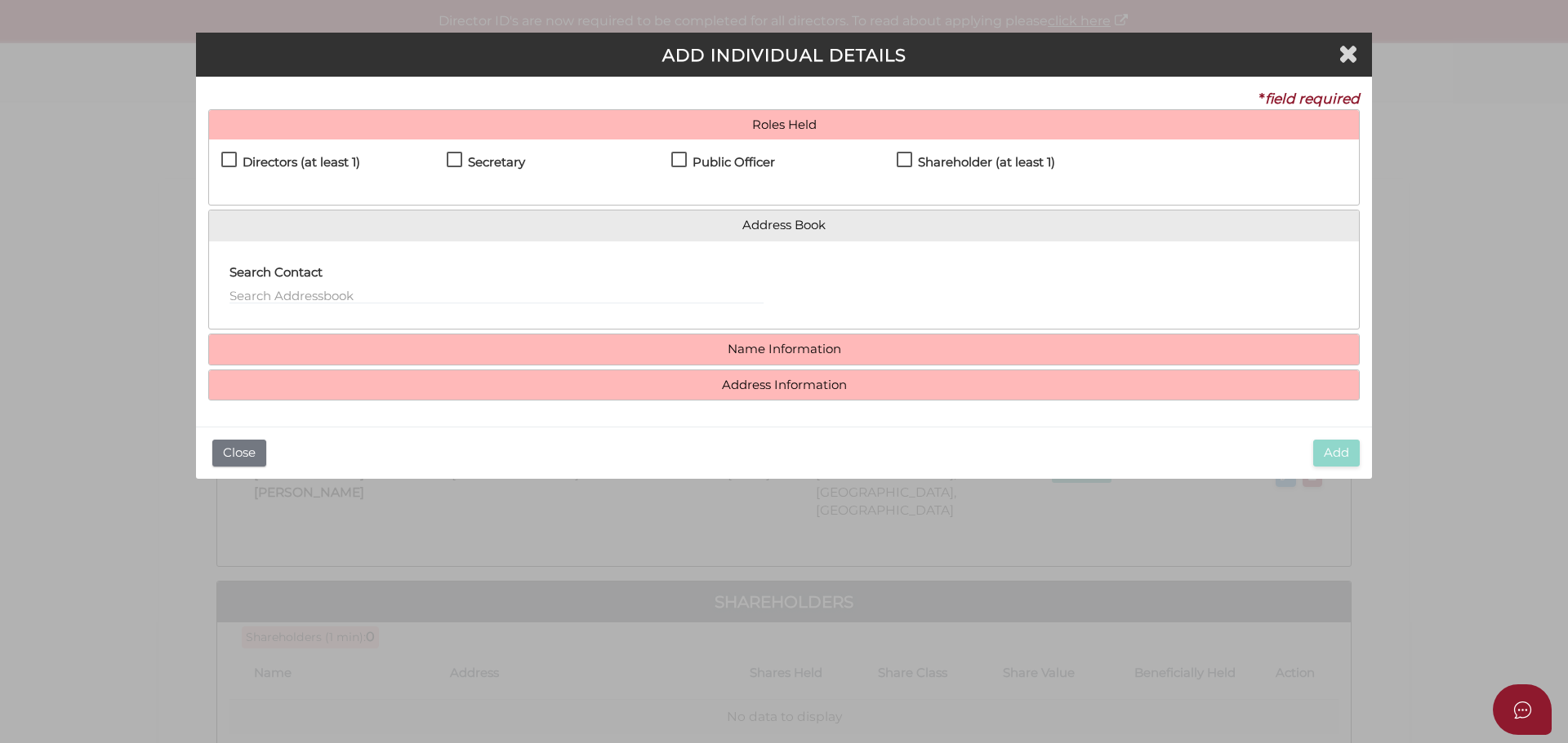
click at [234, 157] on label "Directors (at least 1)" at bounding box center [290, 166] width 139 height 20
checkbox input "true"
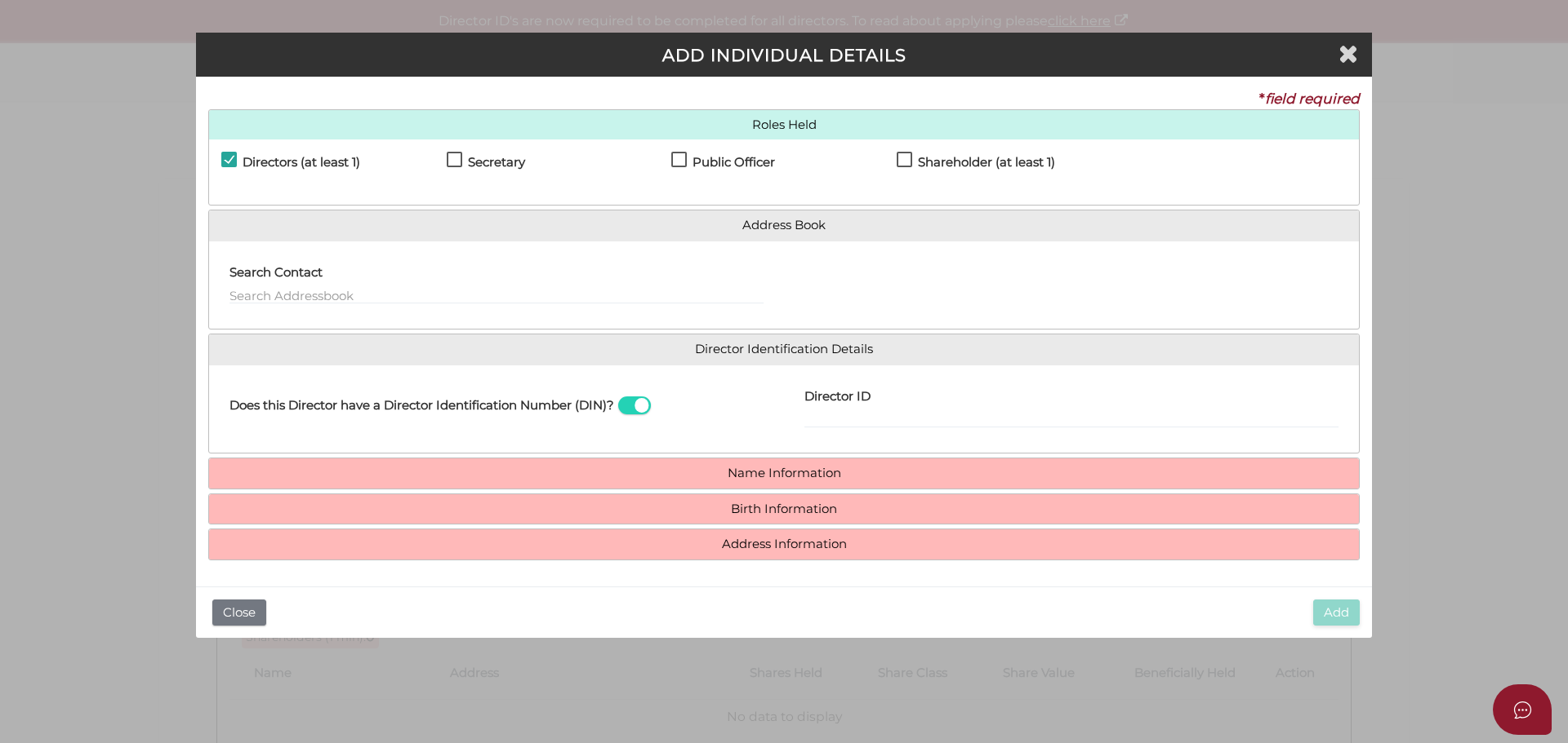
click at [454, 160] on label "Secretary" at bounding box center [486, 166] width 79 height 20
checkbox input "true"
click at [684, 160] on label "Public Officer" at bounding box center [722, 166] width 103 height 20
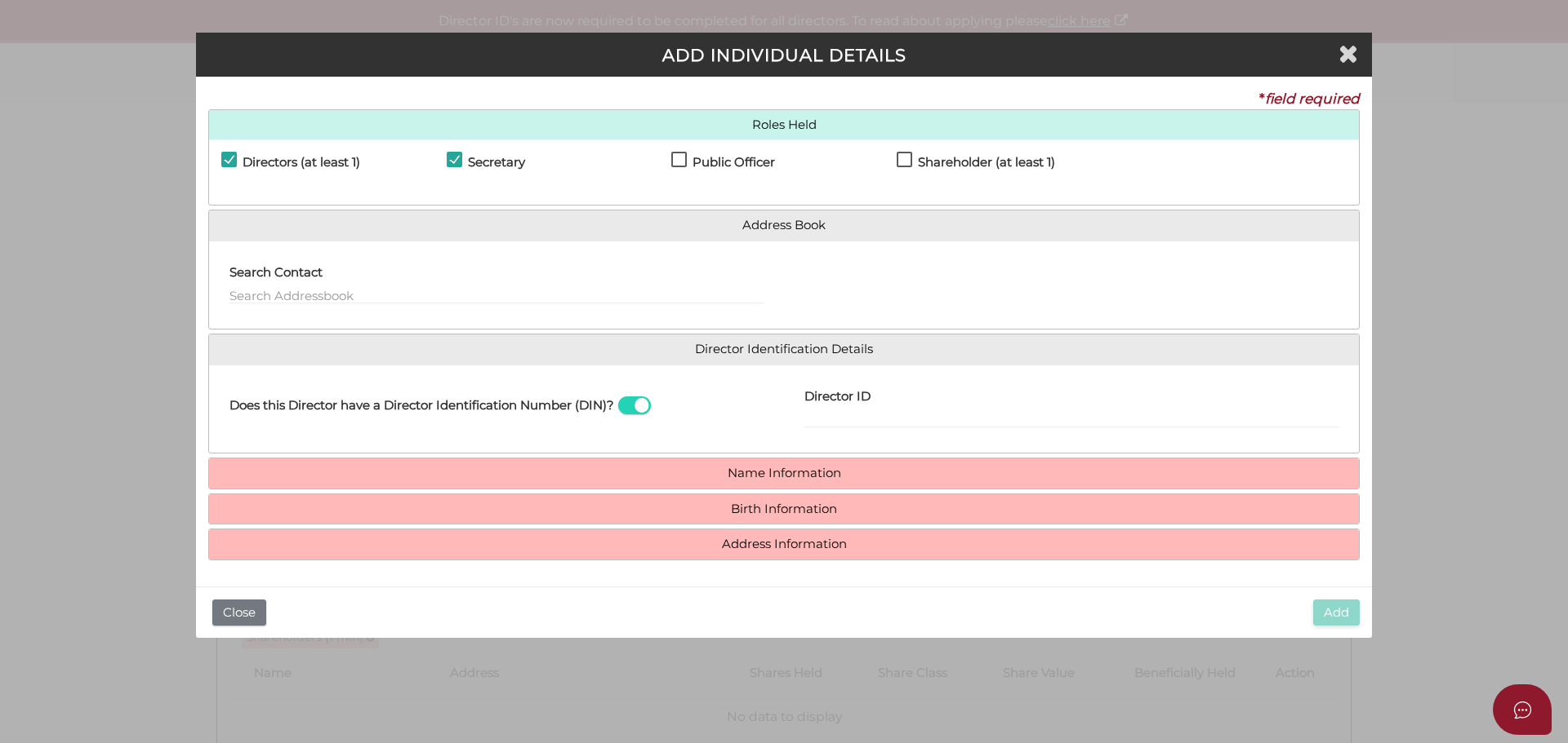
checkbox input "true"
click at [827, 411] on input "Director ID" at bounding box center [1071, 419] width 534 height 18
click at [790, 416] on div "Director ID Email Director About How To Apply for DIN" at bounding box center [1070, 409] width 574 height 64
click at [798, 416] on div "Director ID Email Director About How To Apply for DIN" at bounding box center [1070, 409] width 574 height 64
click at [807, 417] on input "Director ID" at bounding box center [1071, 419] width 534 height 18
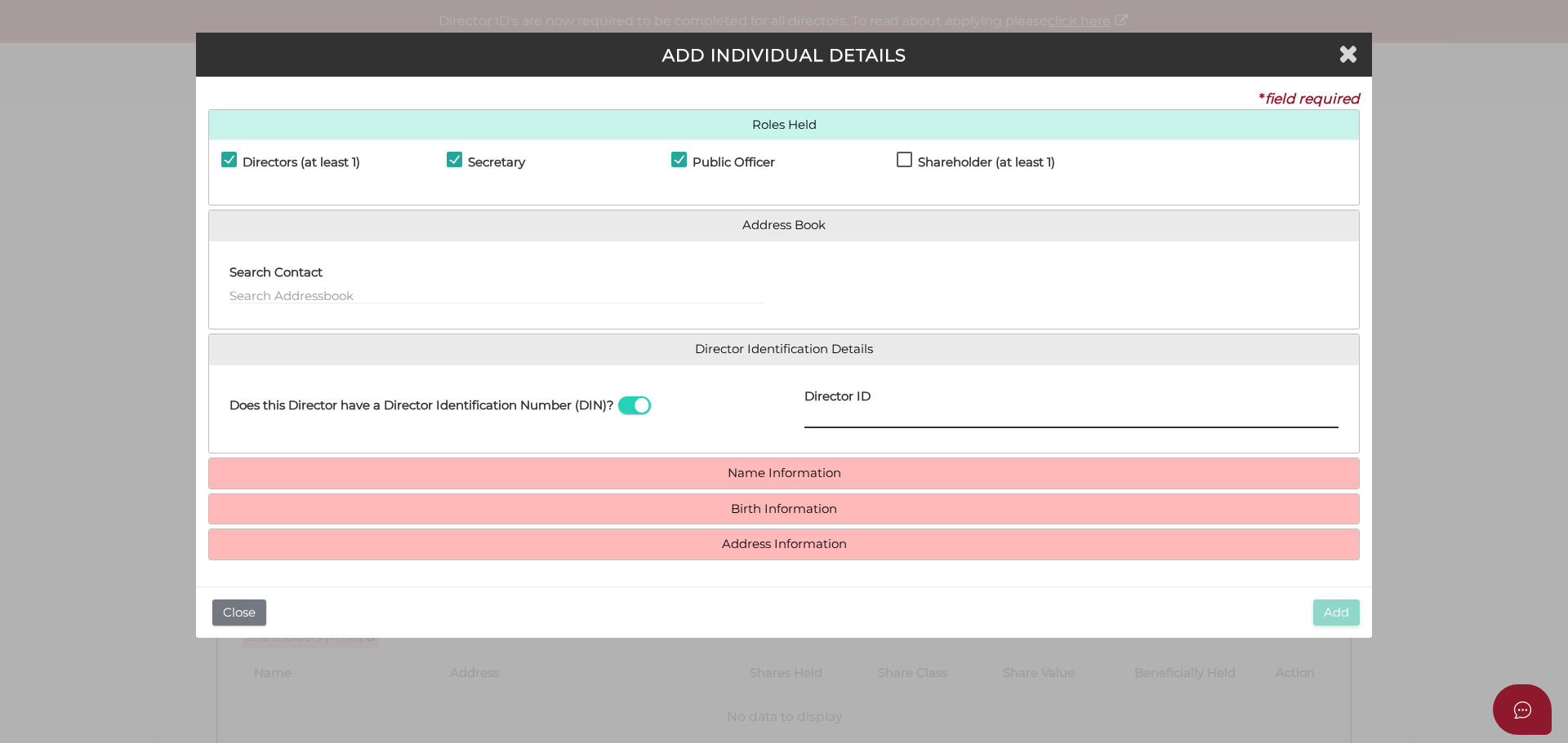
paste input "03672252042363"
type input "03672252042363"
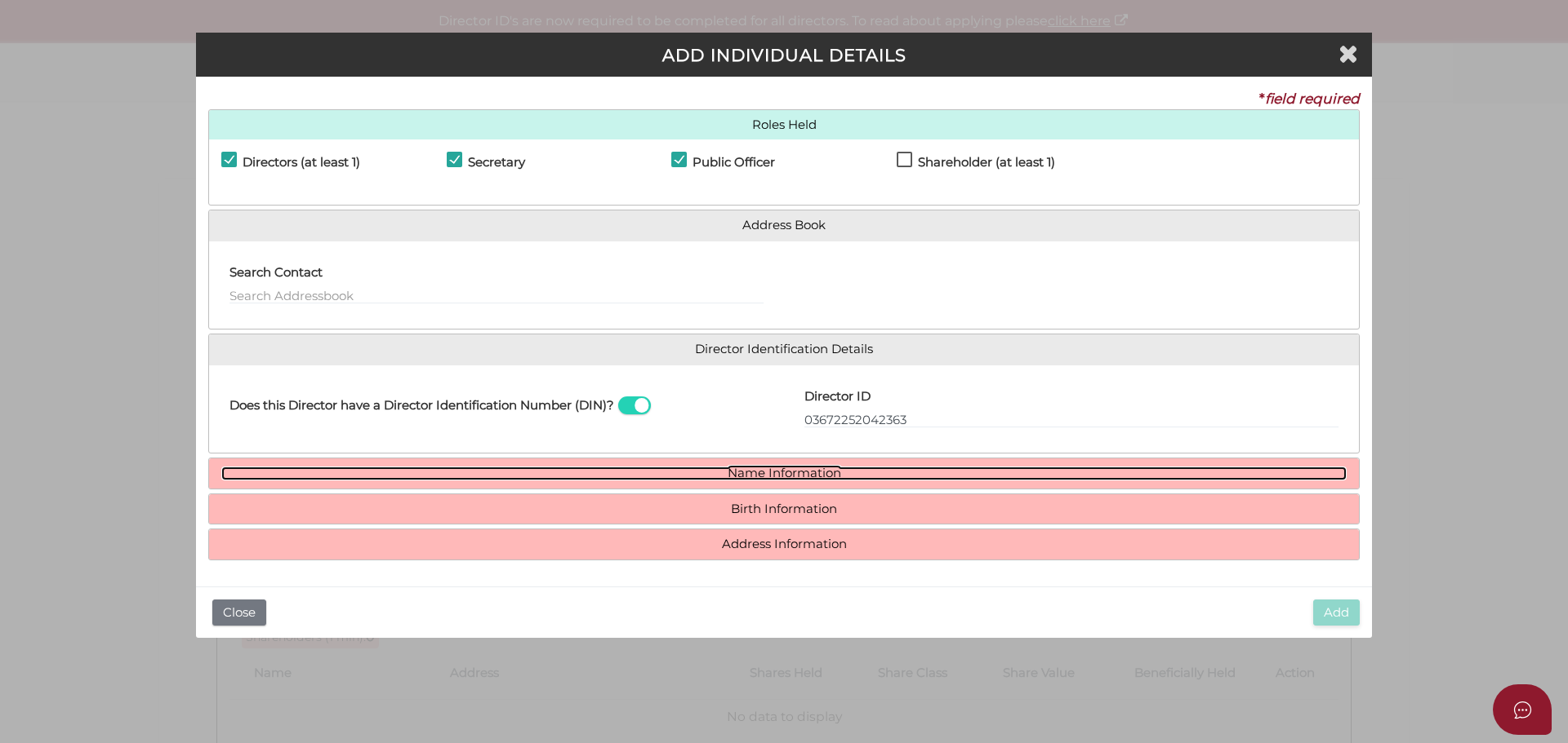
click at [806, 468] on link "Name Information" at bounding box center [784, 473] width 1125 height 14
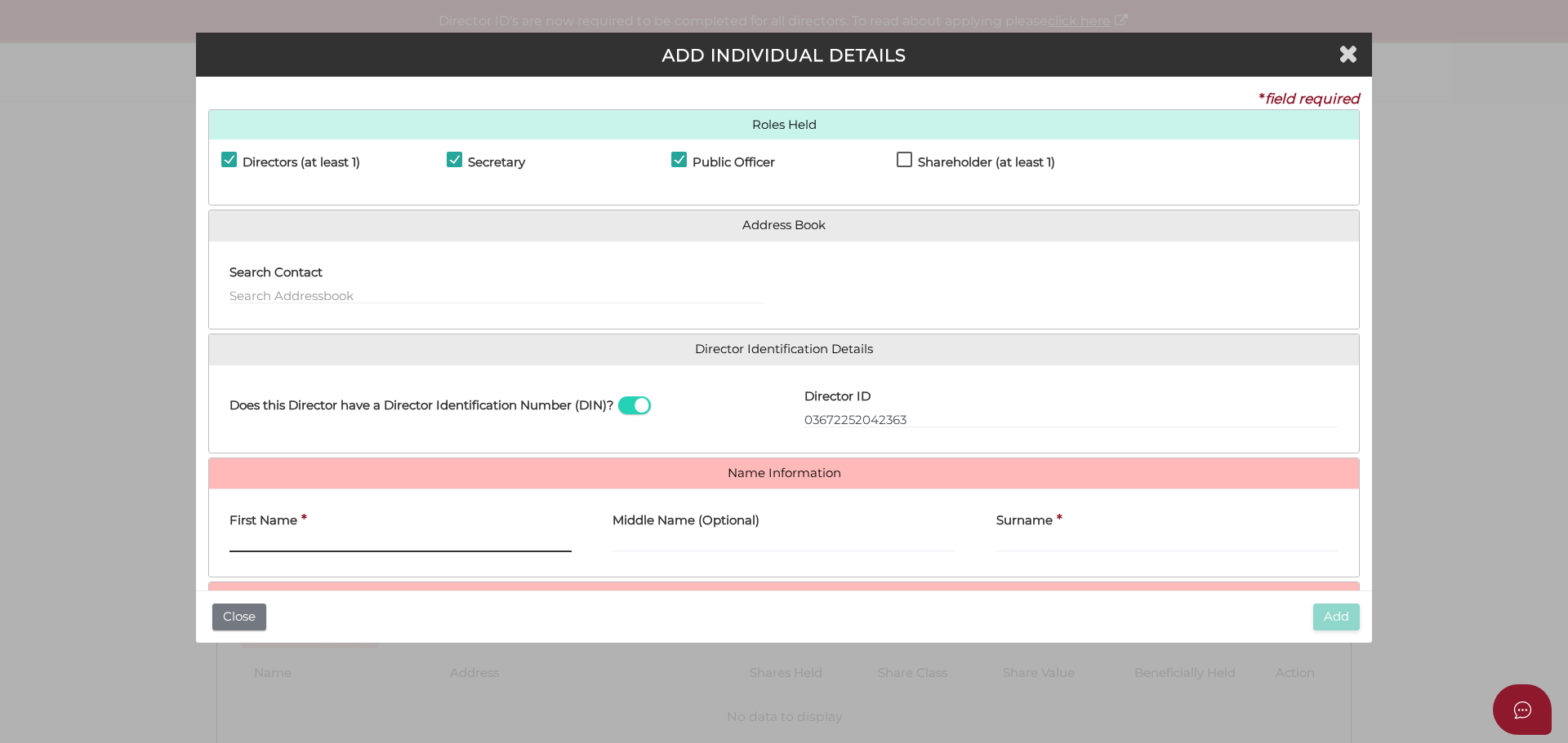
click at [311, 536] on input "First Name" at bounding box center [400, 543] width 342 height 18
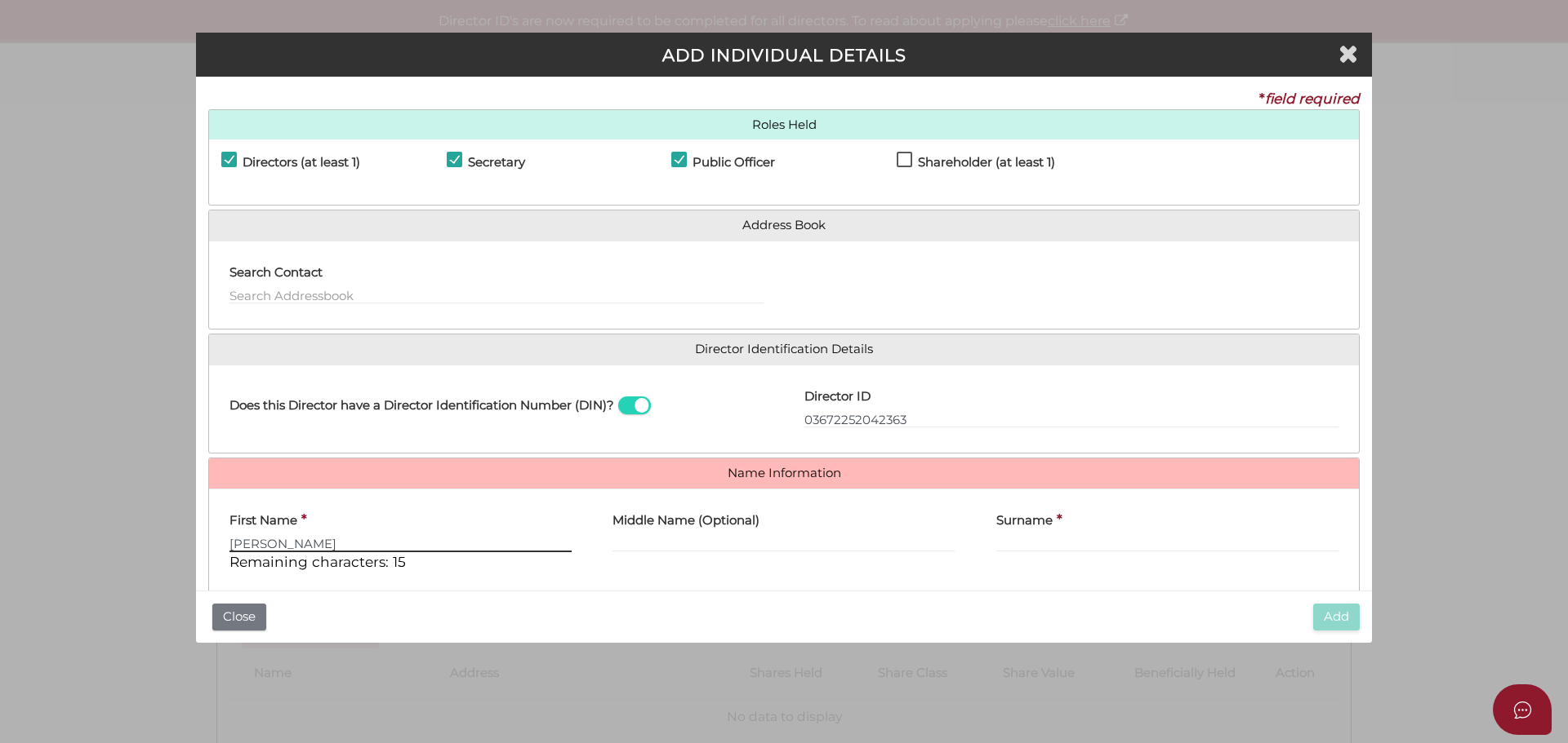
type input "Kelly"
click at [686, 540] on input "Middle Name (Optional)" at bounding box center [783, 543] width 342 height 18
type input "Ann"
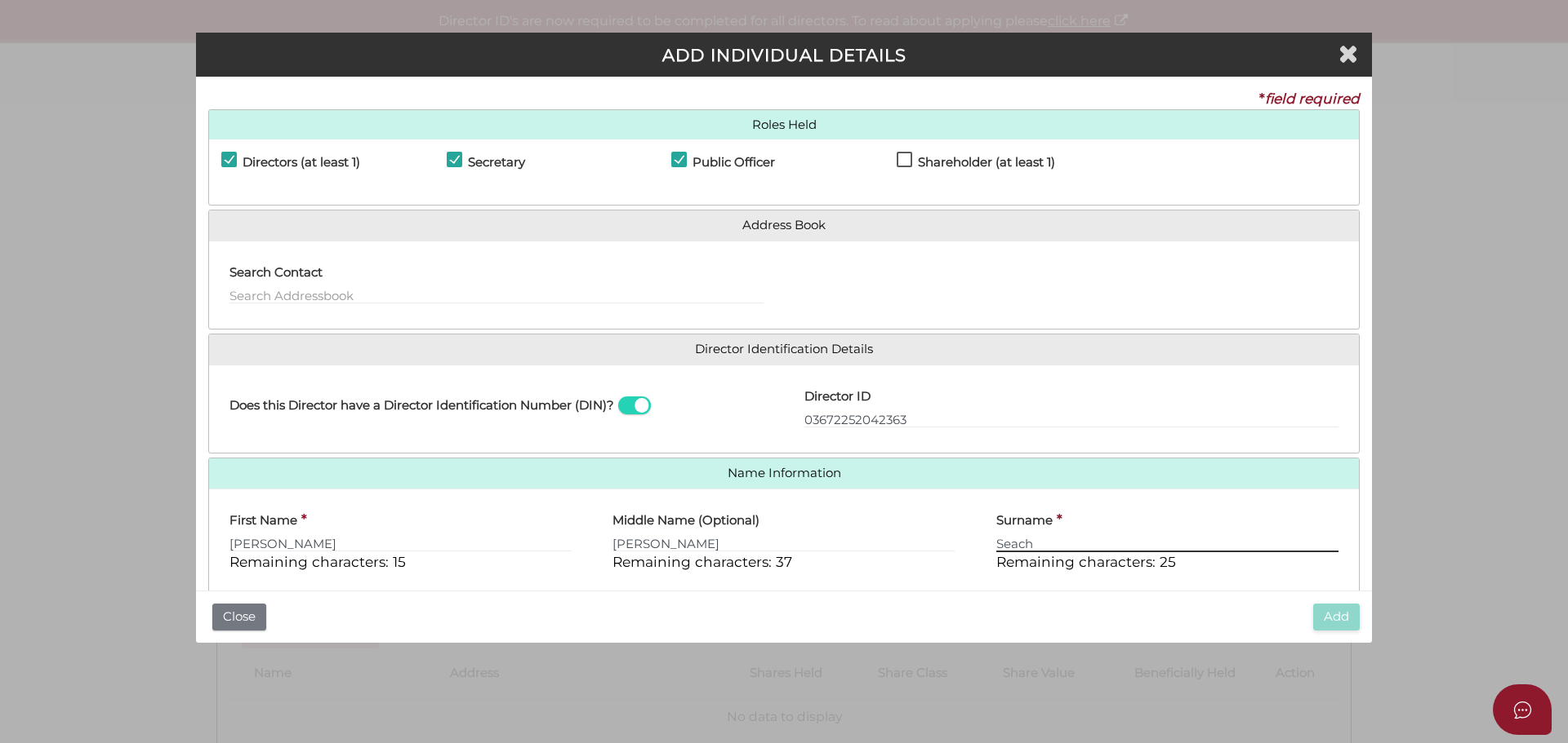
scroll to position [104, 0]
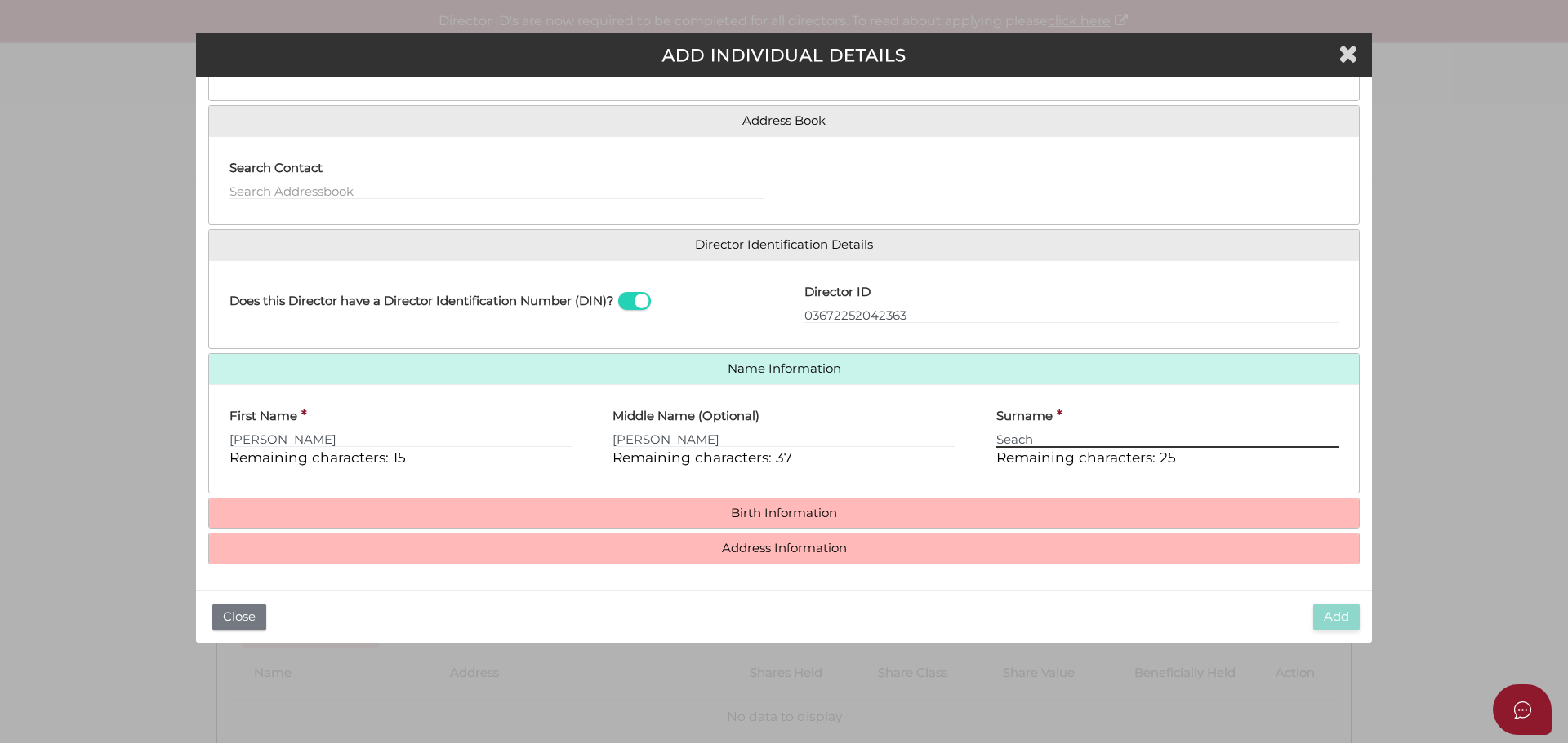
type input "Seach"
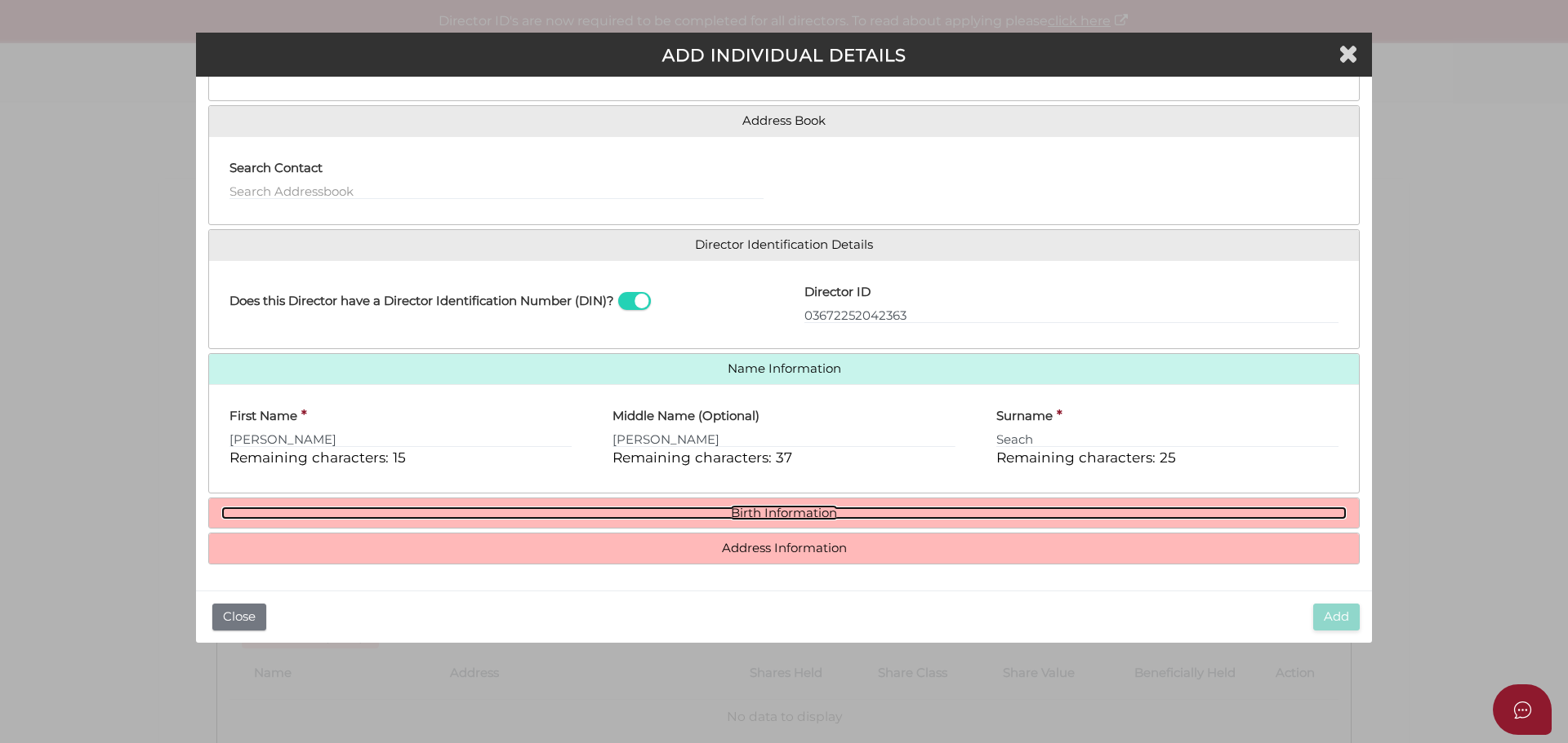
click at [776, 511] on link "Birth Information" at bounding box center [784, 514] width 1125 height 14
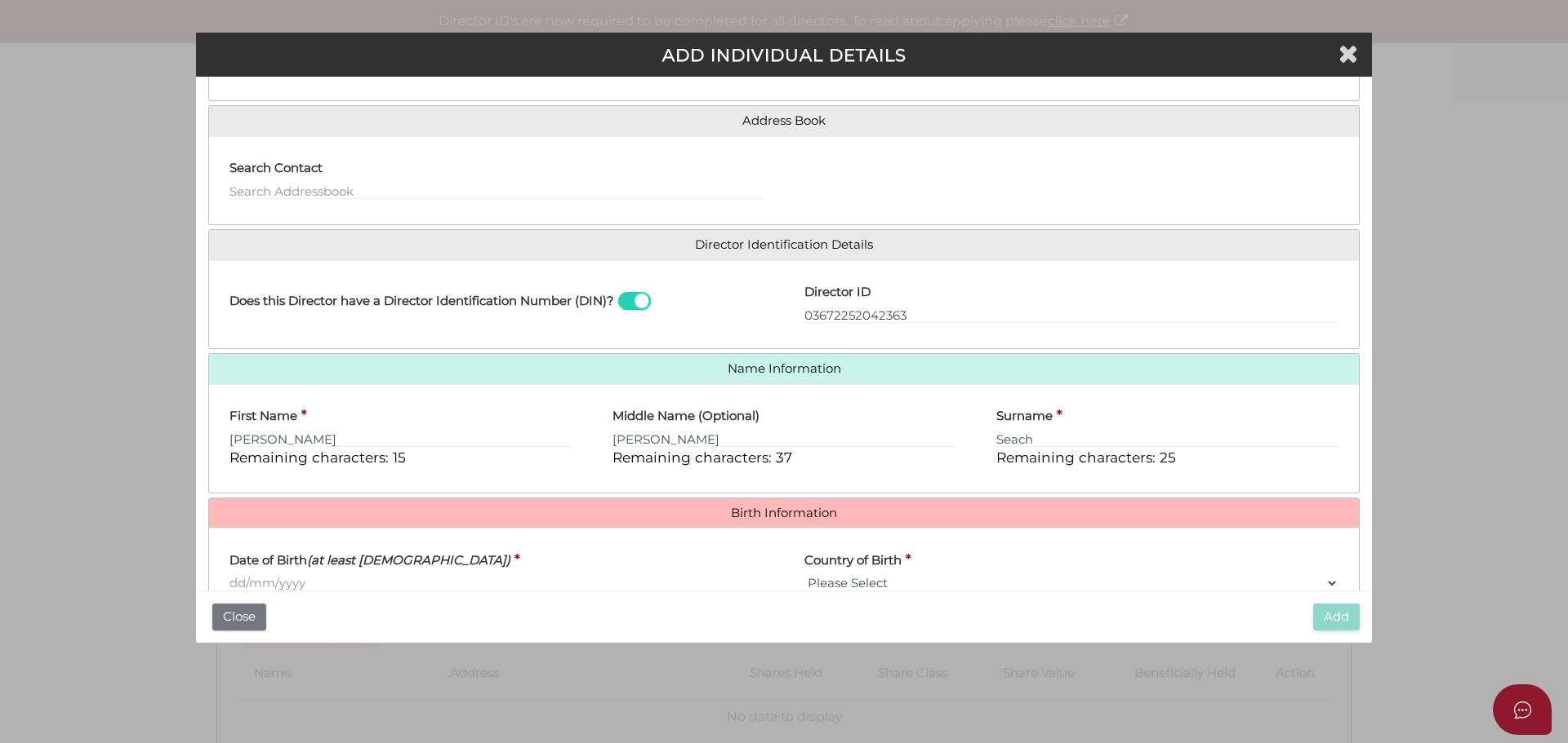
click at [339, 578] on input "Date of Birth (at least 18 years old)" at bounding box center [497, 583] width 534 height 18
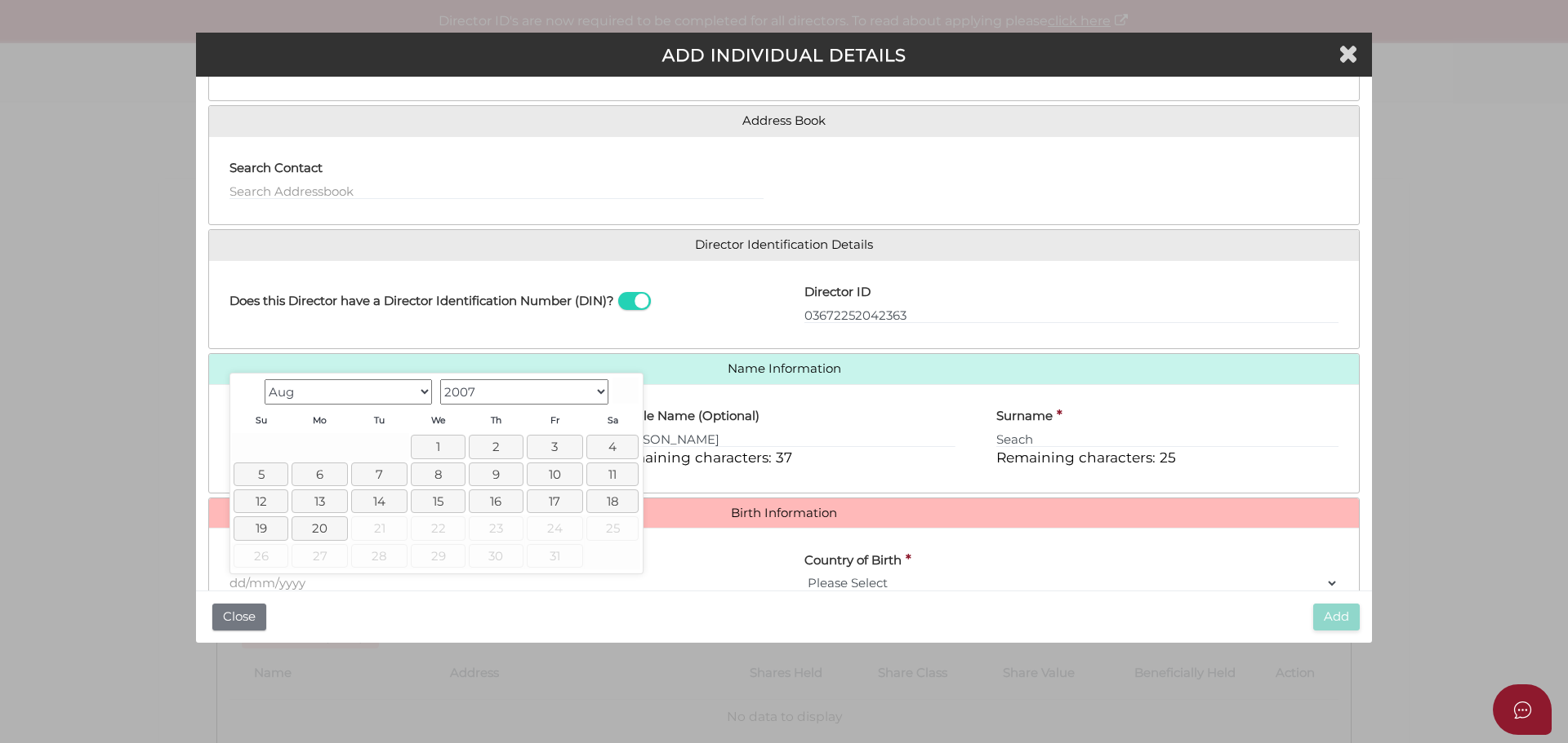
click at [231, 580] on input "Date of Birth (at least 18 years old)" at bounding box center [497, 583] width 534 height 18
type input "[DATE]"
click at [889, 581] on select "Please Select v Australia Afghanistan Albania Algeria American Samoa Andorra An…" at bounding box center [1071, 583] width 534 height 18
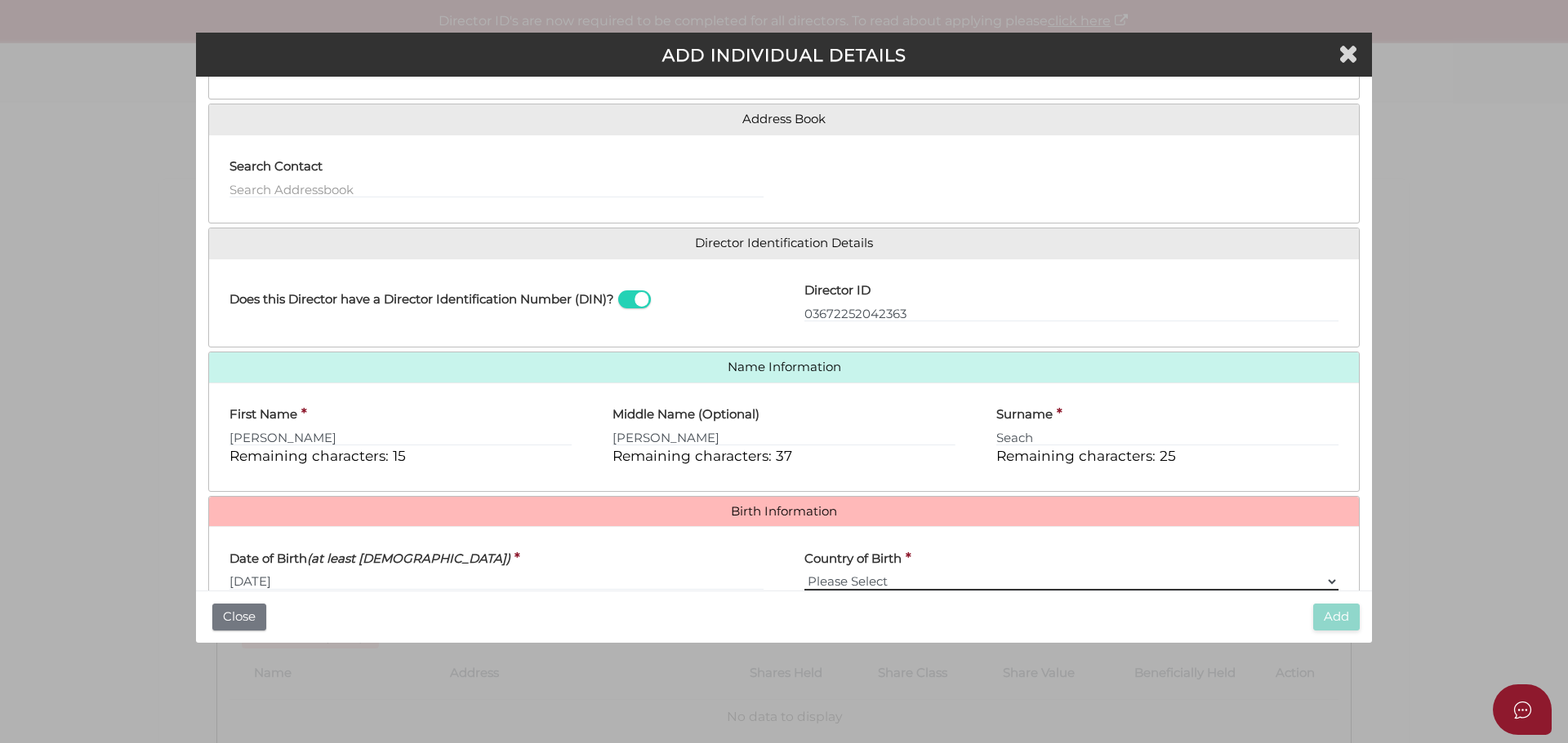
select select "[GEOGRAPHIC_DATA]"
click at [804, 573] on select "Please Select v Australia Afghanistan Albania Algeria American Samoa Andorra An…" at bounding box center [1071, 582] width 534 height 18
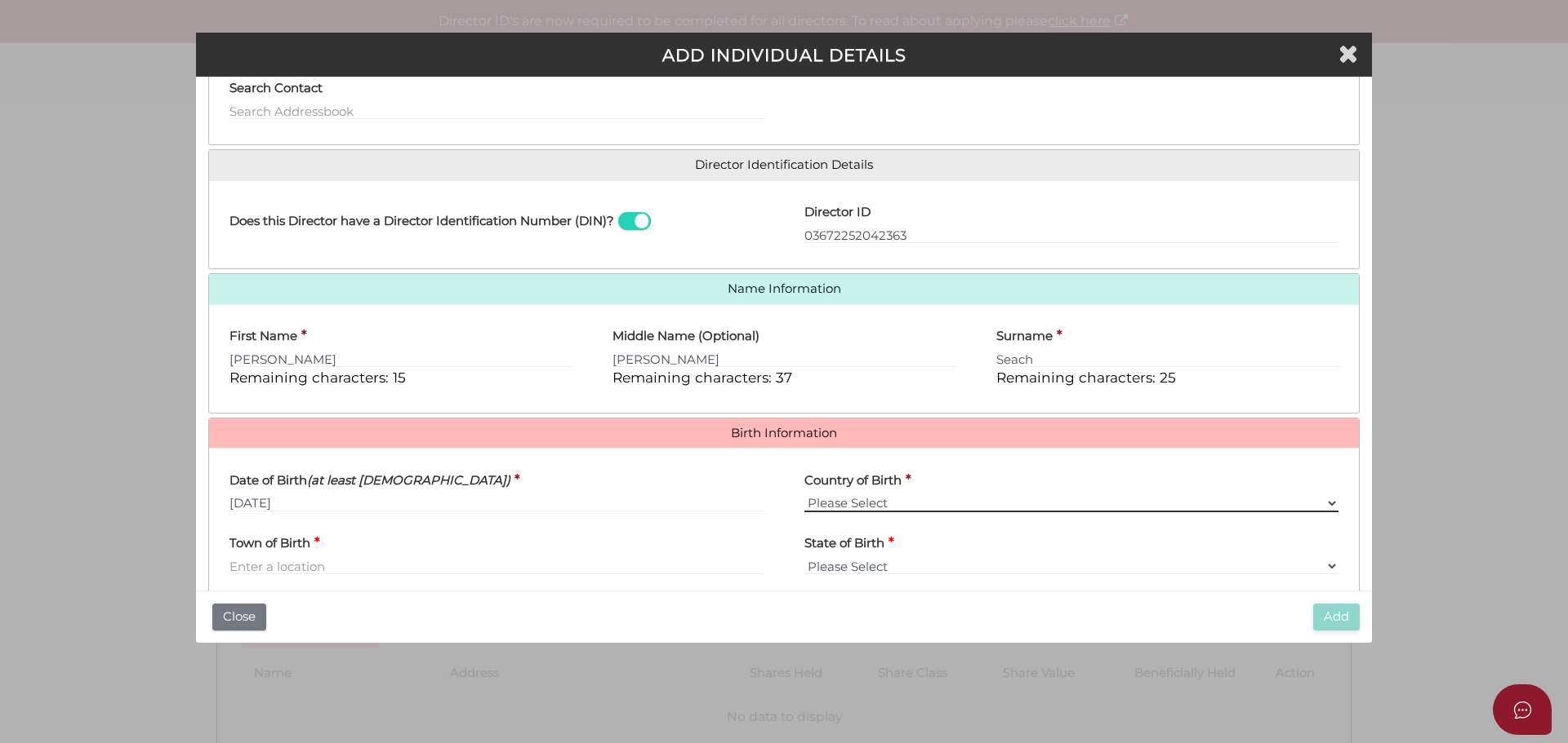
scroll to position [256, 0]
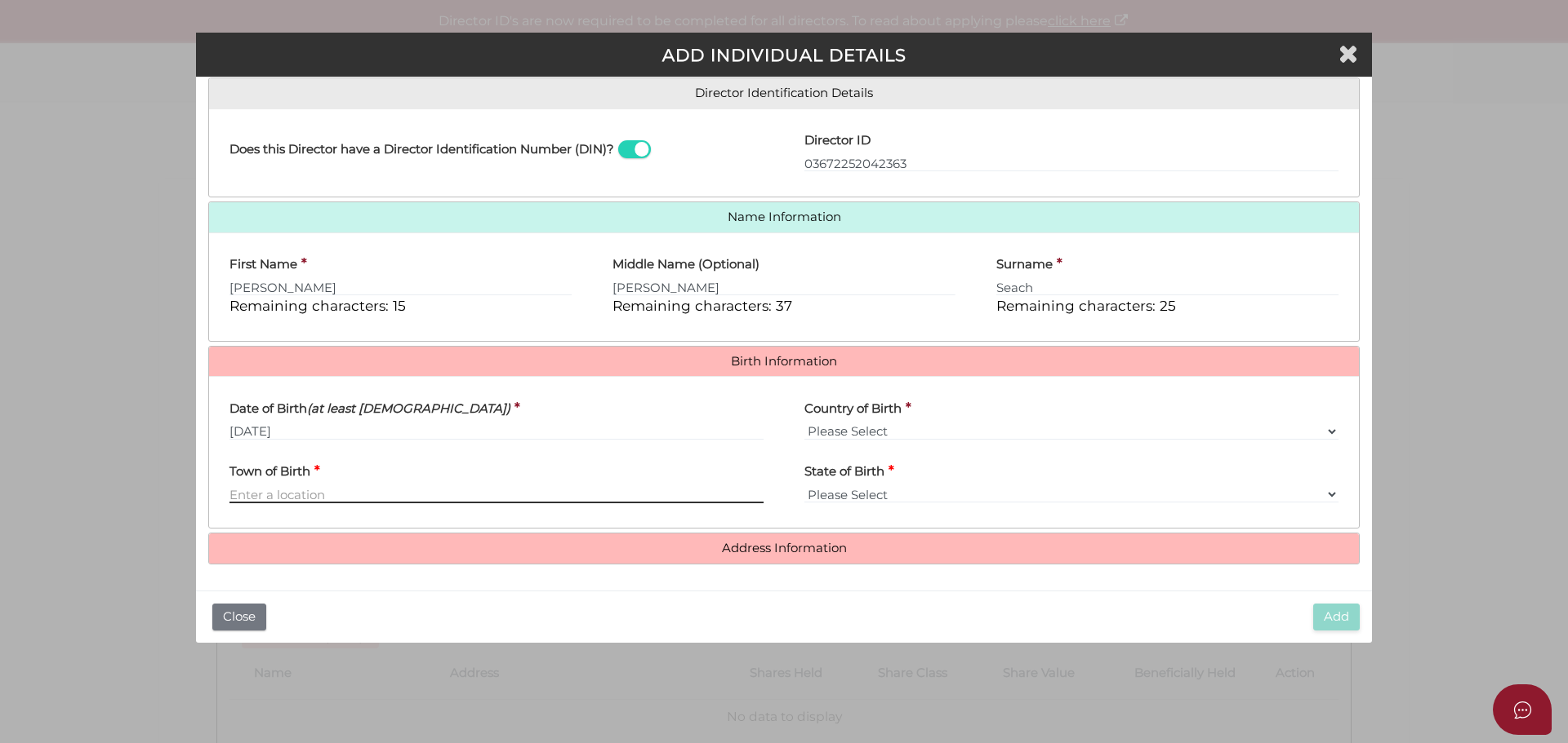
click at [324, 495] on input "Town of Birth" at bounding box center [497, 494] width 534 height 18
type input "Melbourne"
select select "VIC"
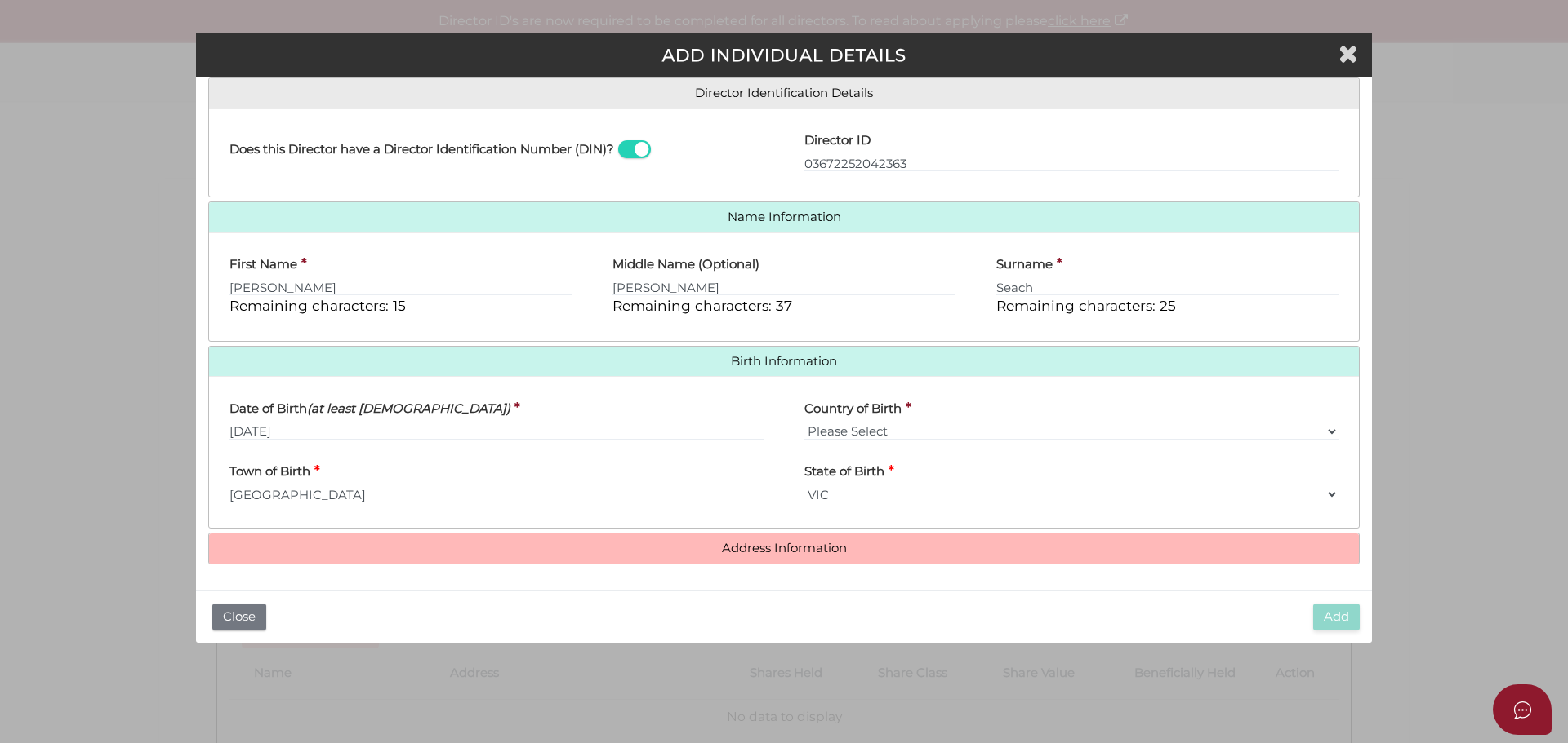
click at [795, 539] on h4 "Address Information" at bounding box center [784, 549] width 1150 height 30
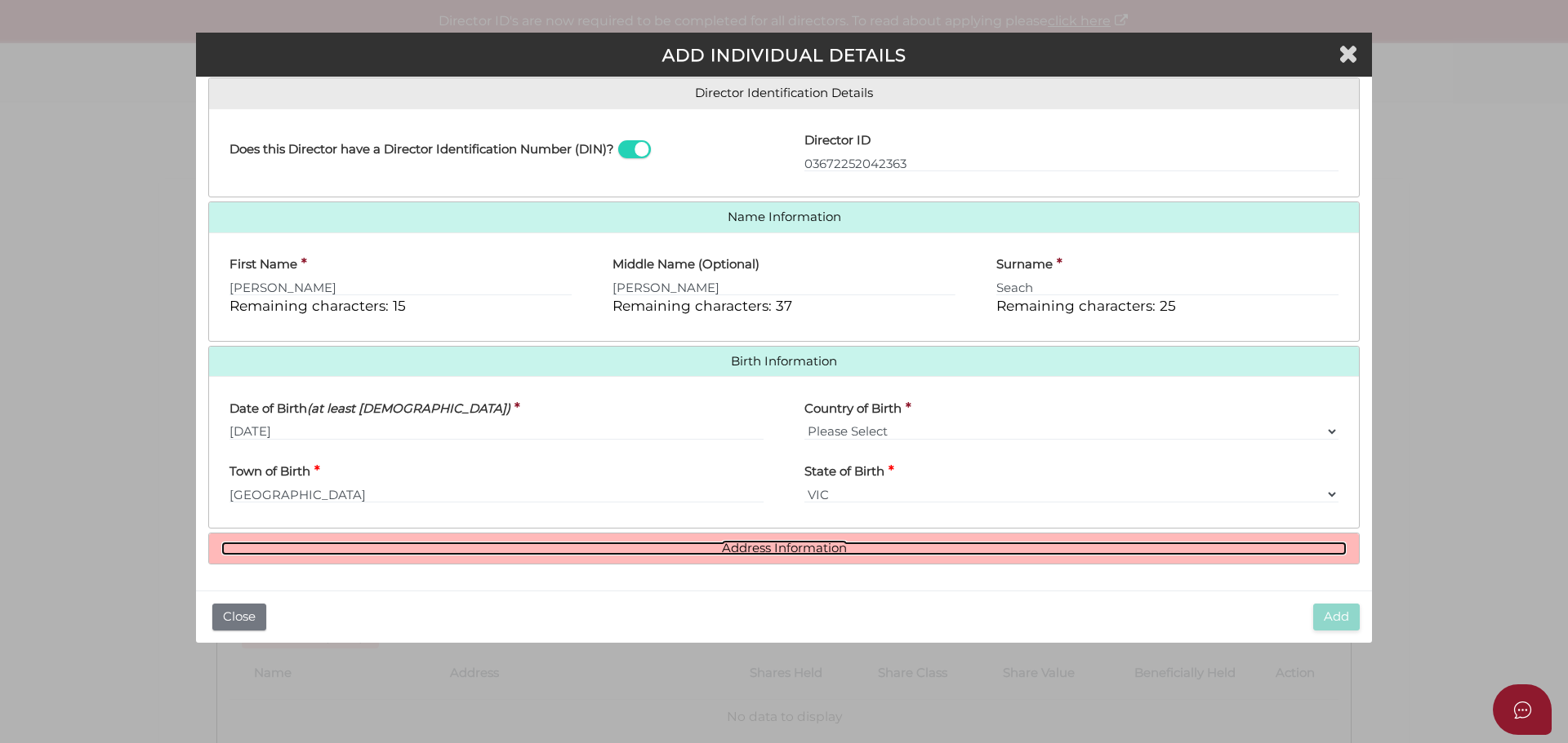
click at [783, 548] on link "Address Information" at bounding box center [784, 549] width 1125 height 14
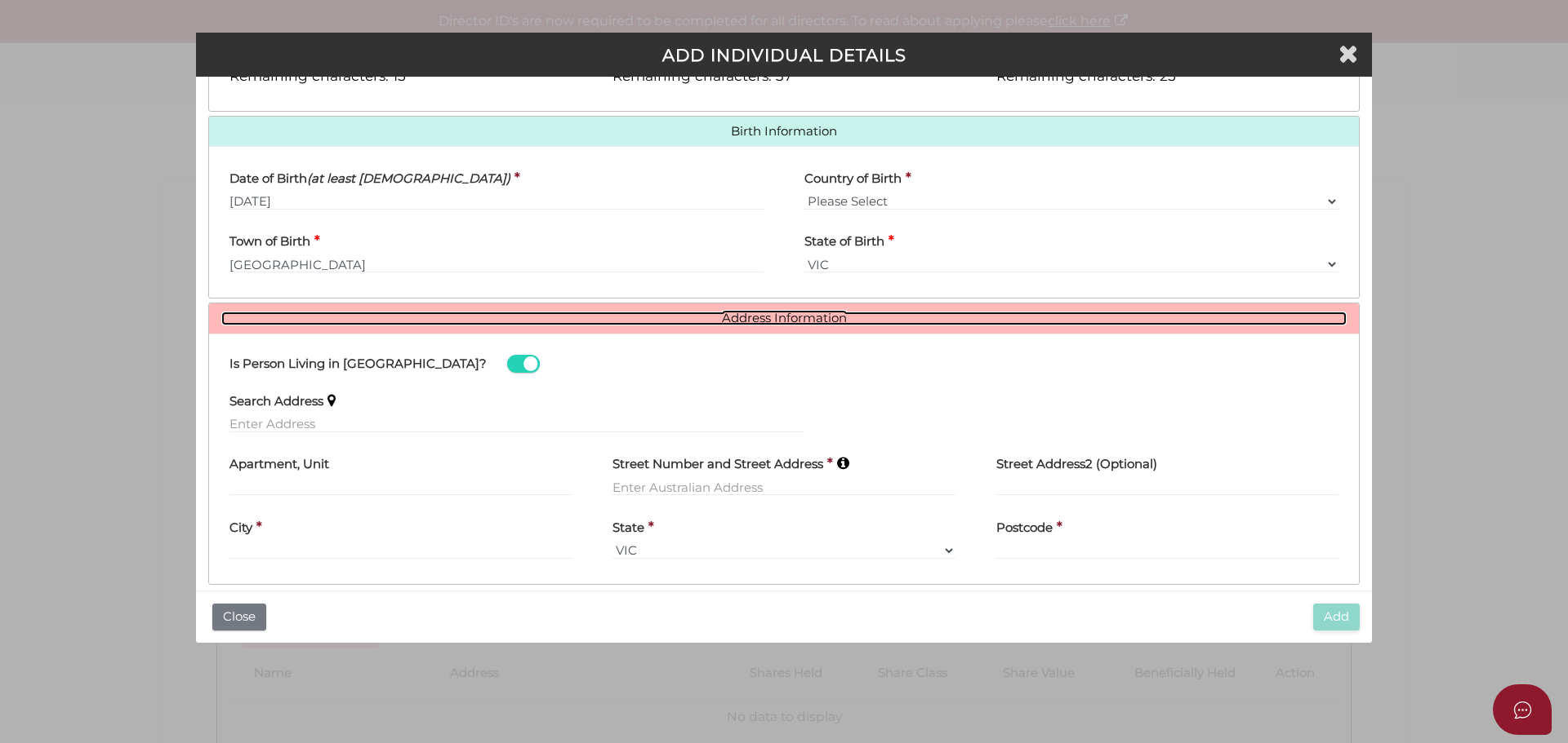
scroll to position [507, 0]
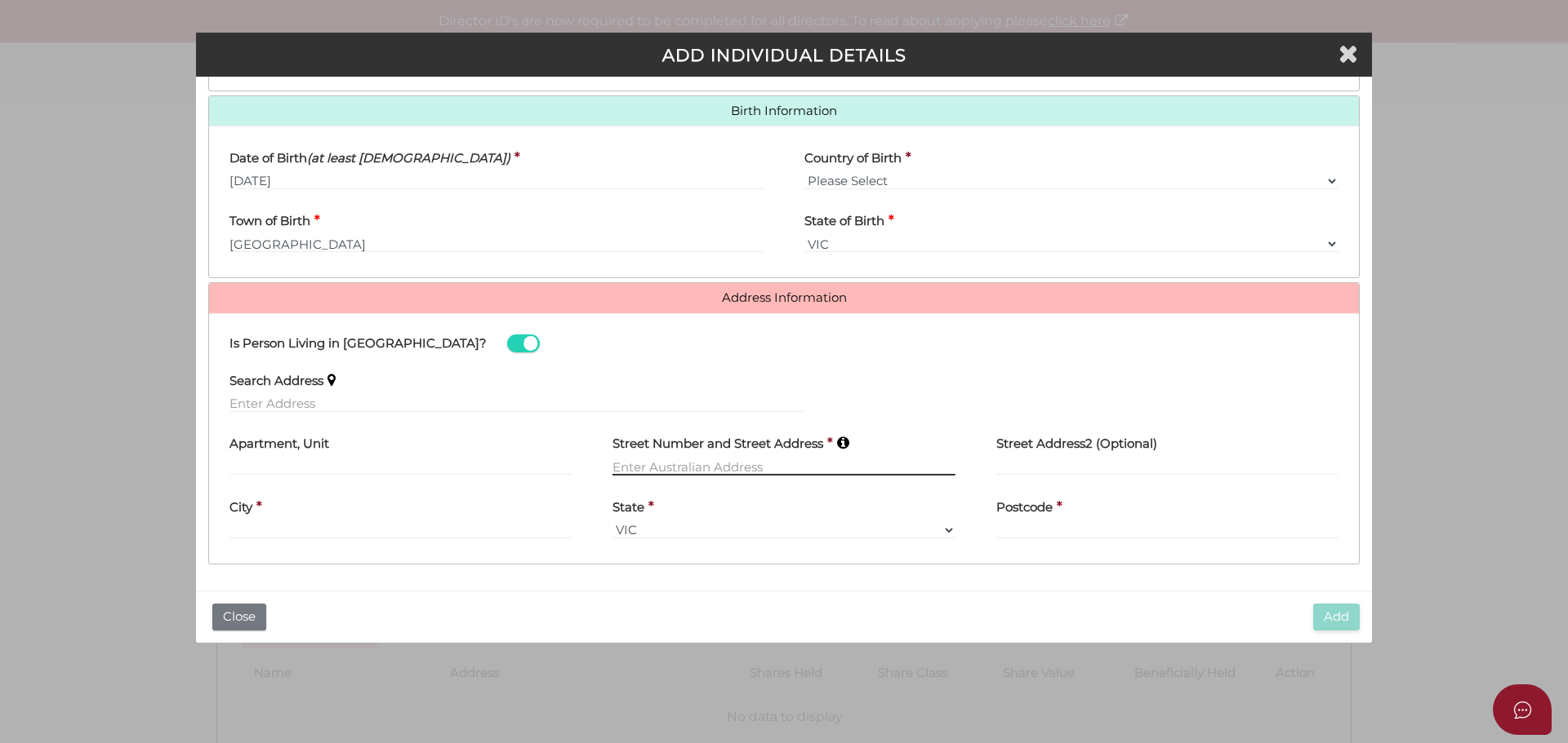
click at [678, 461] on input "text" at bounding box center [783, 467] width 342 height 18
type input "[STREET_ADDRESS]"
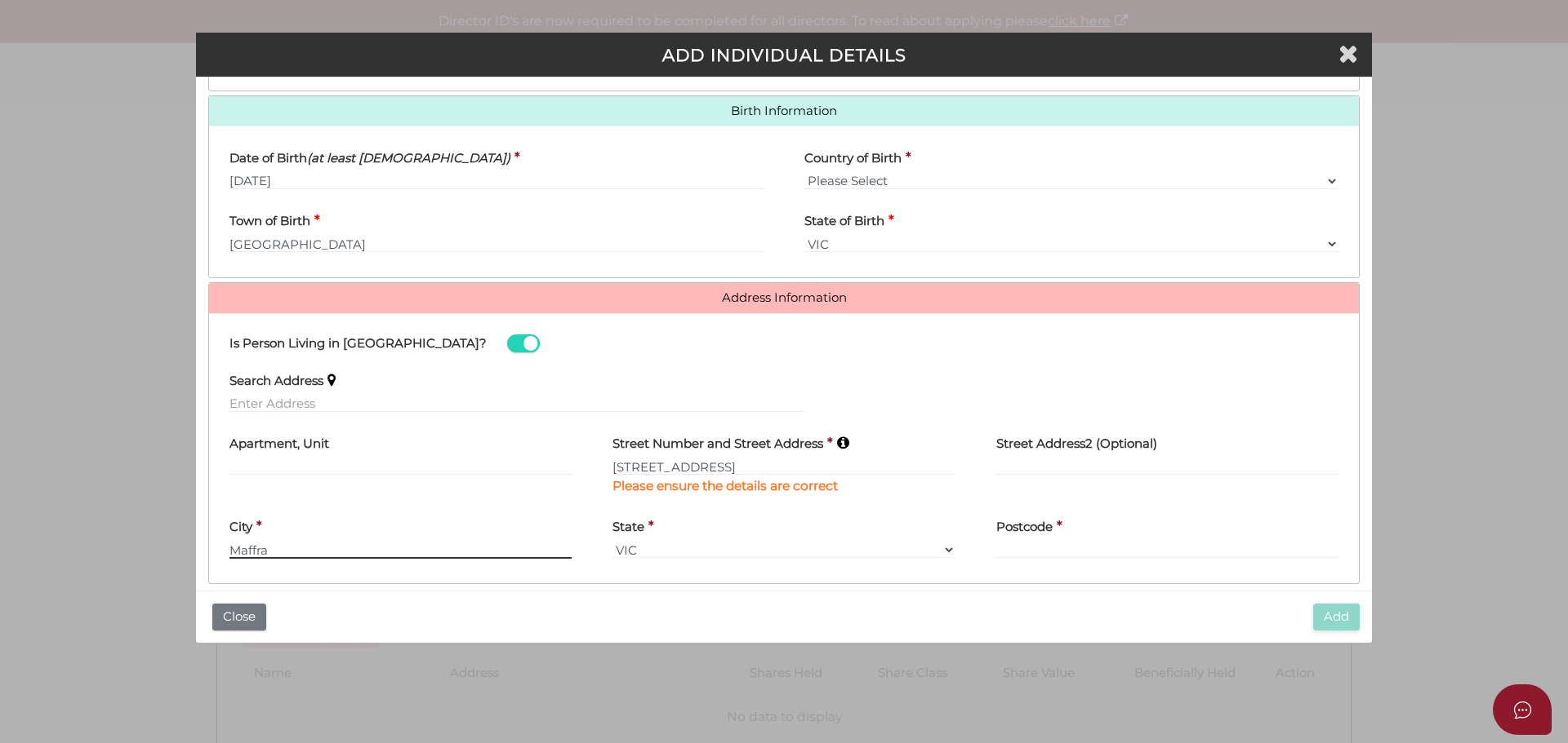
type input "Maffra"
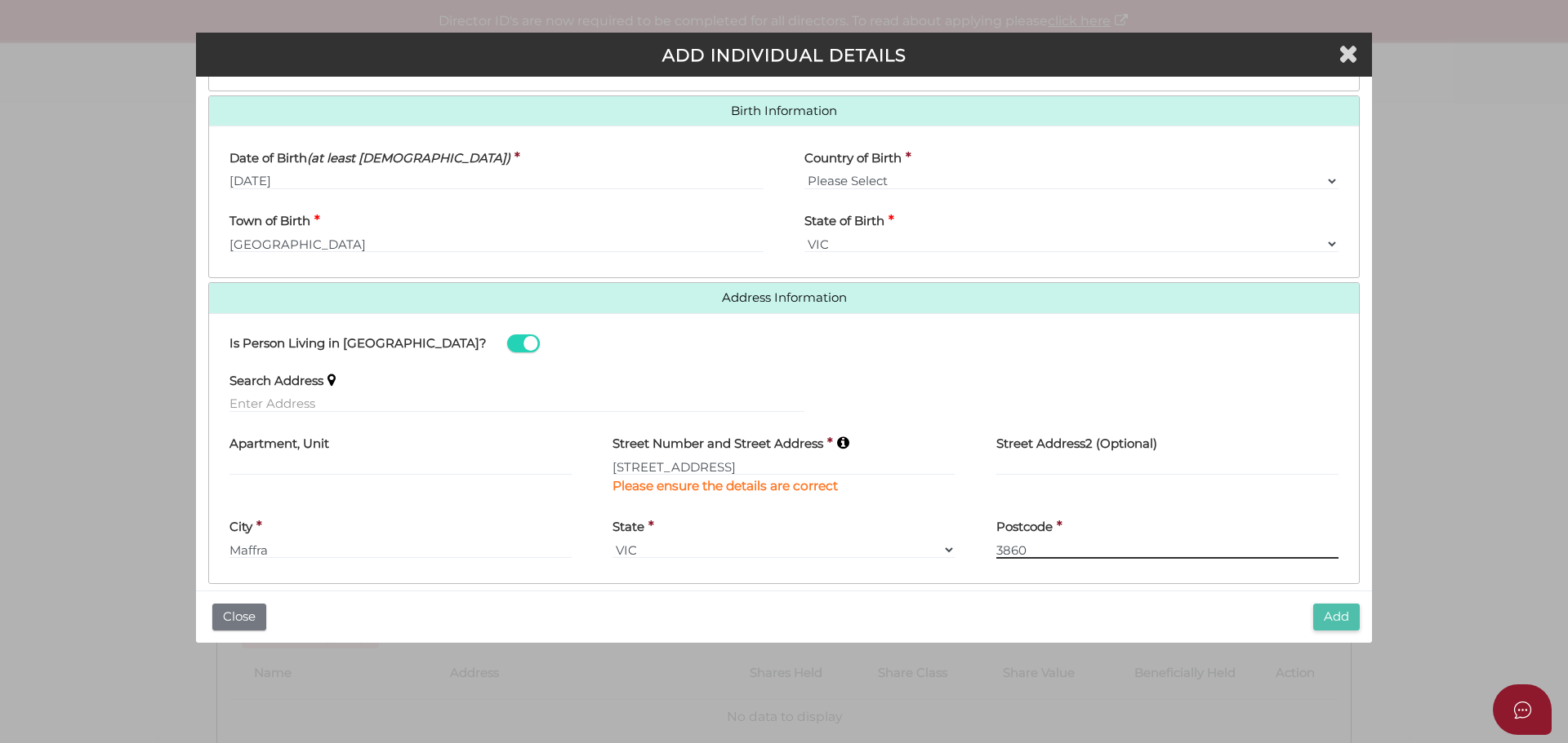
type input "3860"
click at [1326, 624] on button "Add" at bounding box center [1336, 618] width 47 height 27
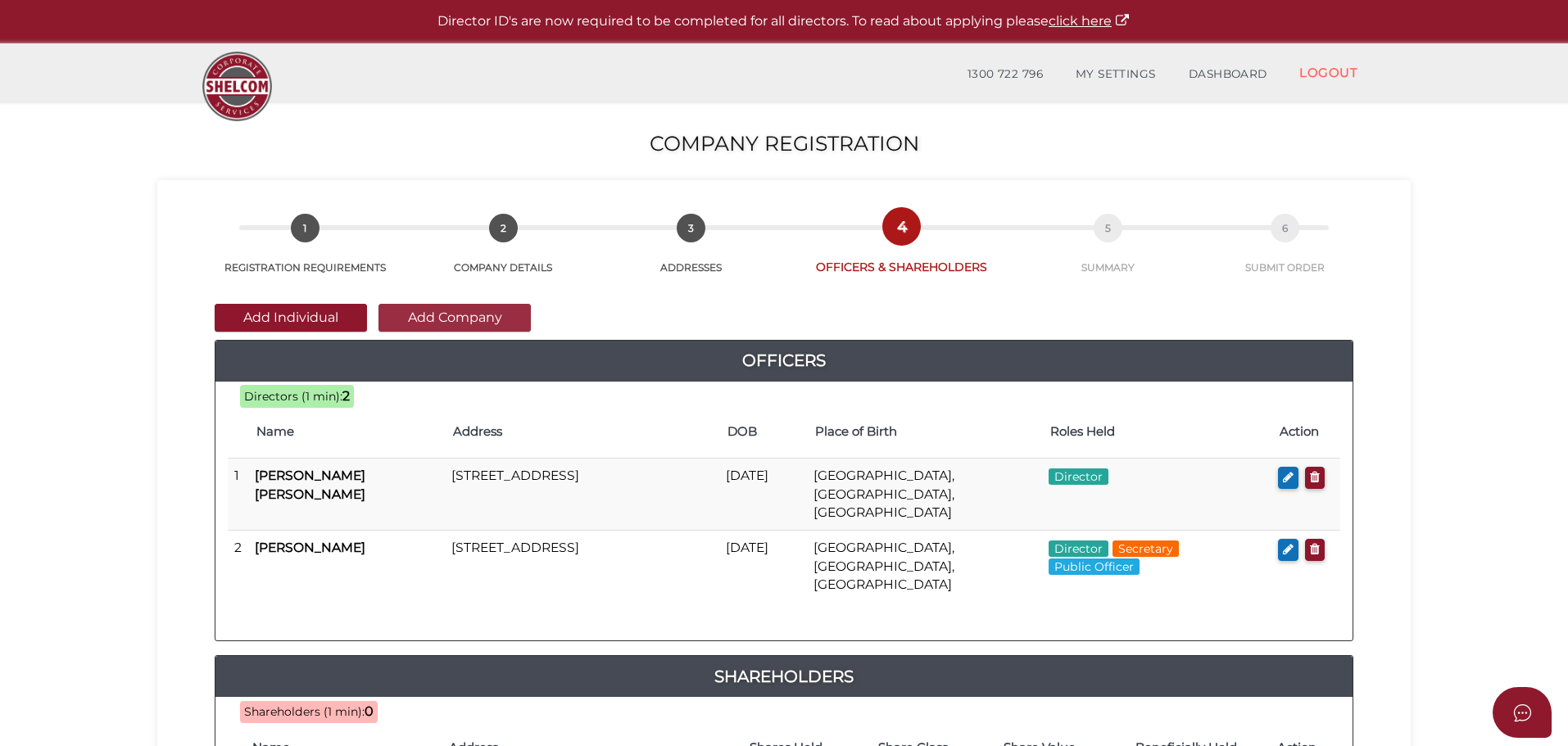
click at [433, 312] on button "Add Company" at bounding box center [455, 318] width 152 height 28
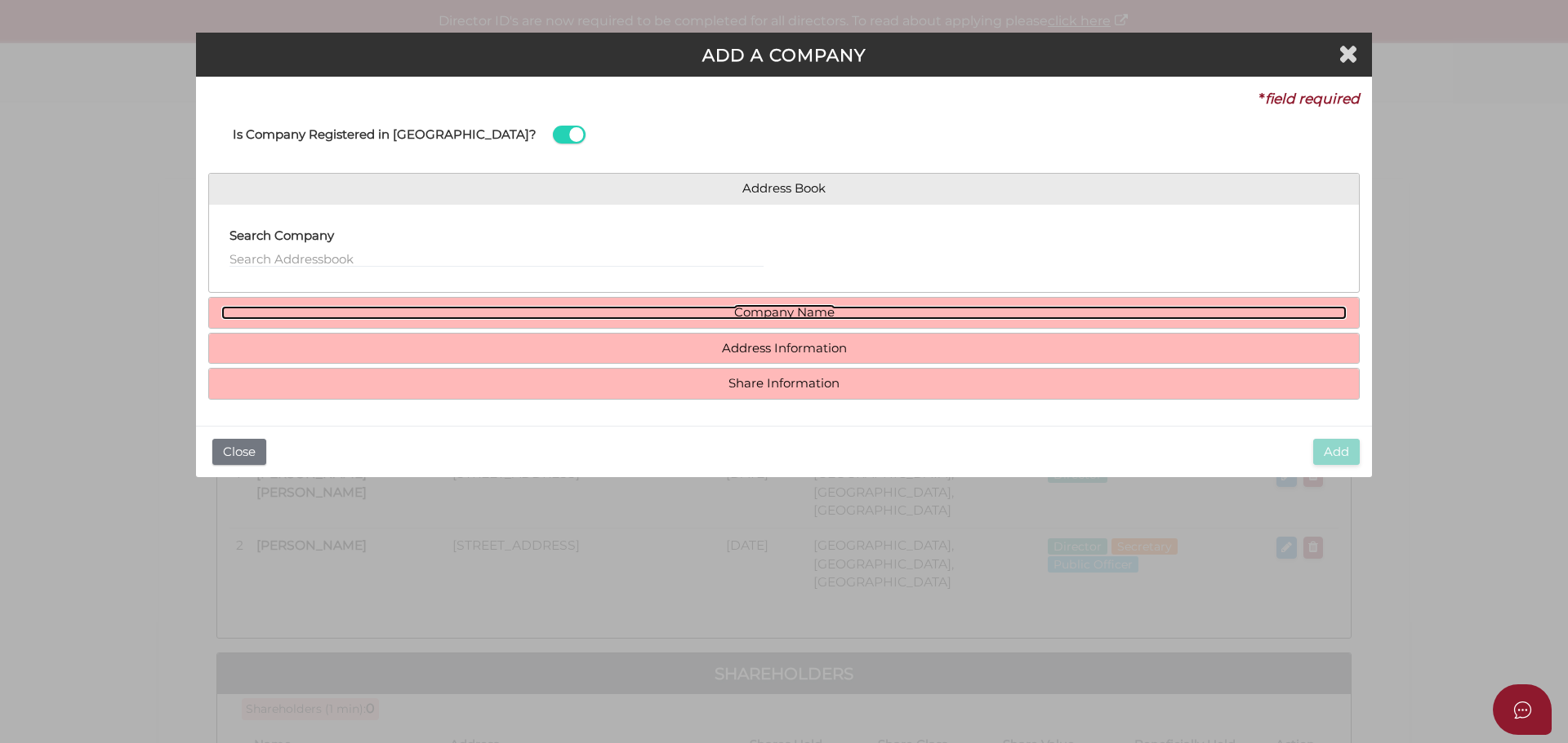
click at [796, 312] on link "Company Name" at bounding box center [784, 313] width 1125 height 14
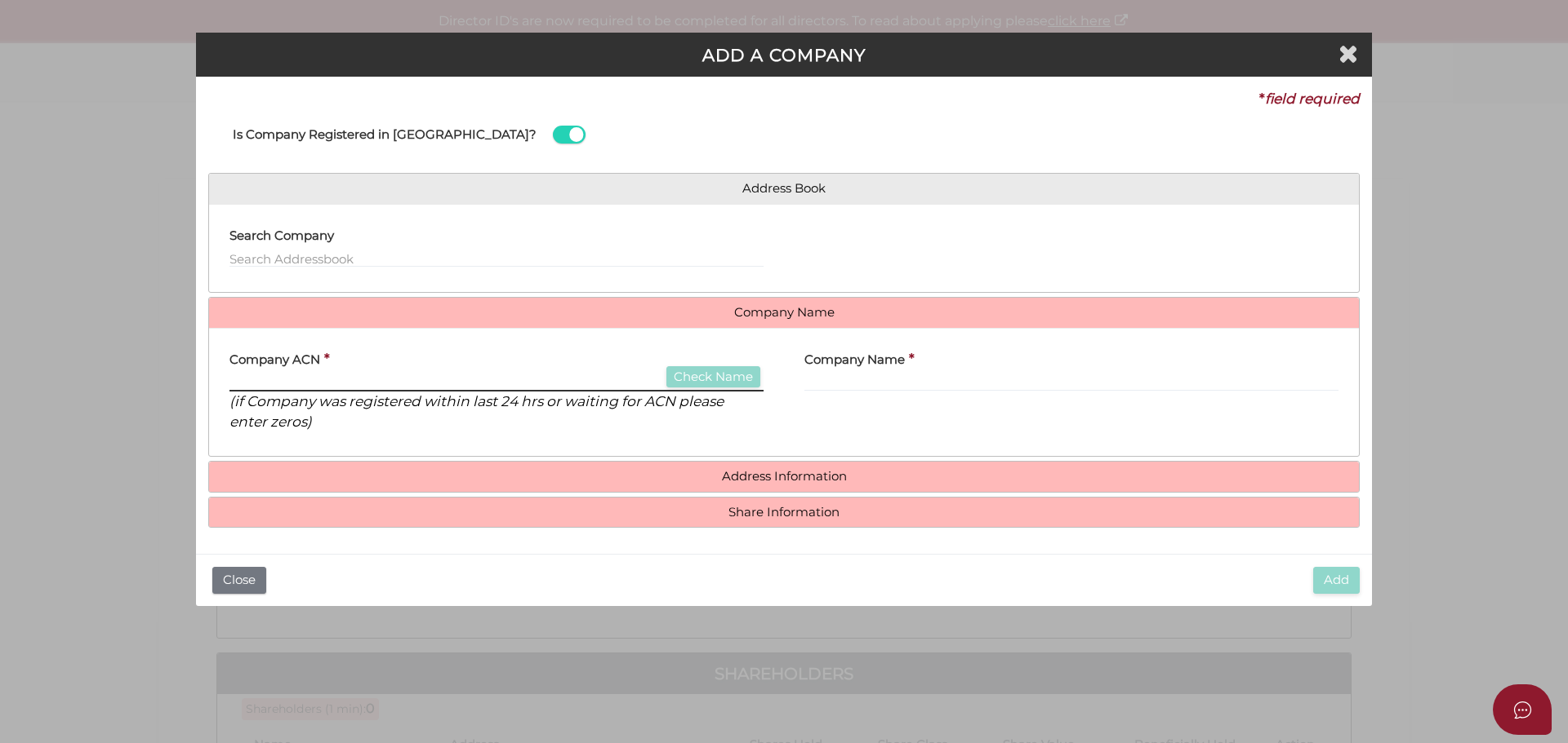
click at [262, 380] on input "text" at bounding box center [497, 382] width 534 height 18
click at [234, 375] on input "text" at bounding box center [497, 382] width 534 height 18
type input "140311217"
click at [732, 382] on button "Check Name" at bounding box center [714, 378] width 94 height 22
type input "SEACH ANDERSON MEDICAL SERVICES PTY LTD"
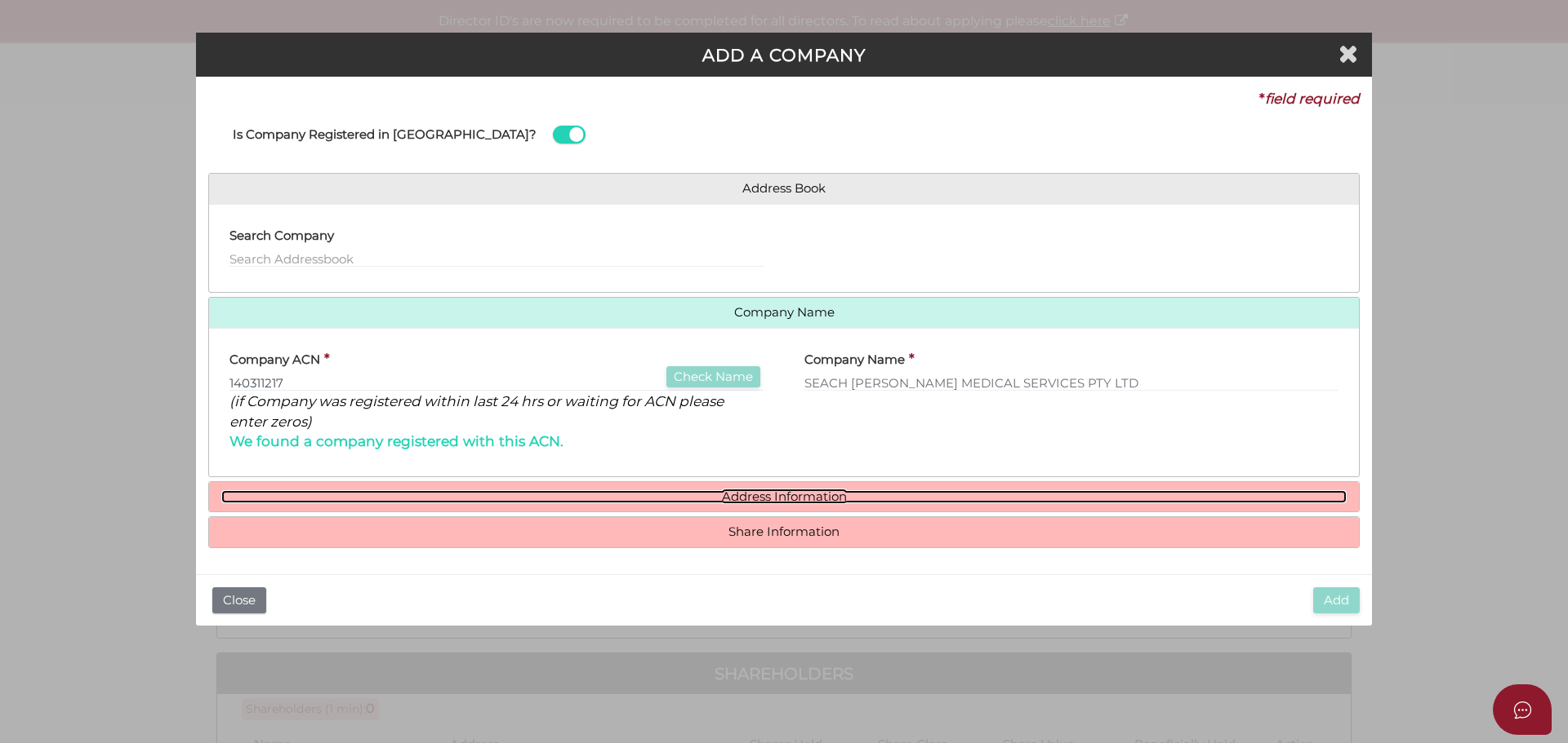
click at [770, 491] on link "Address Information" at bounding box center [784, 497] width 1125 height 14
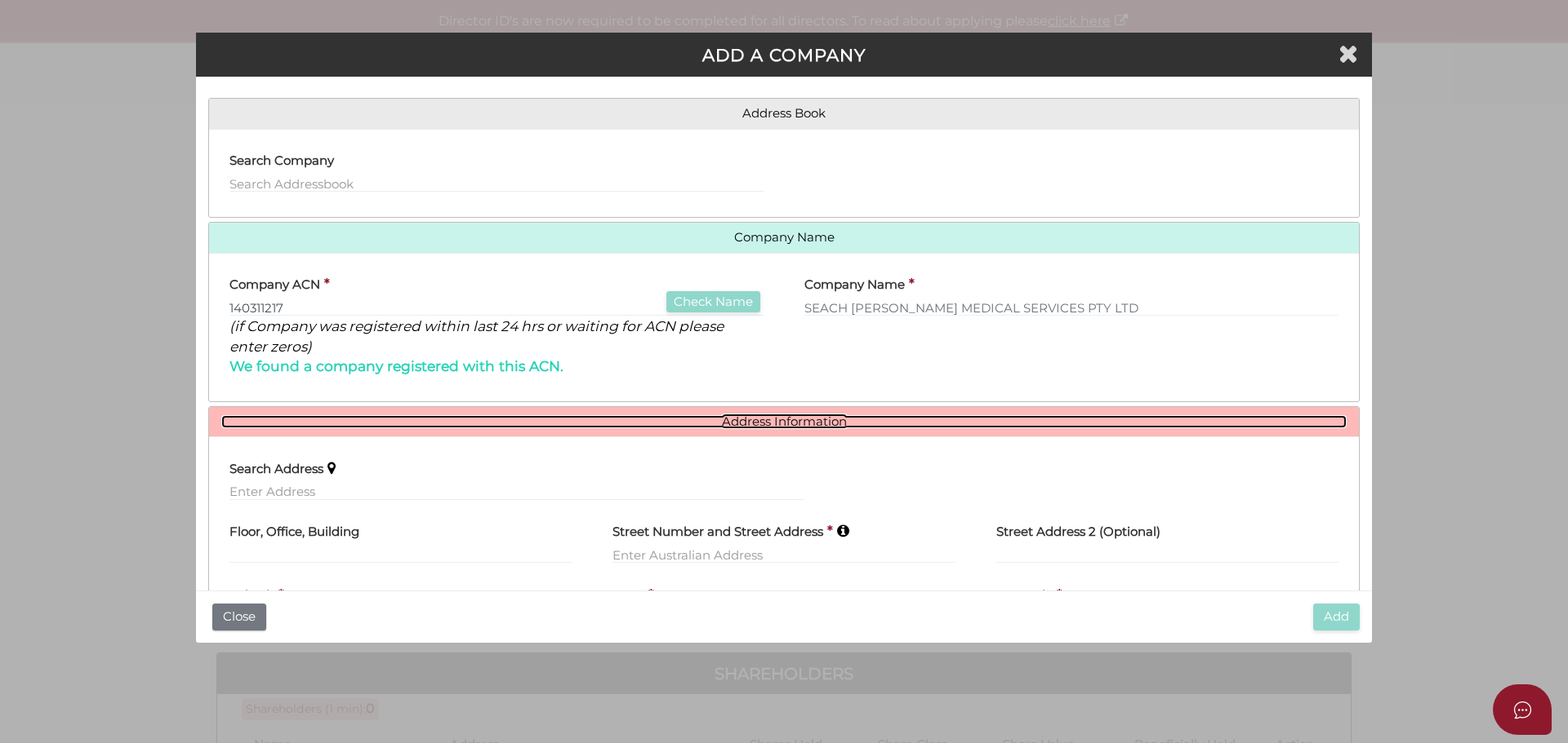
scroll to position [198, 0]
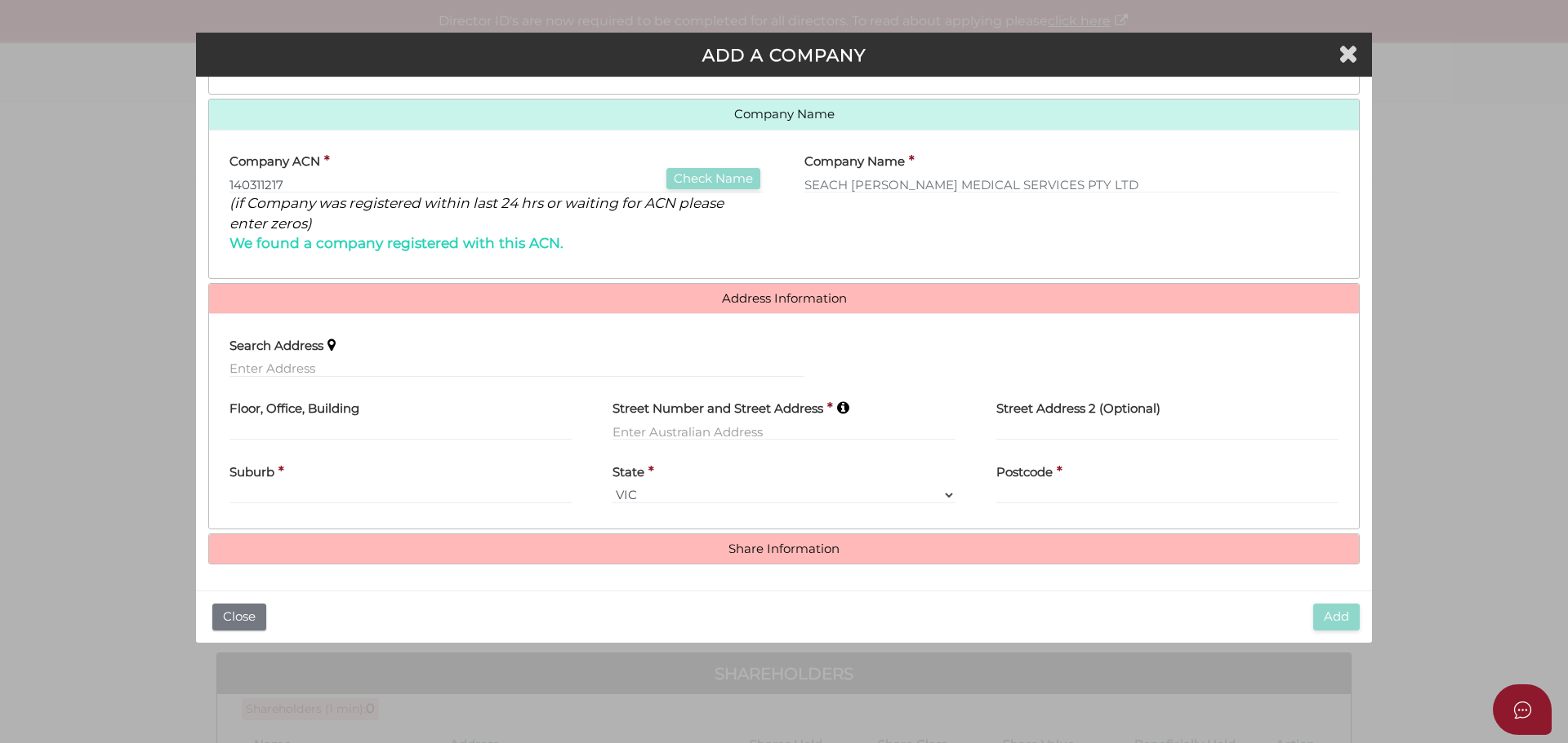
click at [644, 422] on label "Street Number and Street Address" at bounding box center [717, 406] width 211 height 33
click at [648, 434] on input "text" at bounding box center [783, 432] width 342 height 18
type input "150 Sellings Road"
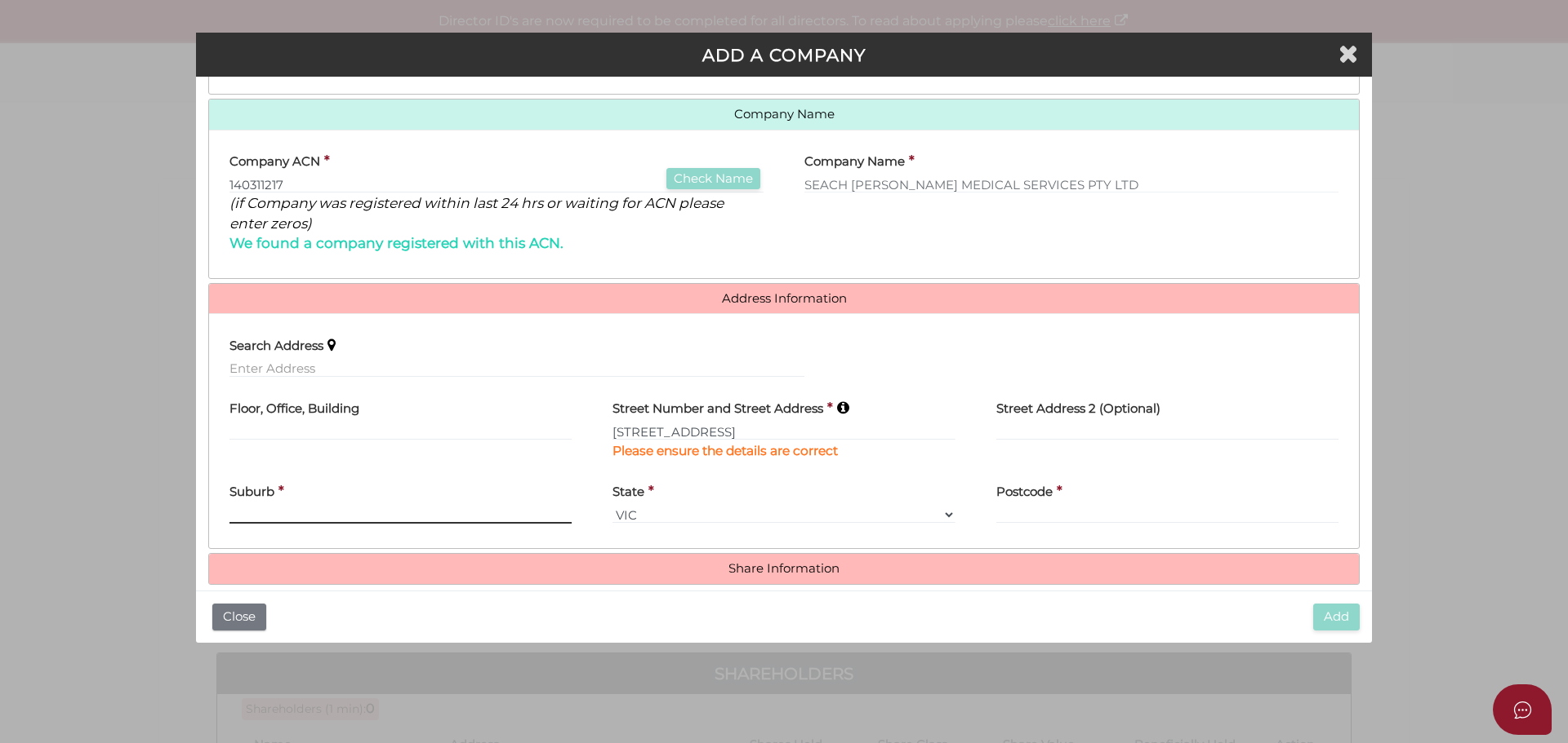
click at [329, 497] on div "Suburb *" at bounding box center [400, 499] width 342 height 51
type input "Maffra"
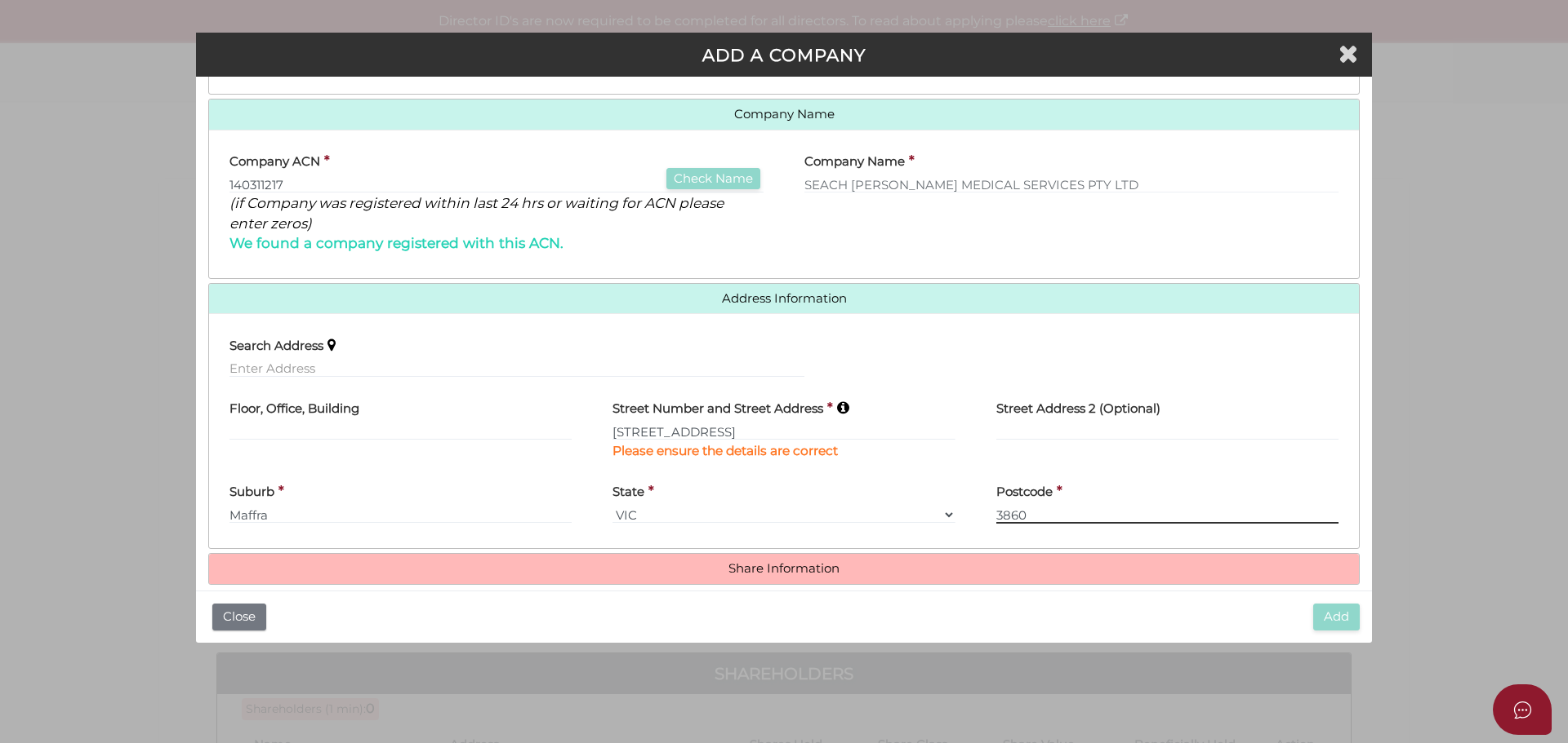
type input "3860"
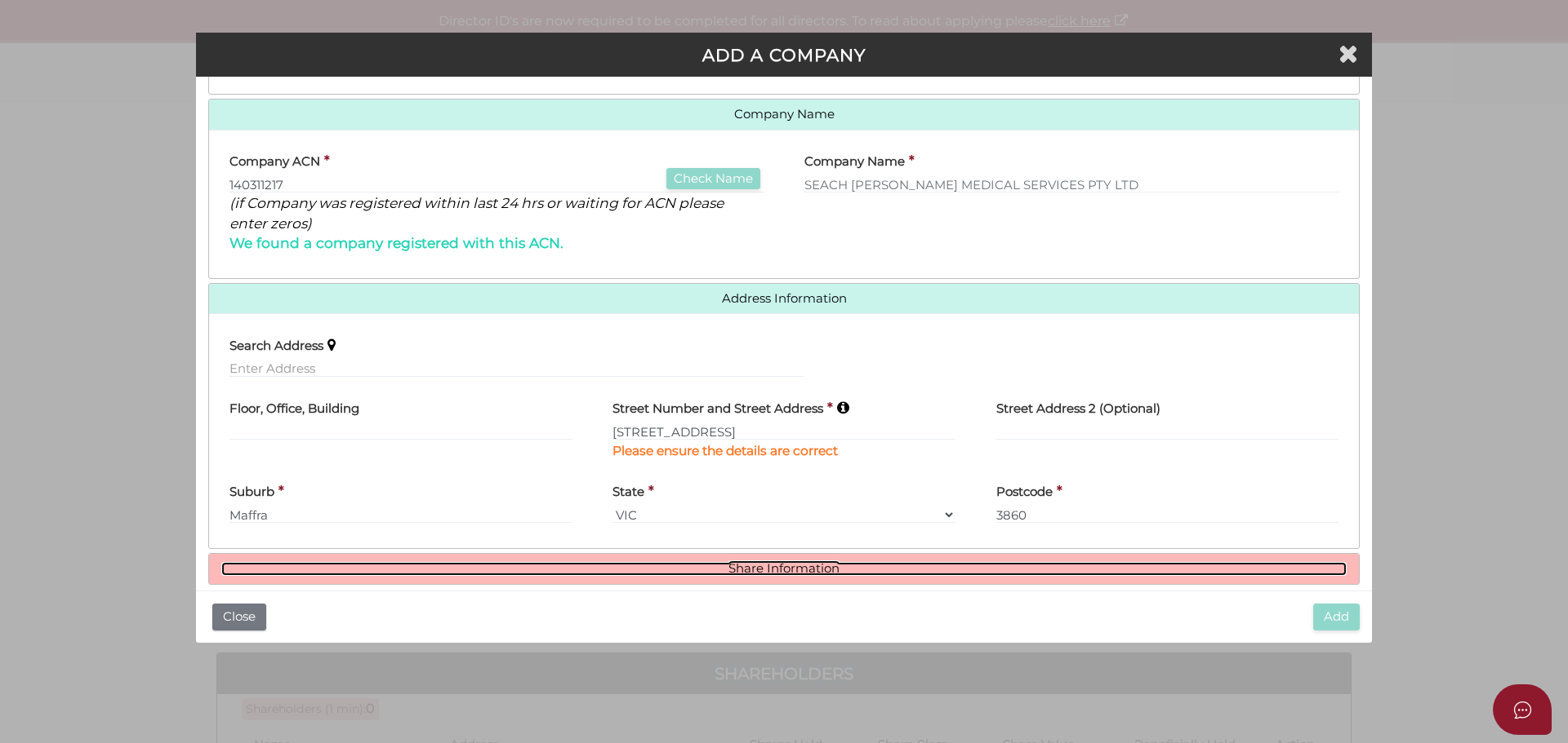
click at [768, 564] on link "Share Information" at bounding box center [784, 569] width 1125 height 14
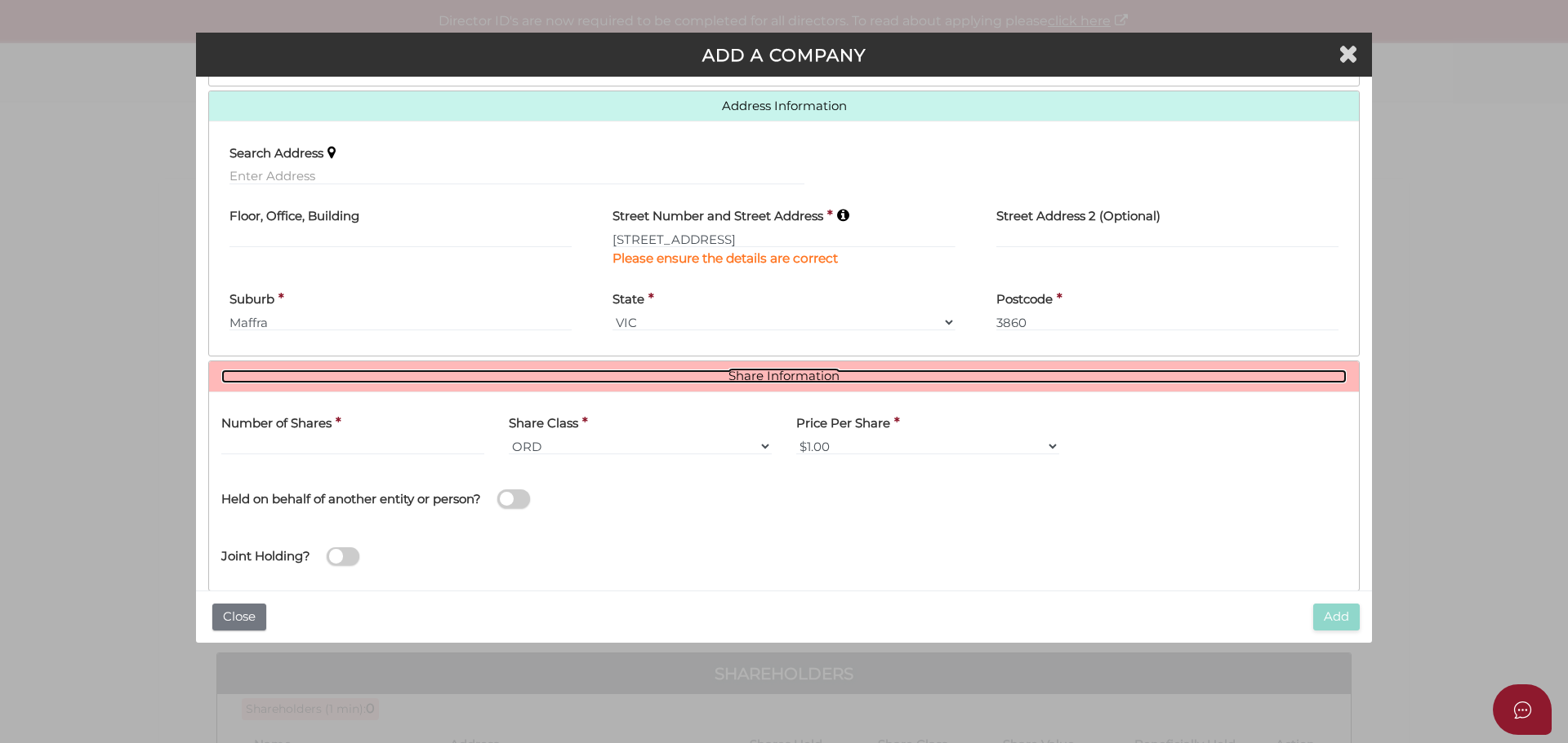
scroll to position [418, 0]
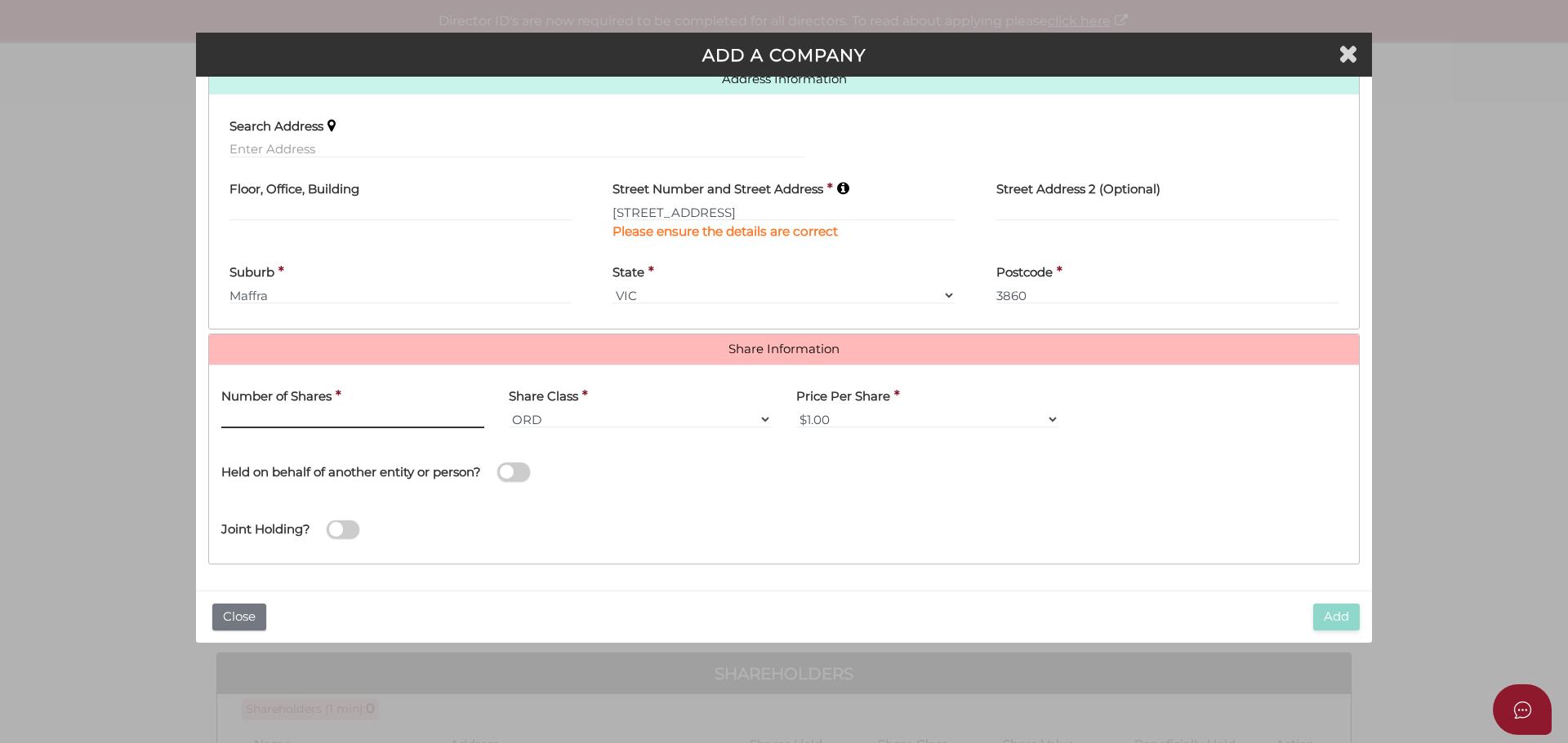
click at [238, 415] on input "text" at bounding box center [353, 419] width 263 height 18
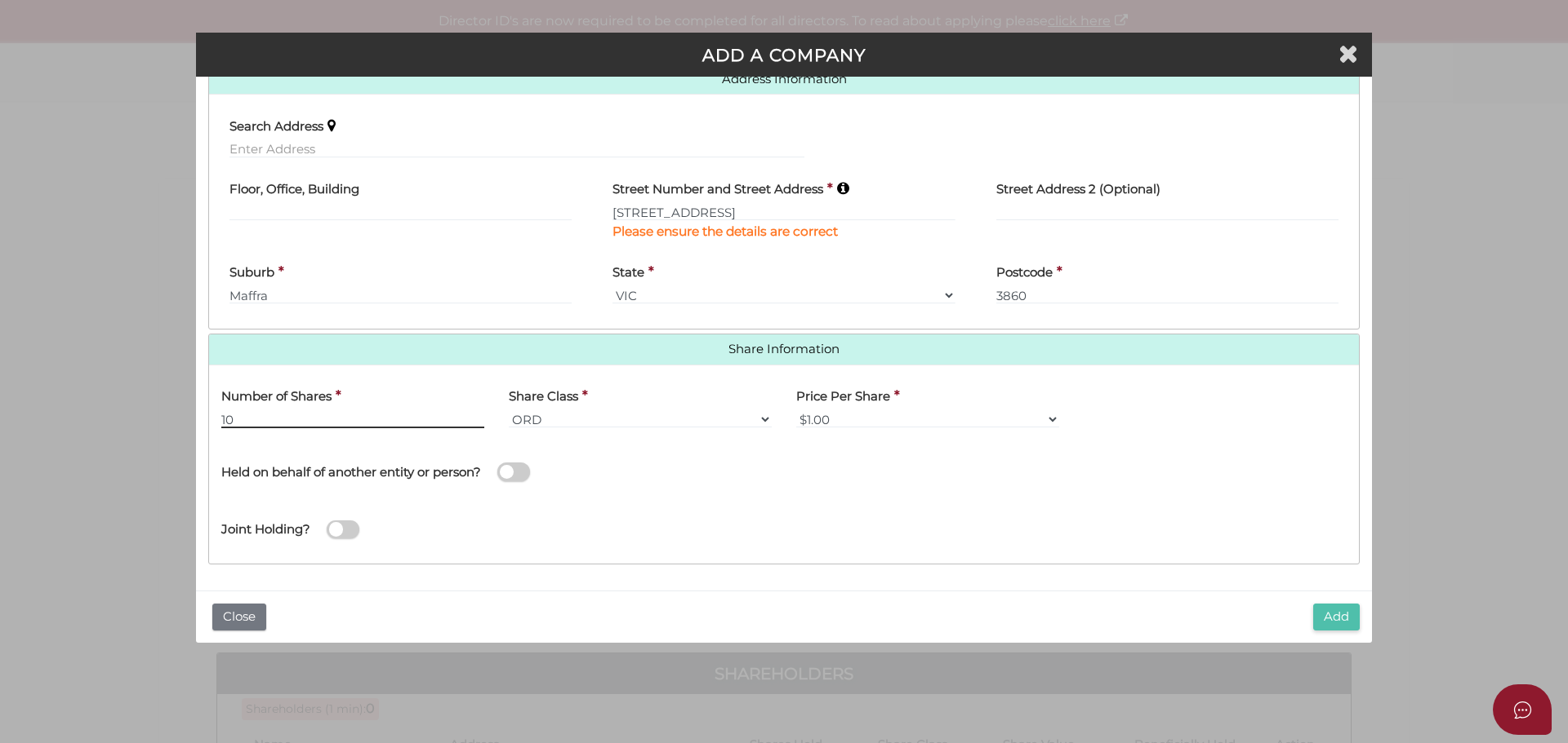
type input "10"
click at [1343, 617] on button "Add" at bounding box center [1336, 618] width 47 height 27
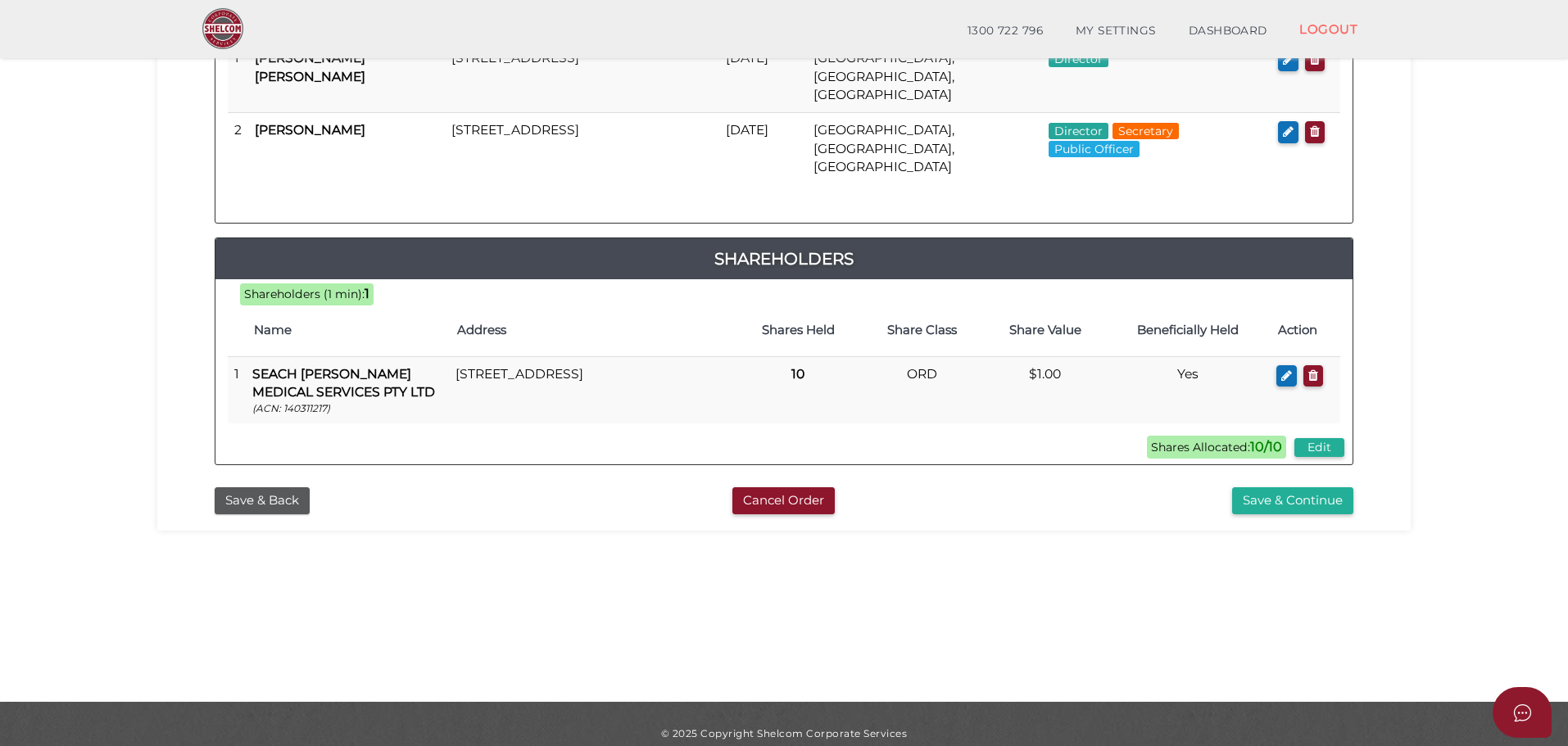
scroll to position [379, 0]
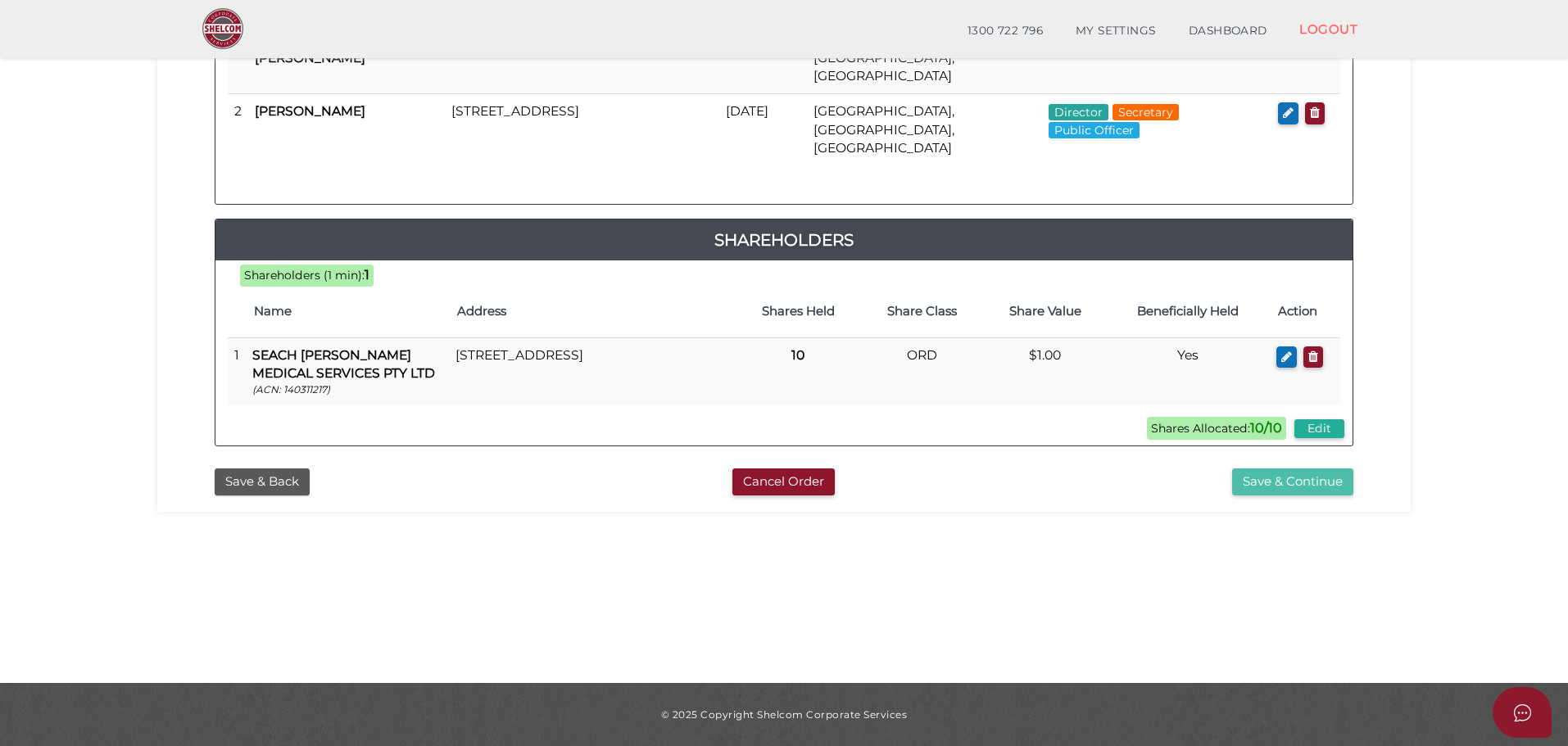
click at [1301, 468] on button "Save & Continue" at bounding box center [1293, 482] width 122 height 27
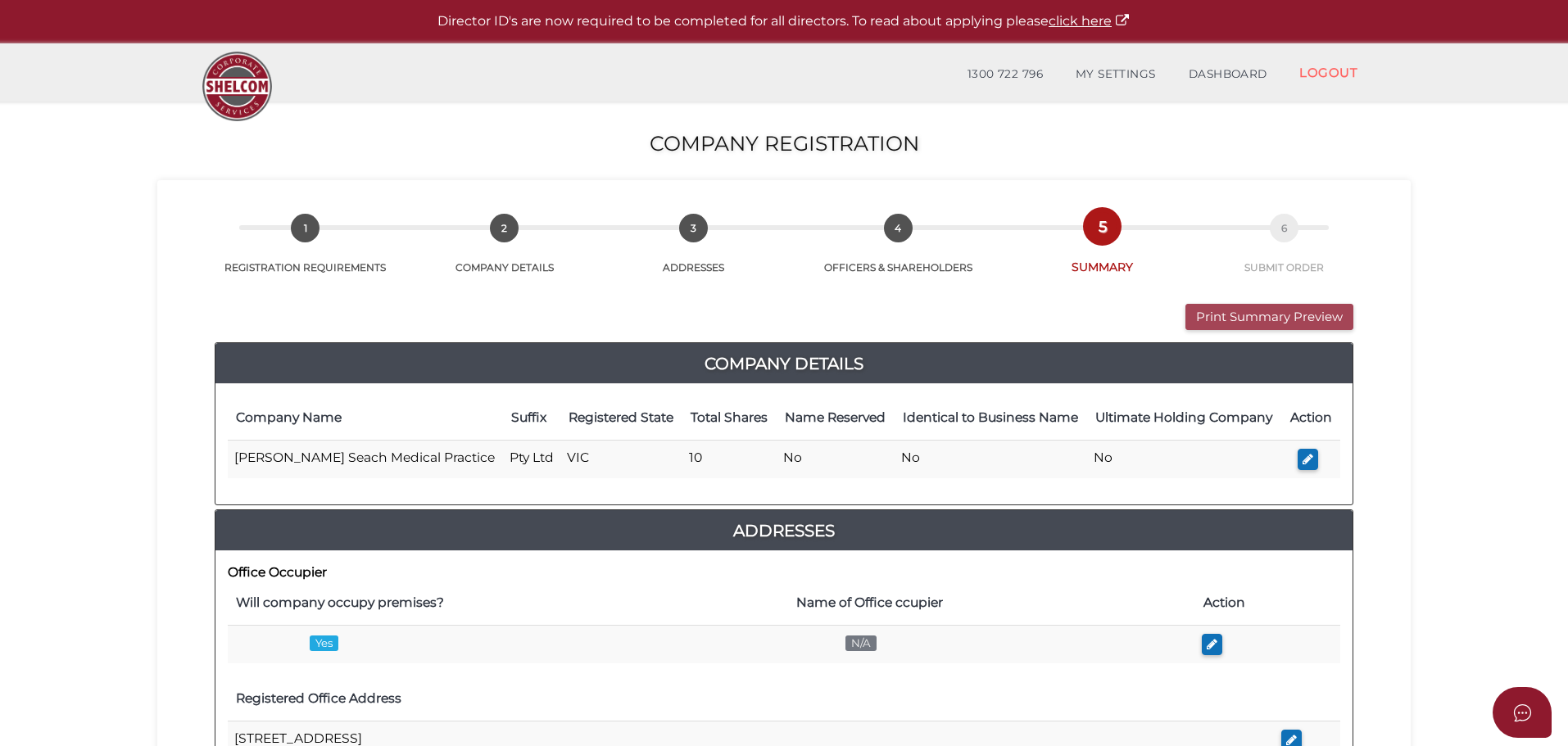
click at [1282, 317] on button "Print Summary Preview" at bounding box center [1269, 318] width 168 height 27
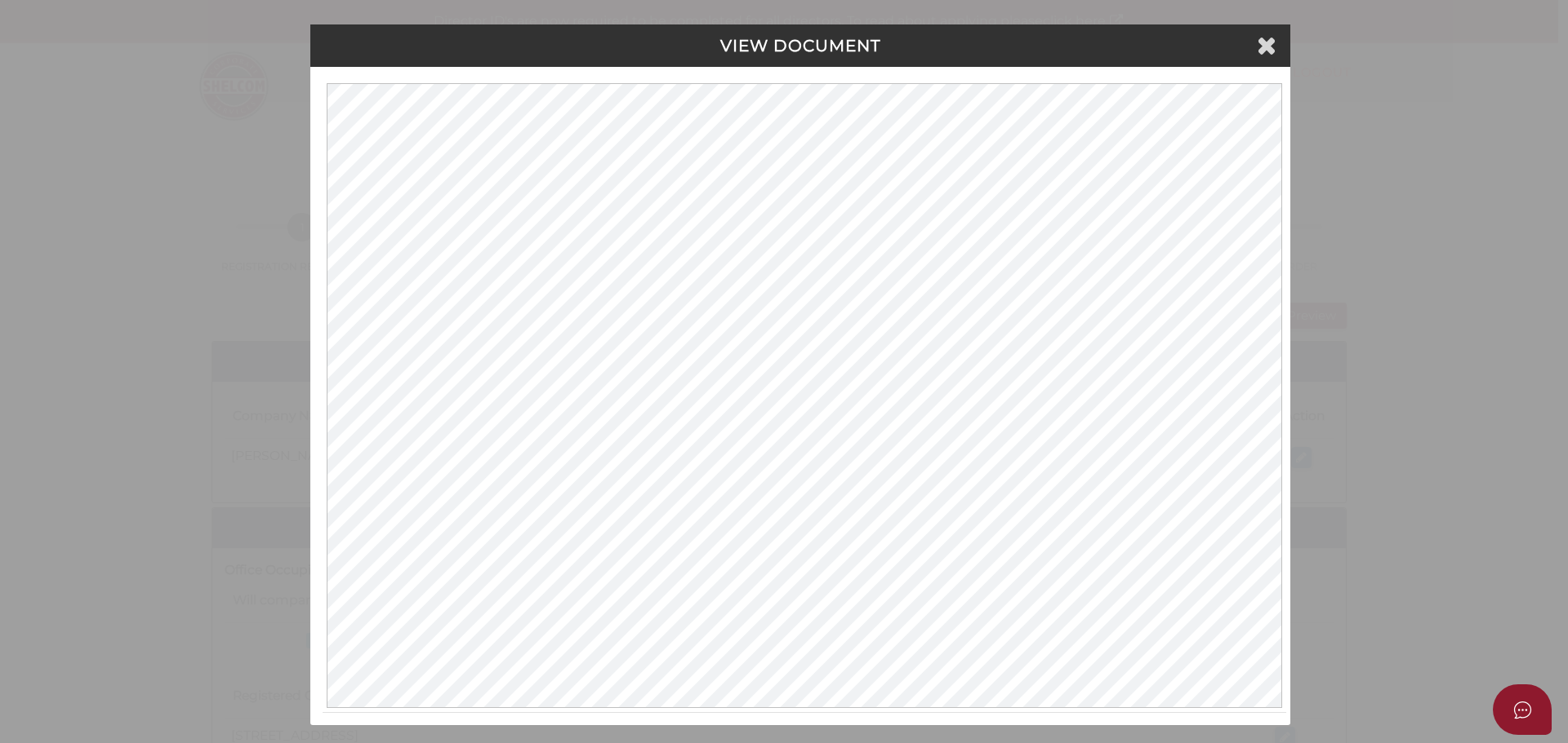
click at [1253, 44] on h4 "VIEW DOCUMENT" at bounding box center [800, 45] width 955 height 18
click at [1257, 42] on icon at bounding box center [1266, 44] width 20 height 25
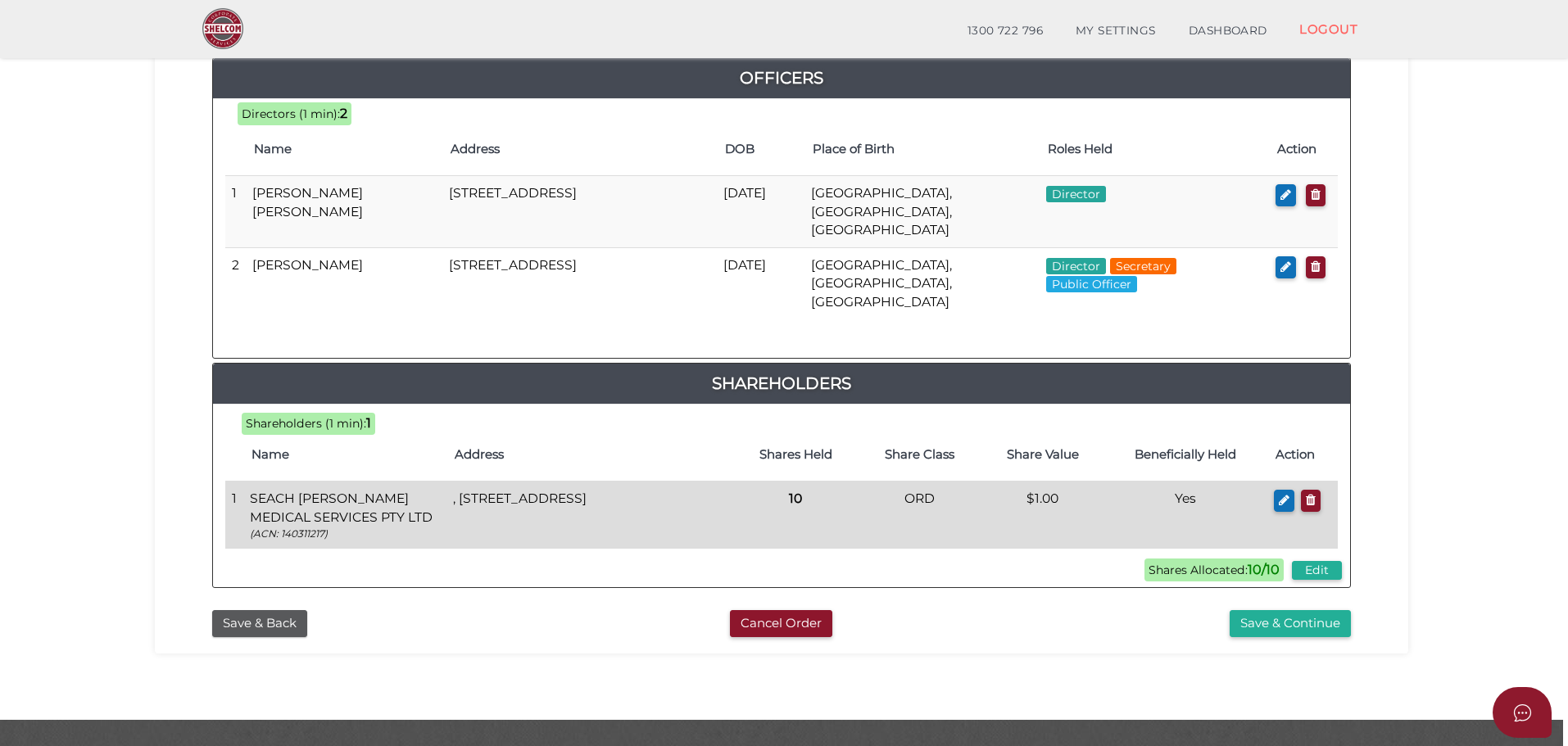
scroll to position [772, 0]
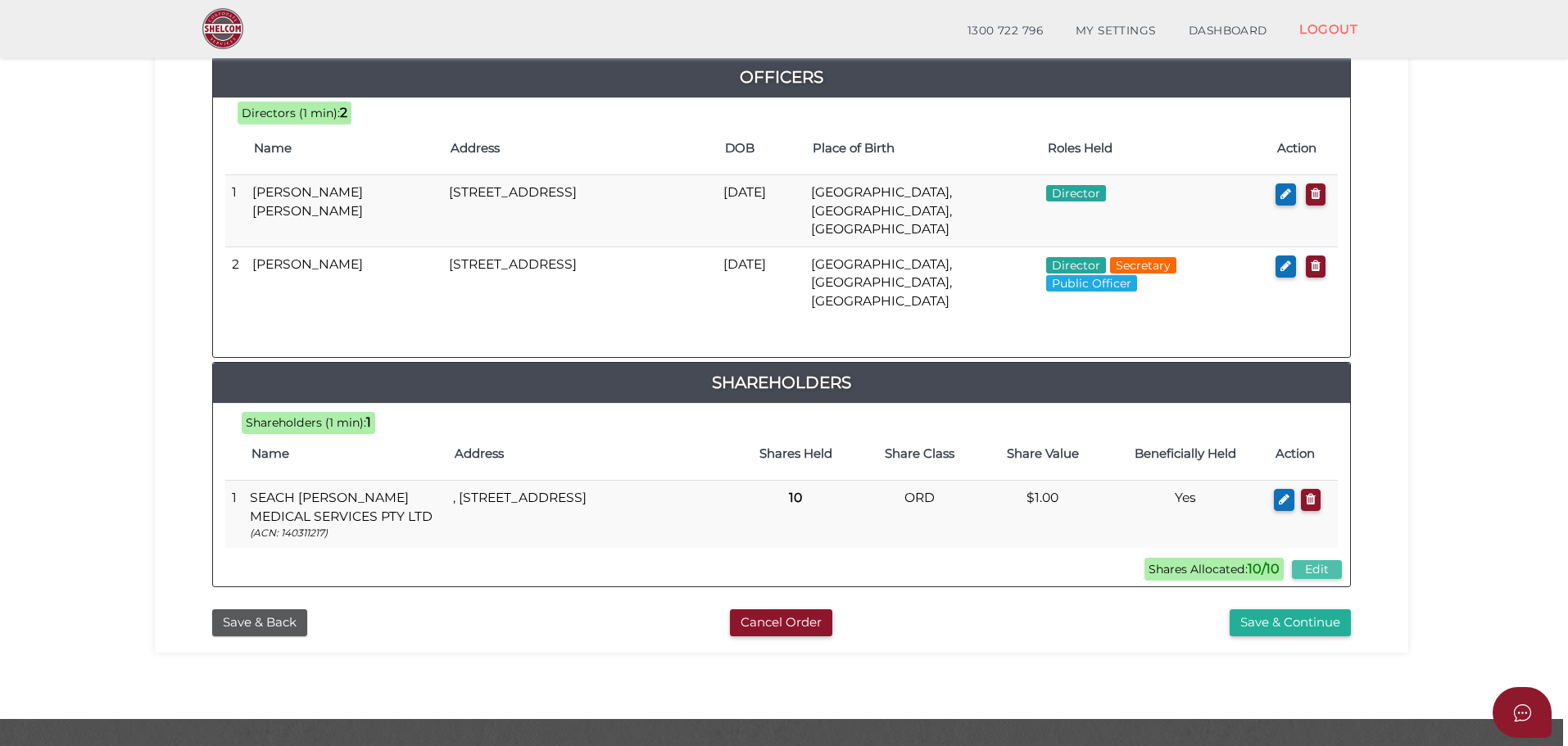
click at [1324, 560] on button "Edit" at bounding box center [1317, 570] width 50 height 19
type input "10"
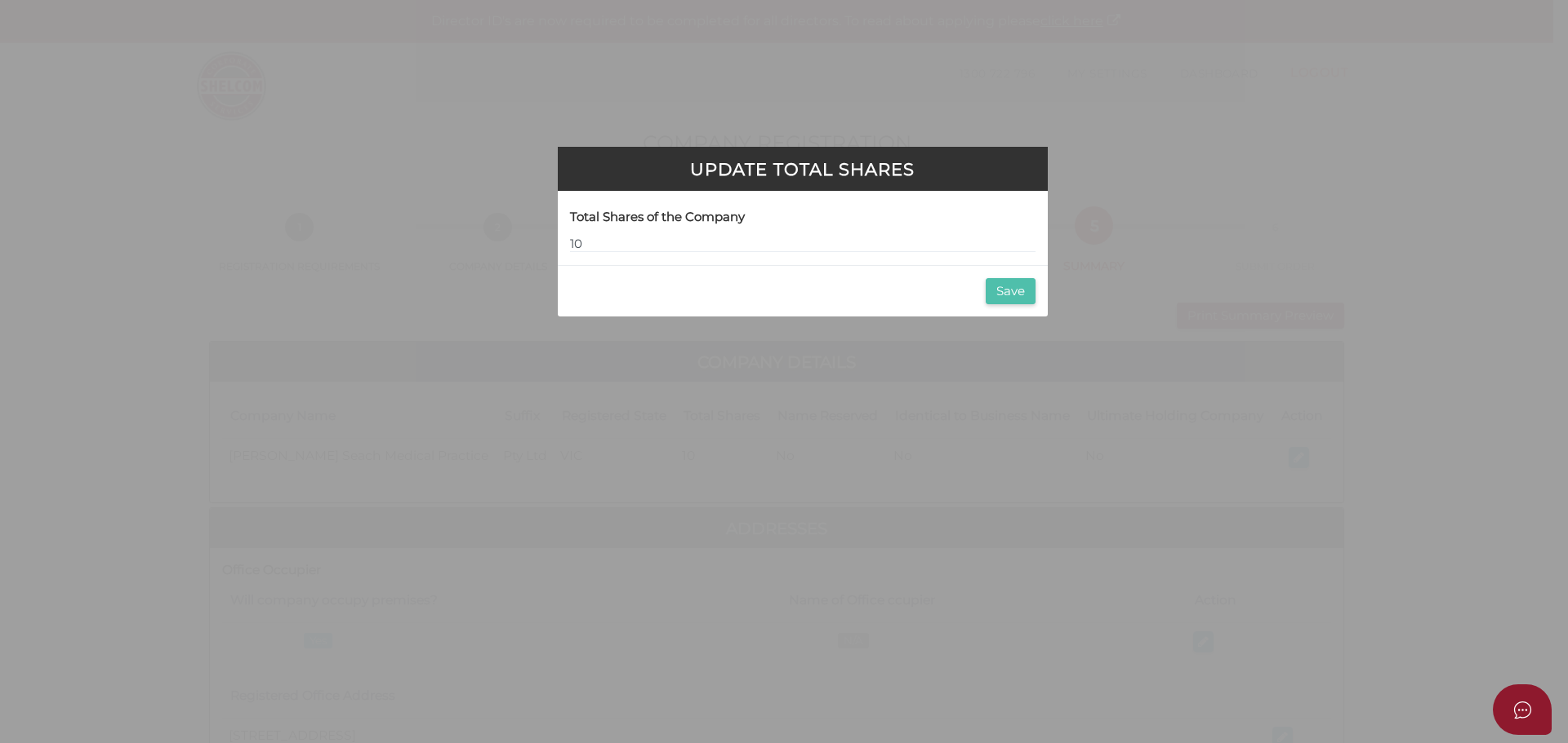
click at [1025, 286] on button "Save" at bounding box center [1011, 292] width 50 height 27
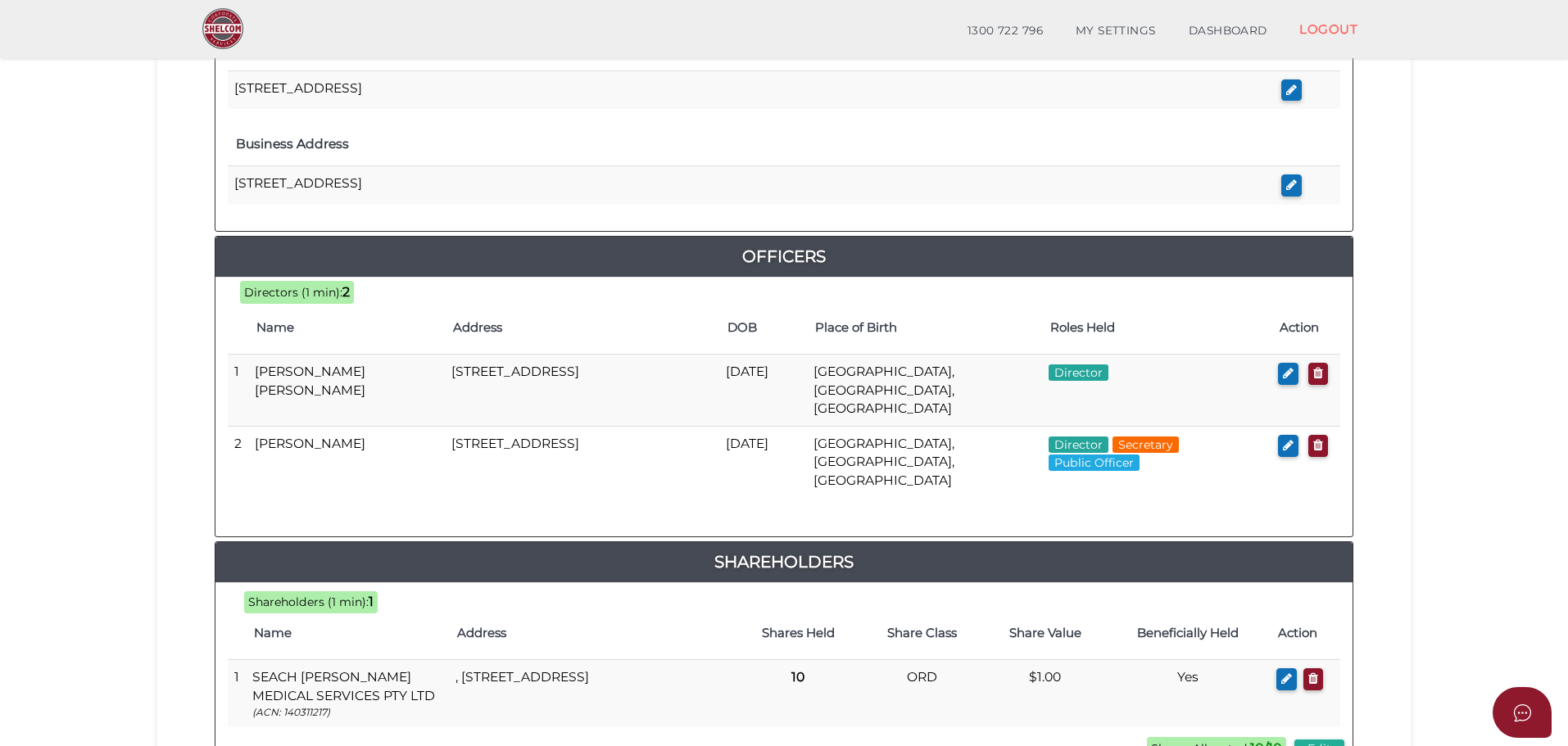
scroll to position [655, 0]
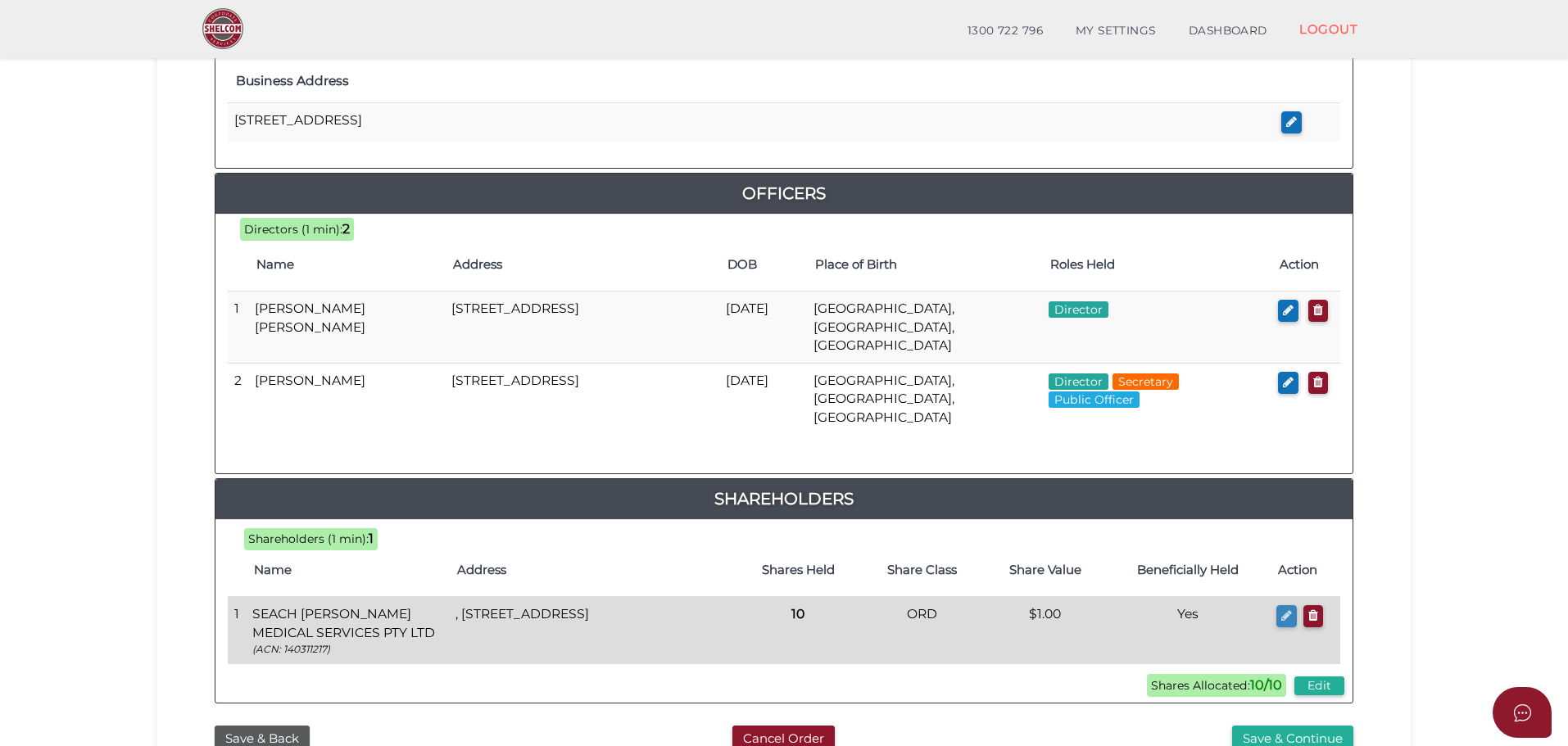
click at [1290, 610] on icon "button" at bounding box center [1286, 616] width 10 height 12
type input "[STREET_ADDRESS]"
type input "Maffra"
type input "3860"
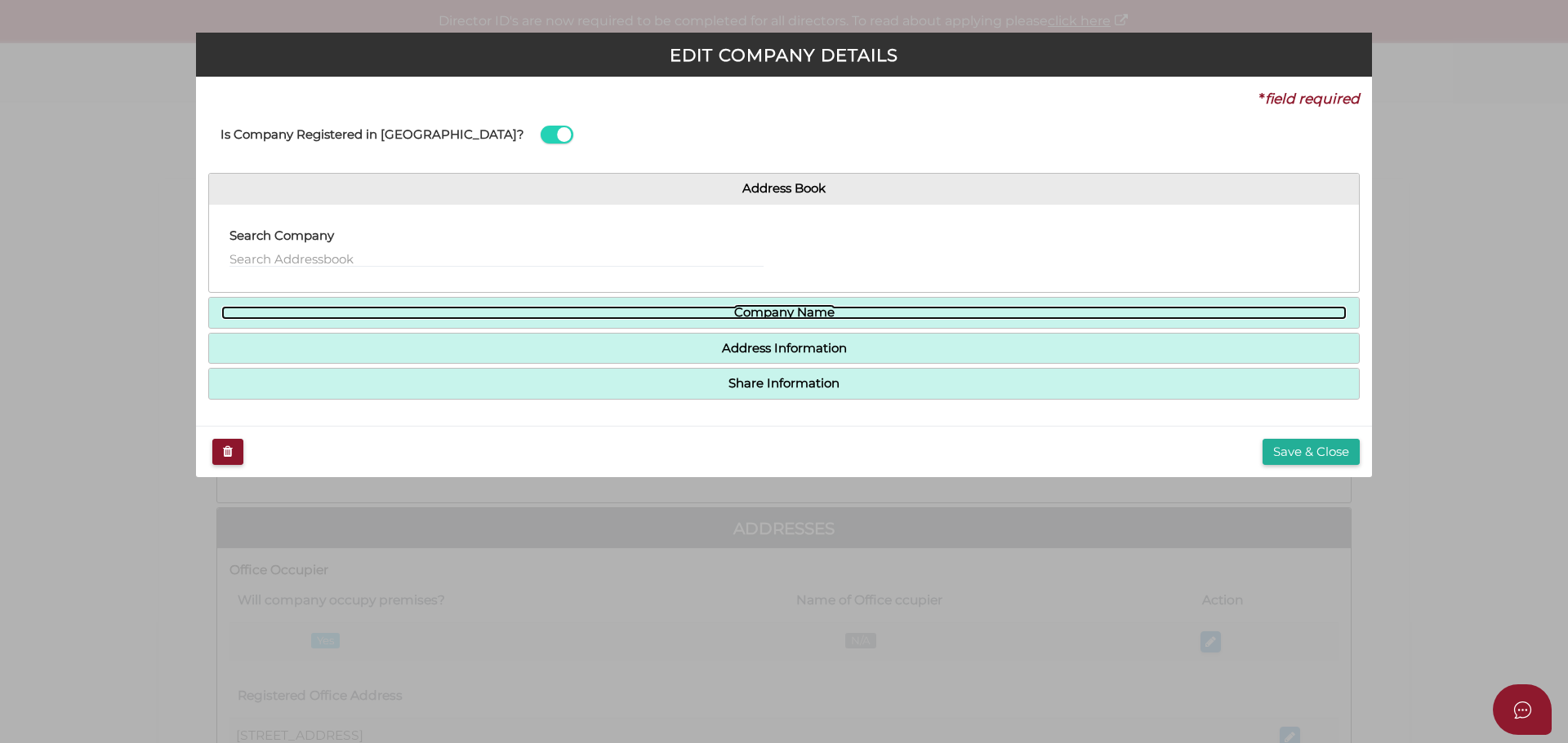
click at [813, 313] on link "Company Name" at bounding box center [784, 313] width 1125 height 14
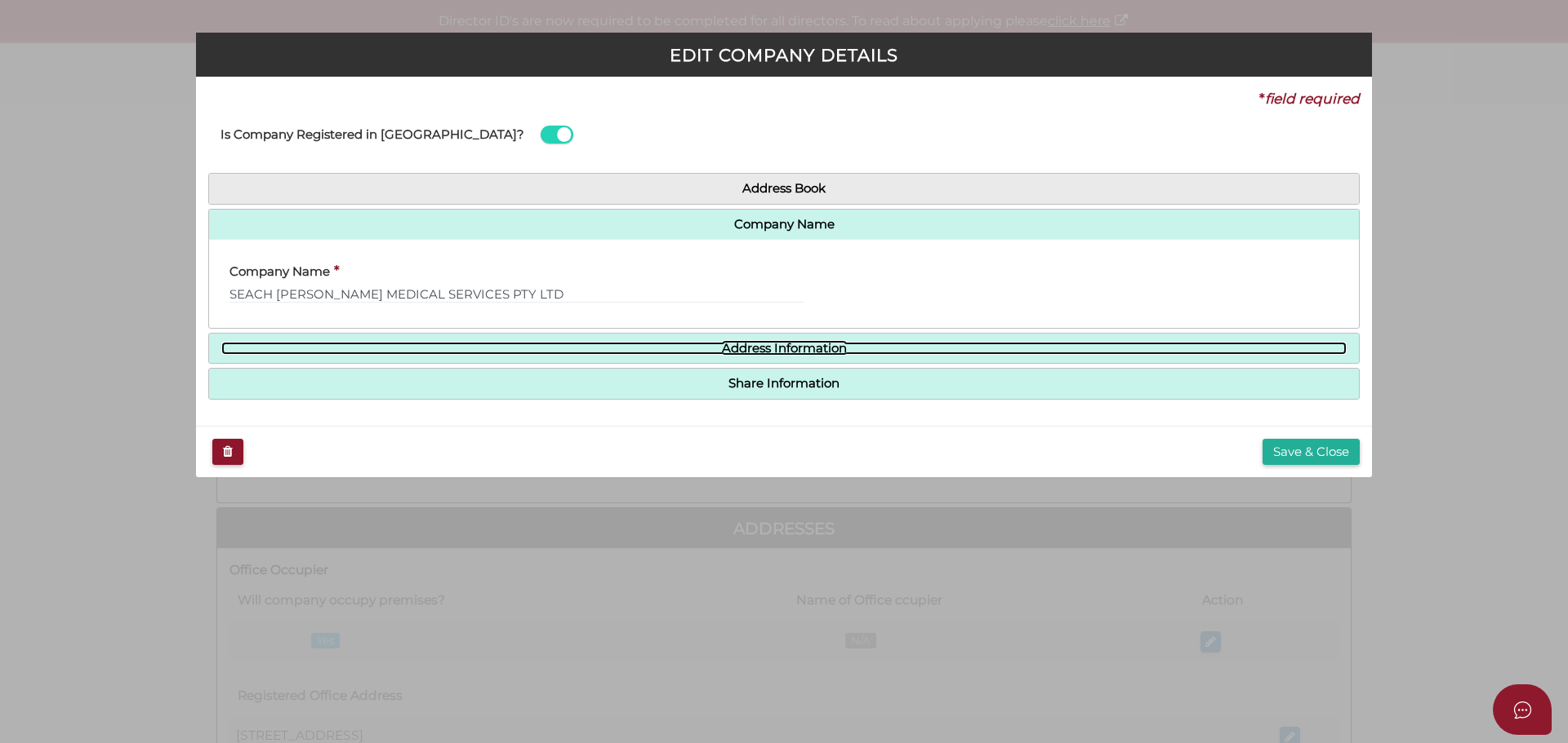
click at [795, 345] on link "Address Information" at bounding box center [784, 349] width 1125 height 14
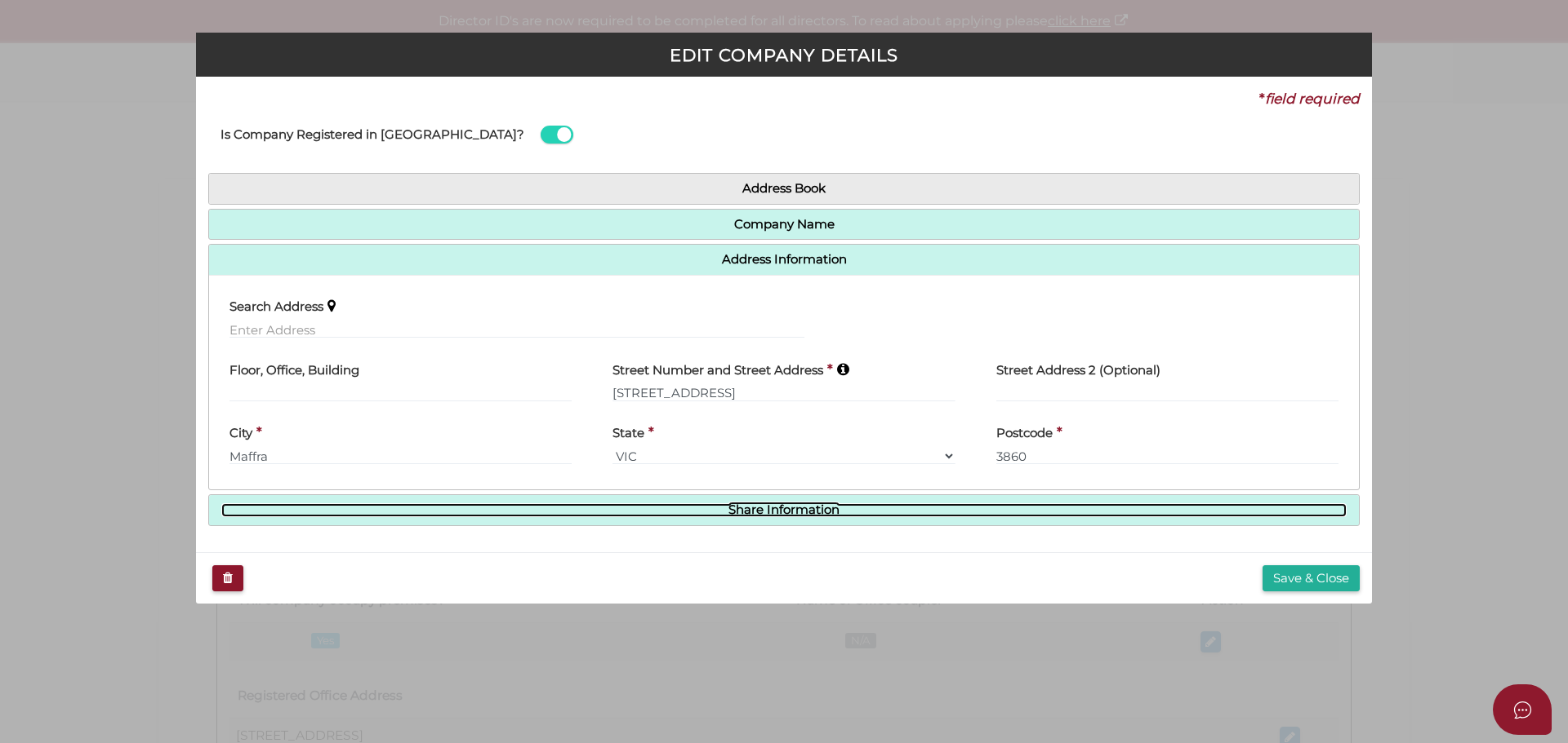
click at [780, 512] on link "Share Information" at bounding box center [784, 510] width 1125 height 14
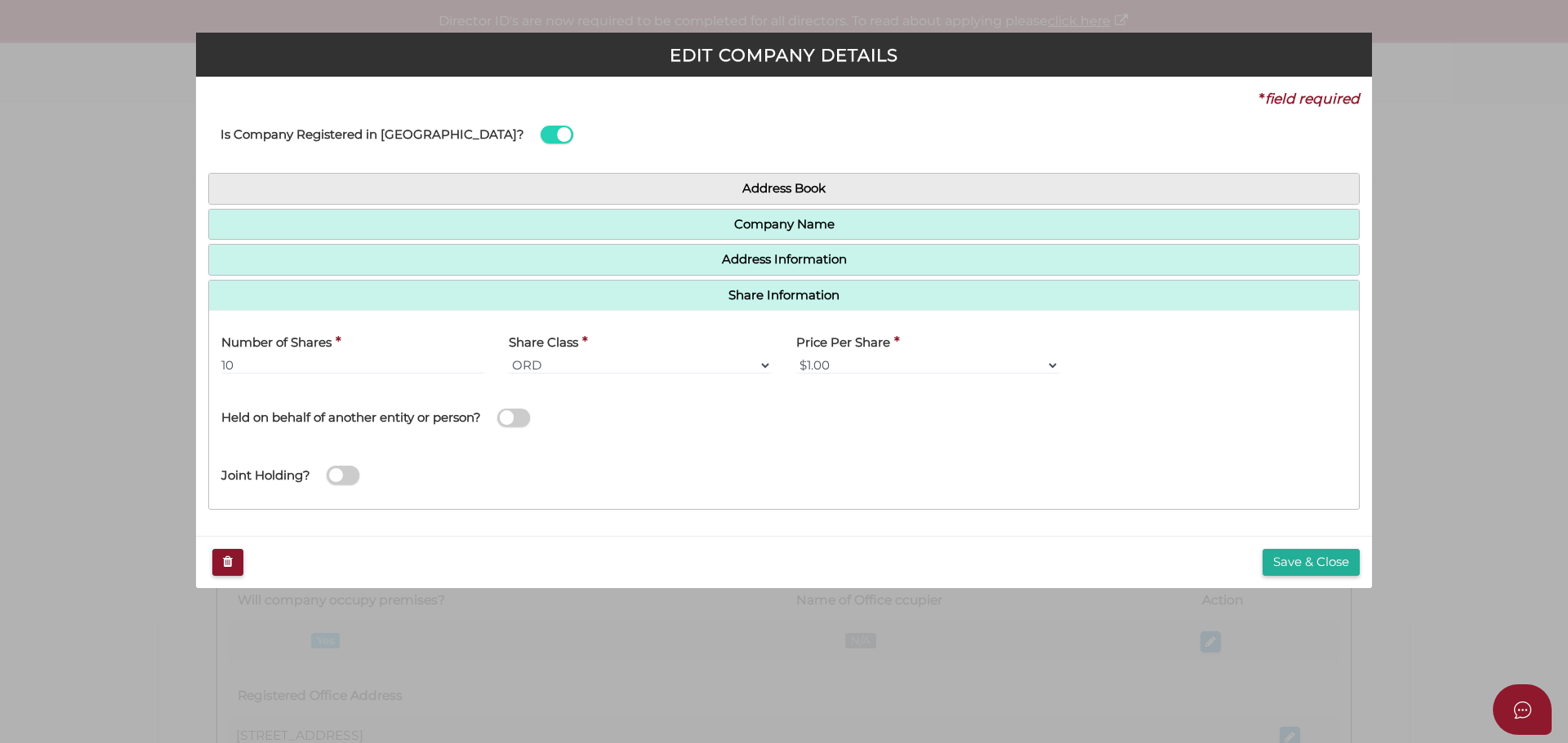
click at [527, 420] on span at bounding box center [514, 418] width 32 height 19
click at [0, 0] on input "checkbox" at bounding box center [0, 0] width 0 height 0
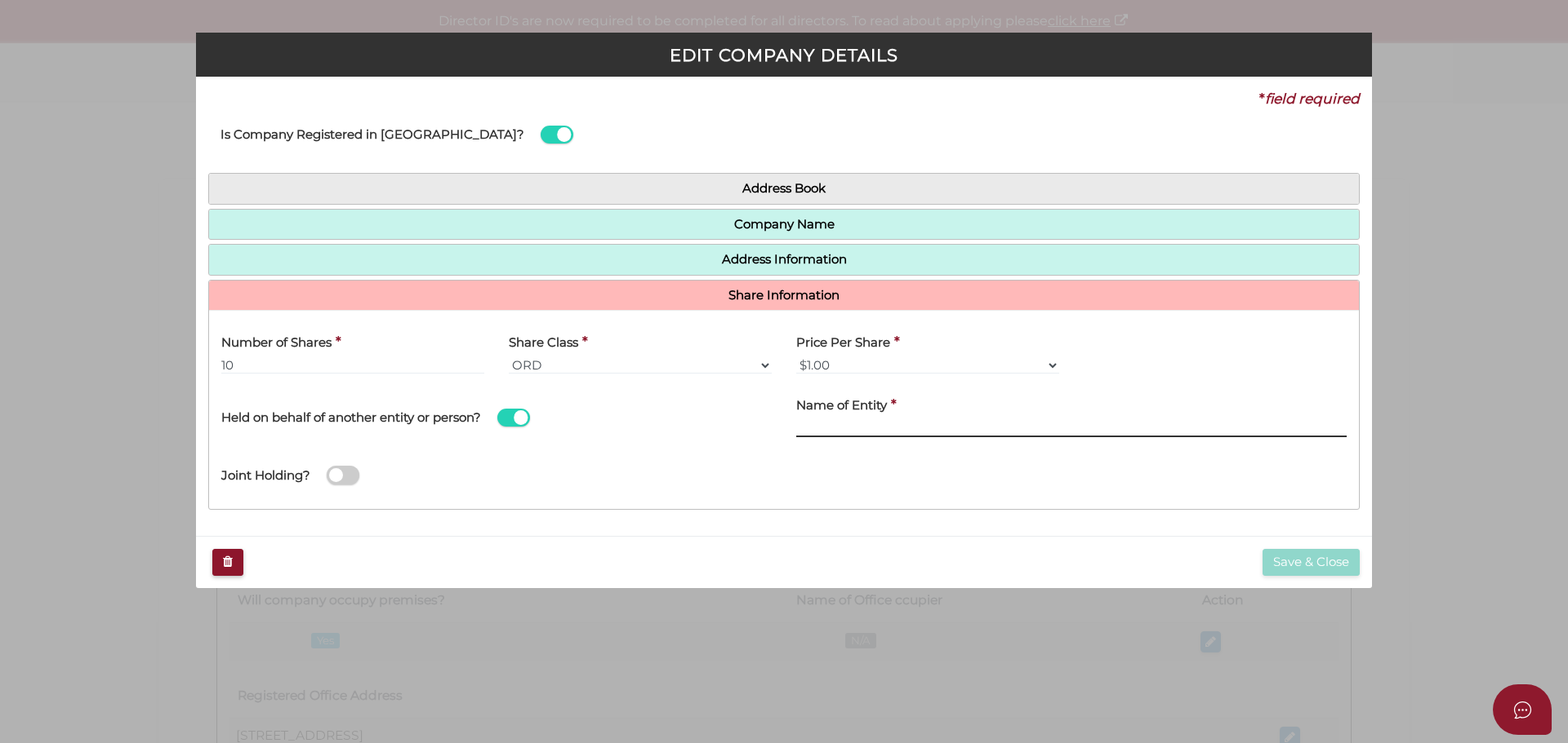
click at [813, 426] on input "text" at bounding box center [1071, 428] width 551 height 18
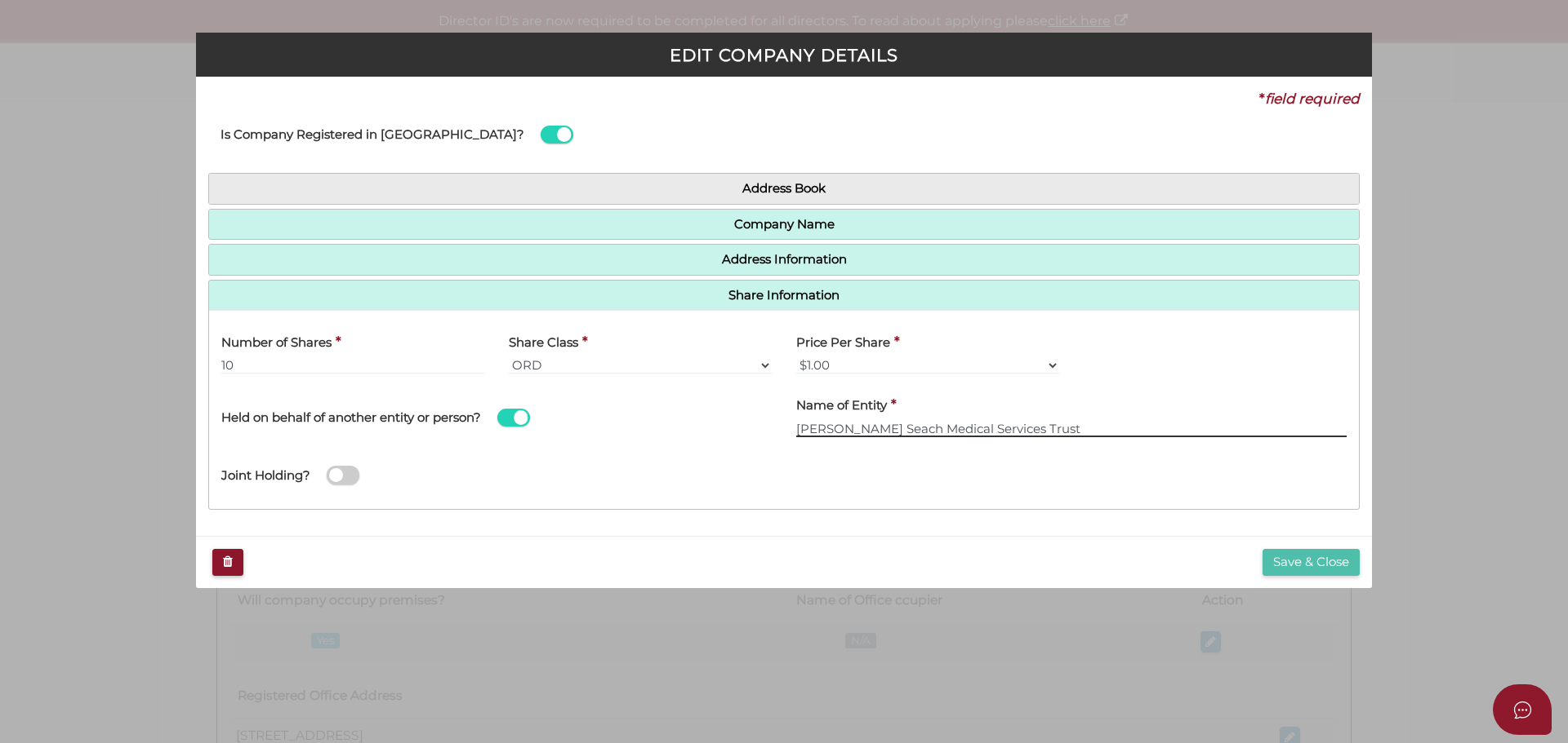
type input "Anderson Seach Medical Services Trust"
click at [1302, 558] on button "Save & Close" at bounding box center [1311, 563] width 97 height 27
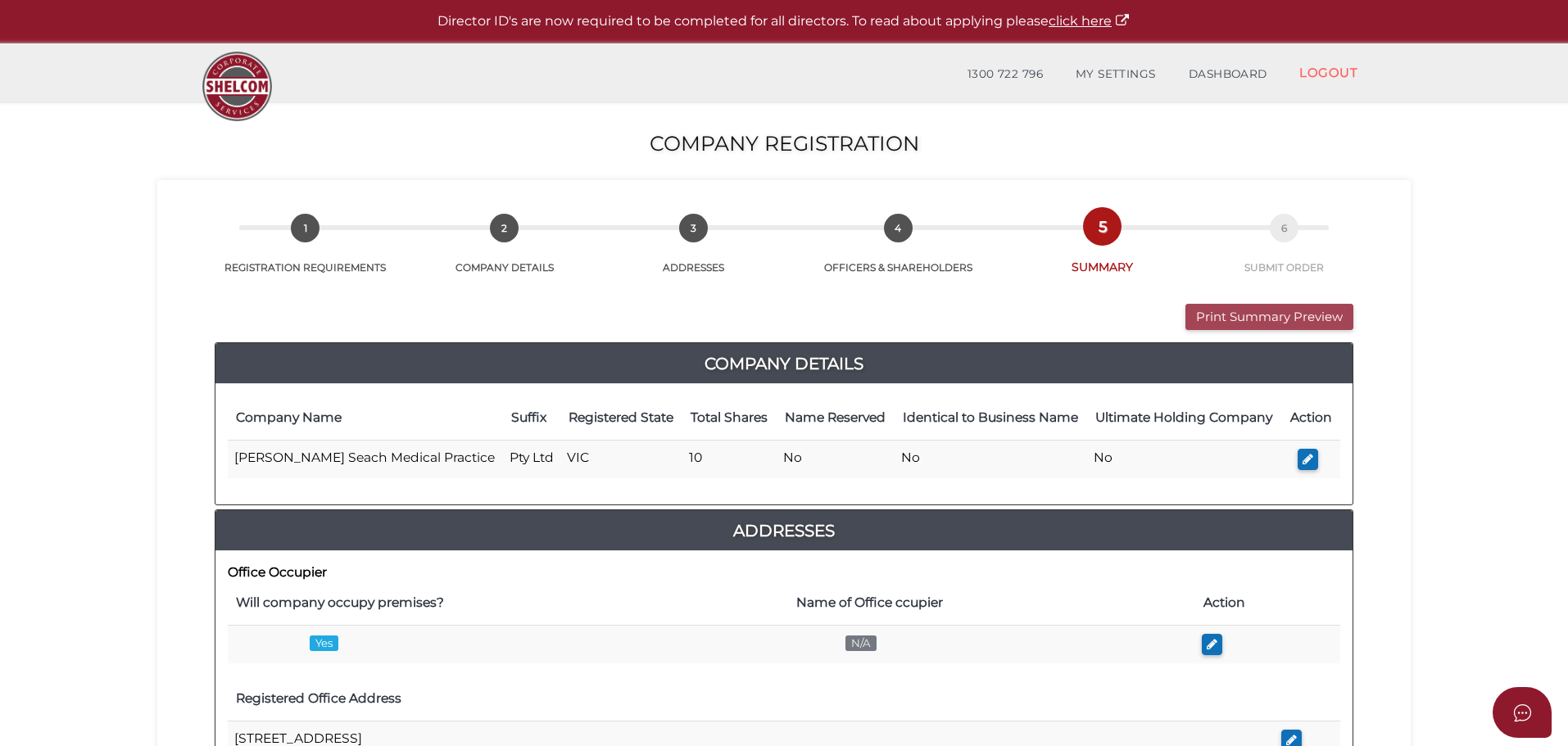
click at [1239, 328] on button "Print Summary Preview" at bounding box center [1269, 318] width 168 height 27
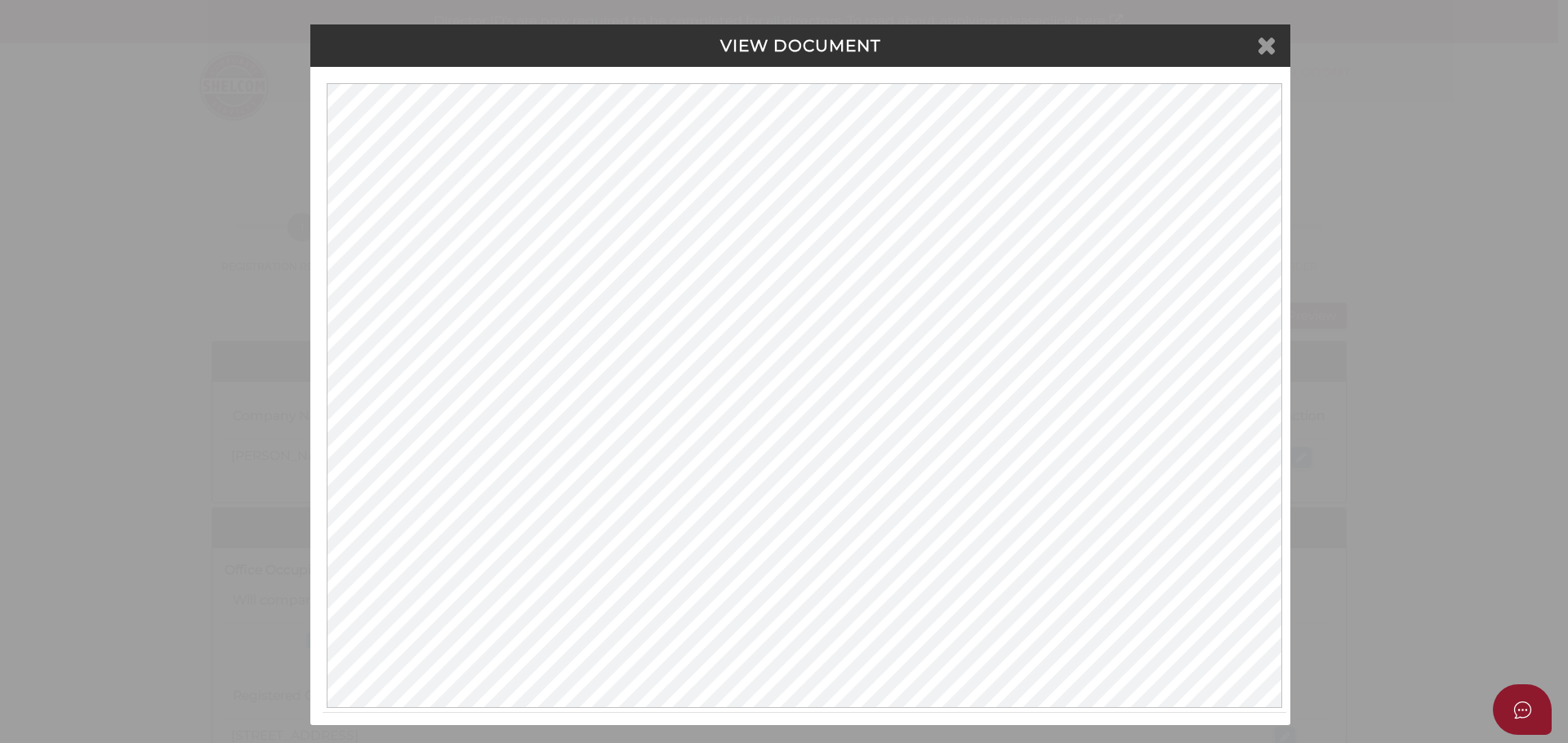
click at [1264, 42] on icon at bounding box center [1266, 44] width 20 height 25
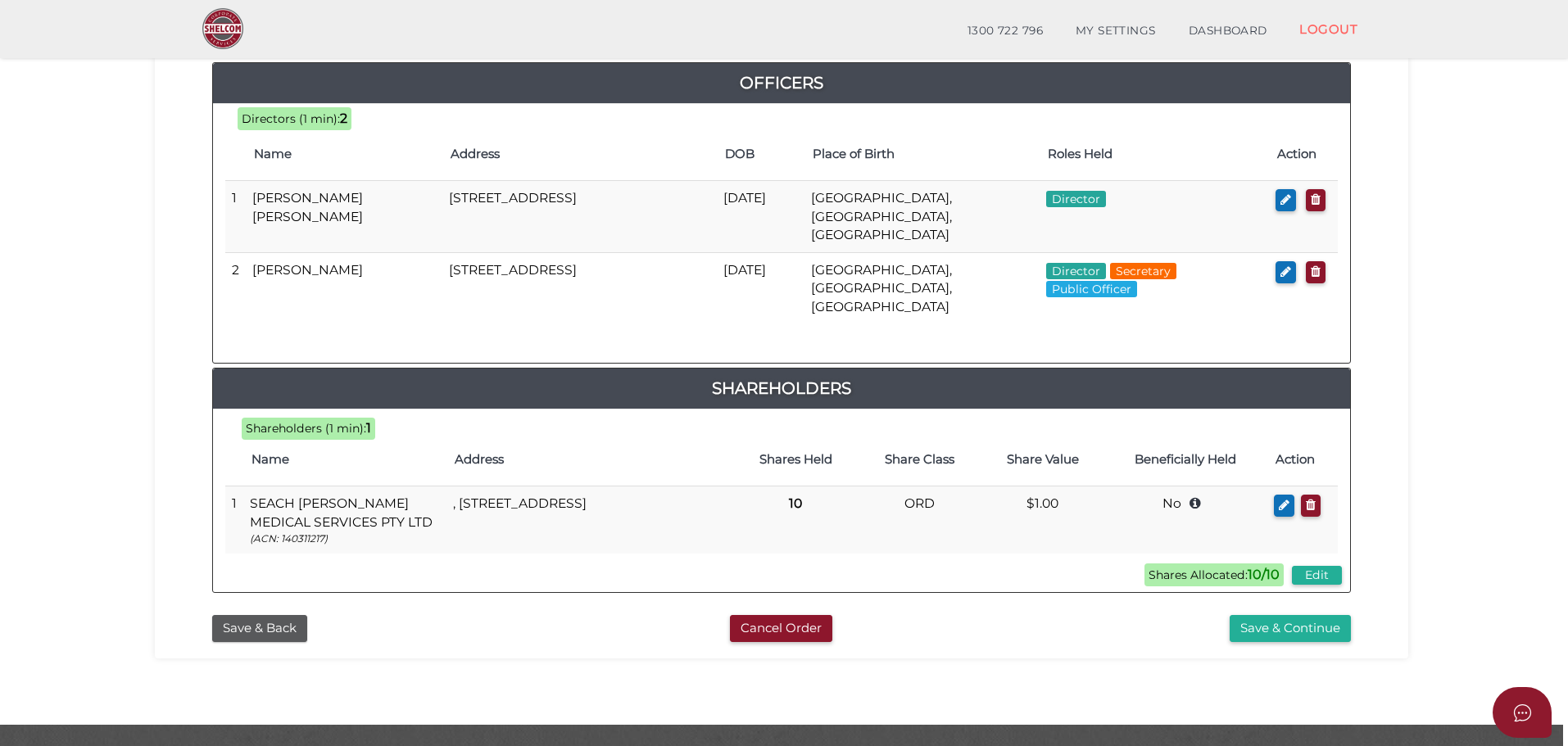
scroll to position [772, 0]
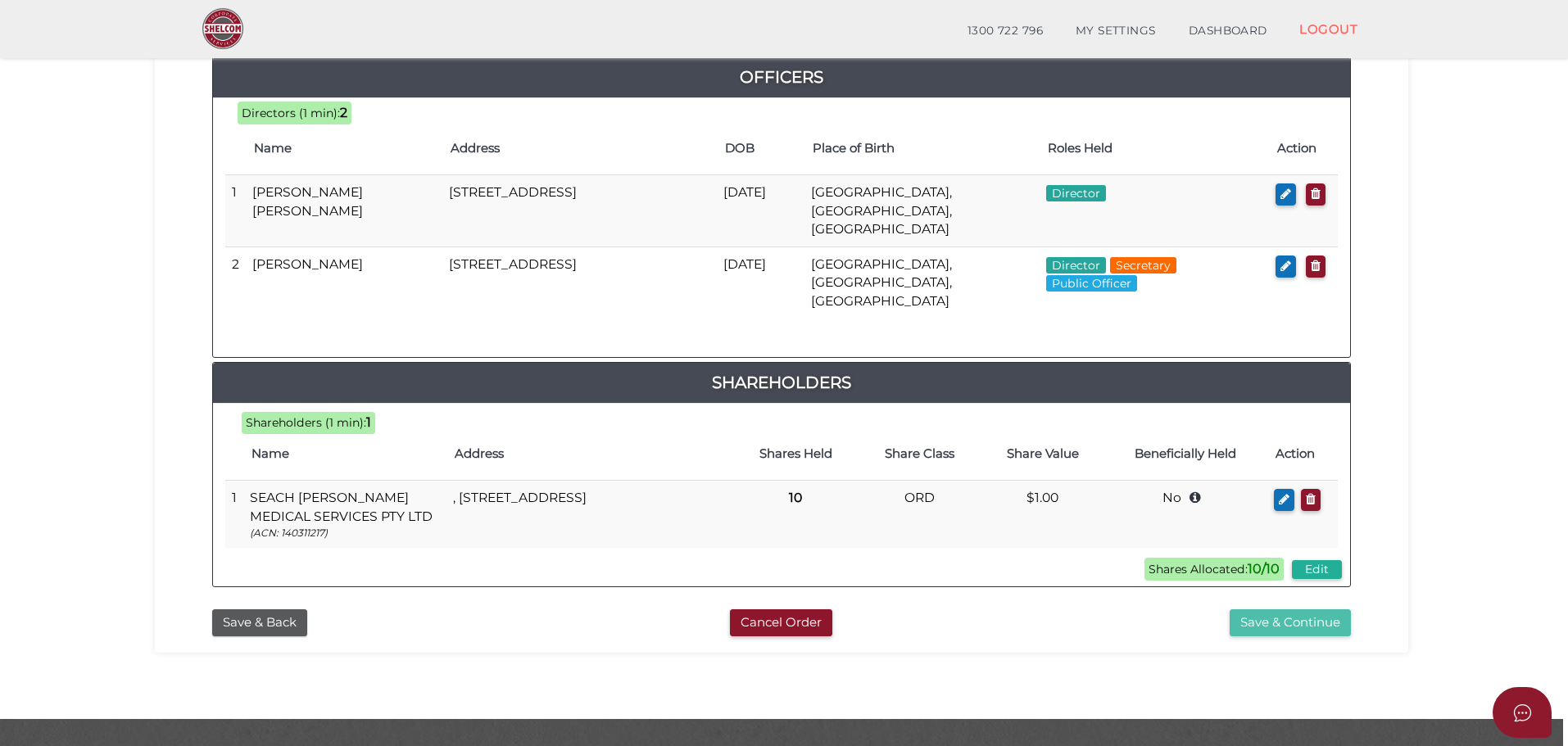
click at [1301, 610] on button "Save & Continue" at bounding box center [1291, 624] width 122 height 27
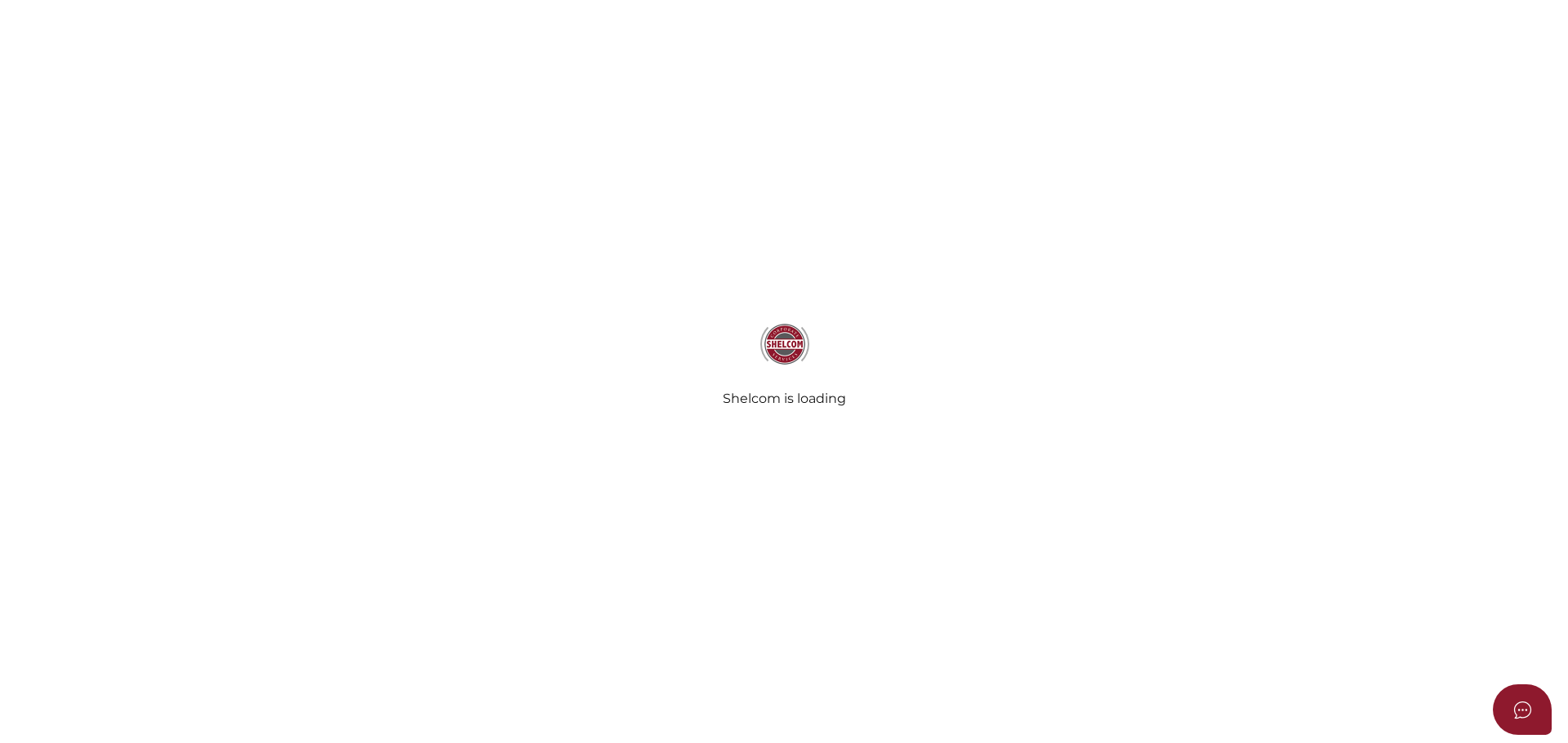
select select "Comb Binding"
select select "No"
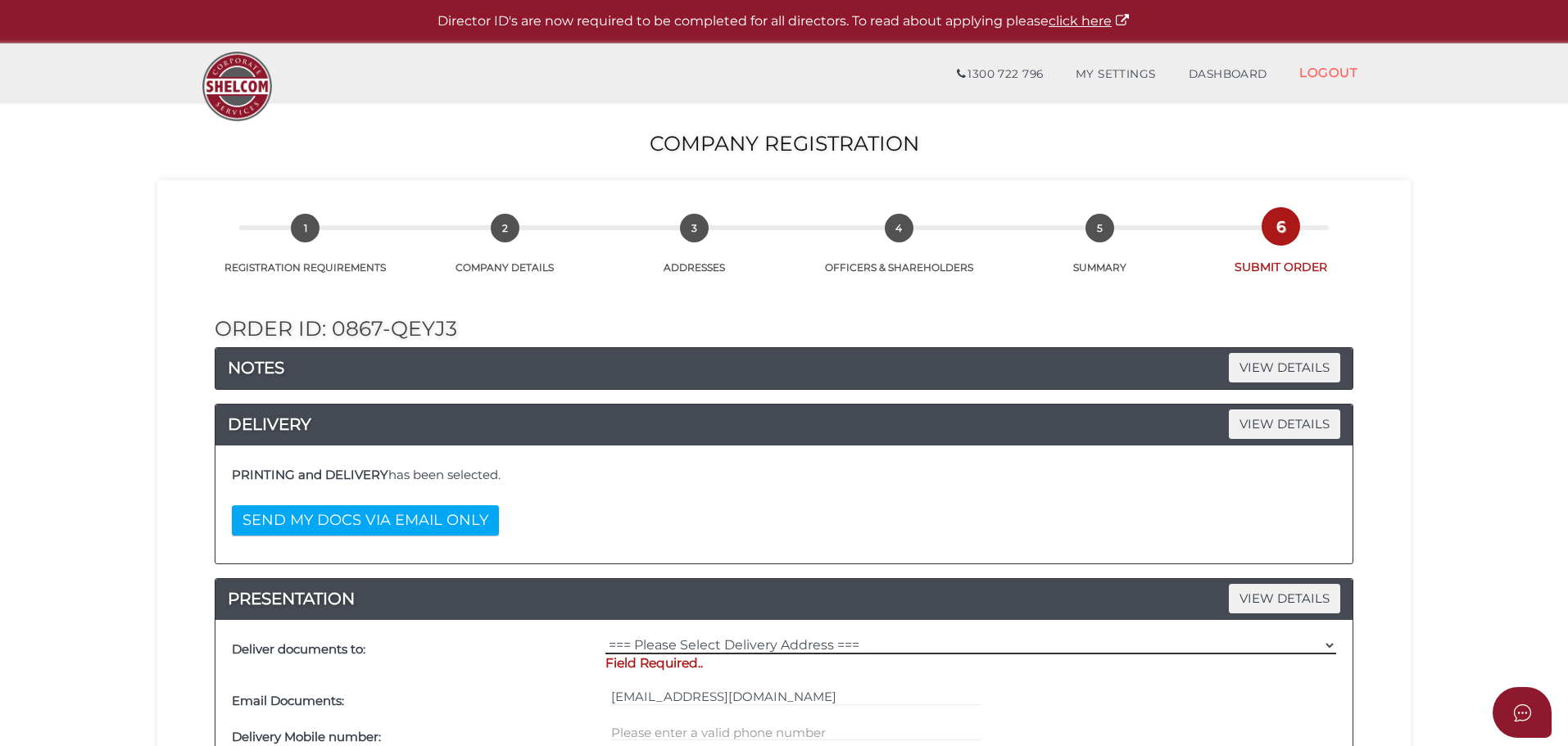
click at [771, 642] on select "=== Please Select Delivery Address === (User Address - [PERSON_NAME]) [STREET_A…" at bounding box center [970, 645] width 730 height 18
select select "0"
click at [605, 636] on select "=== Please Select Delivery Address === (User Address - [PERSON_NAME]) [STREET_A…" at bounding box center [970, 645] width 730 height 18
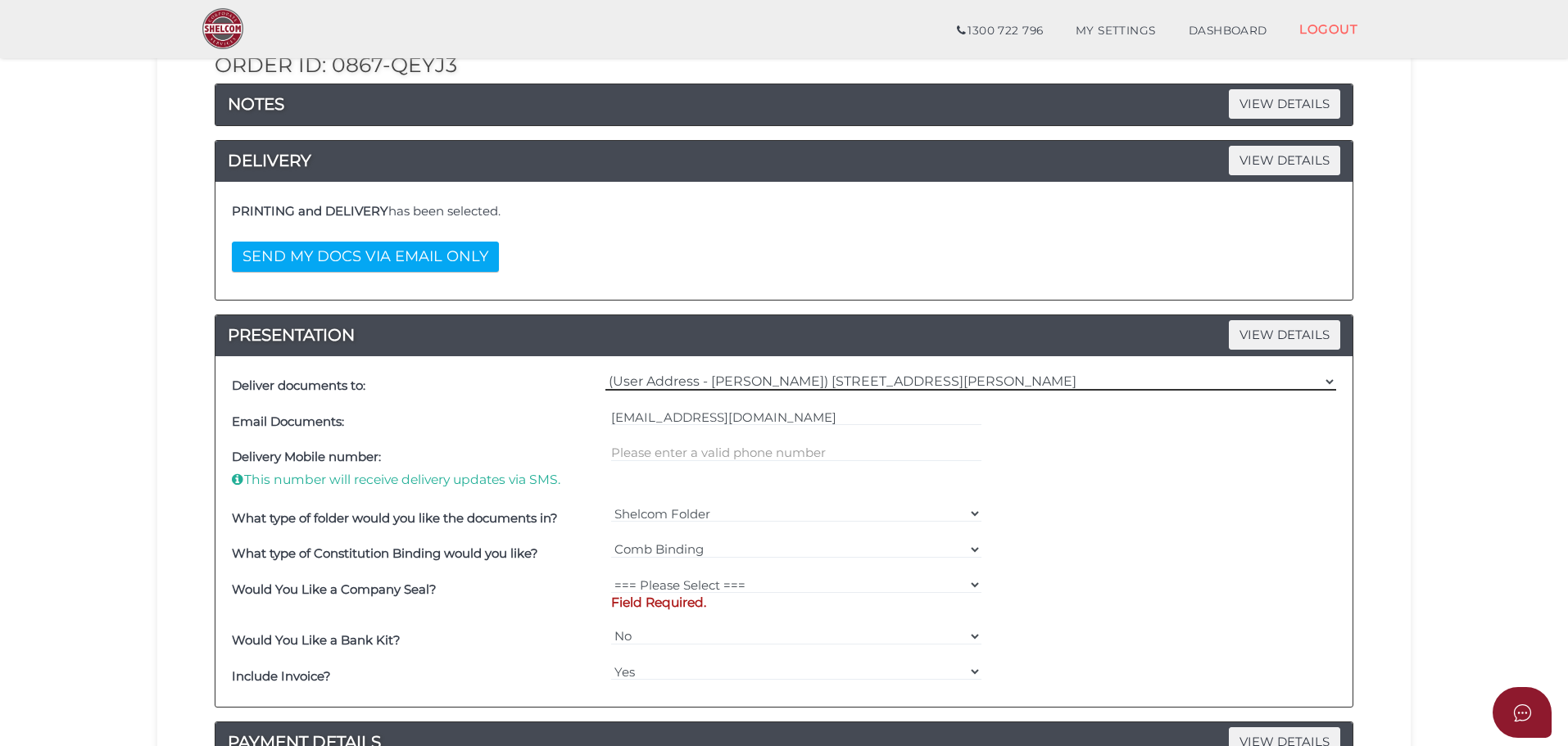
scroll to position [574, 0]
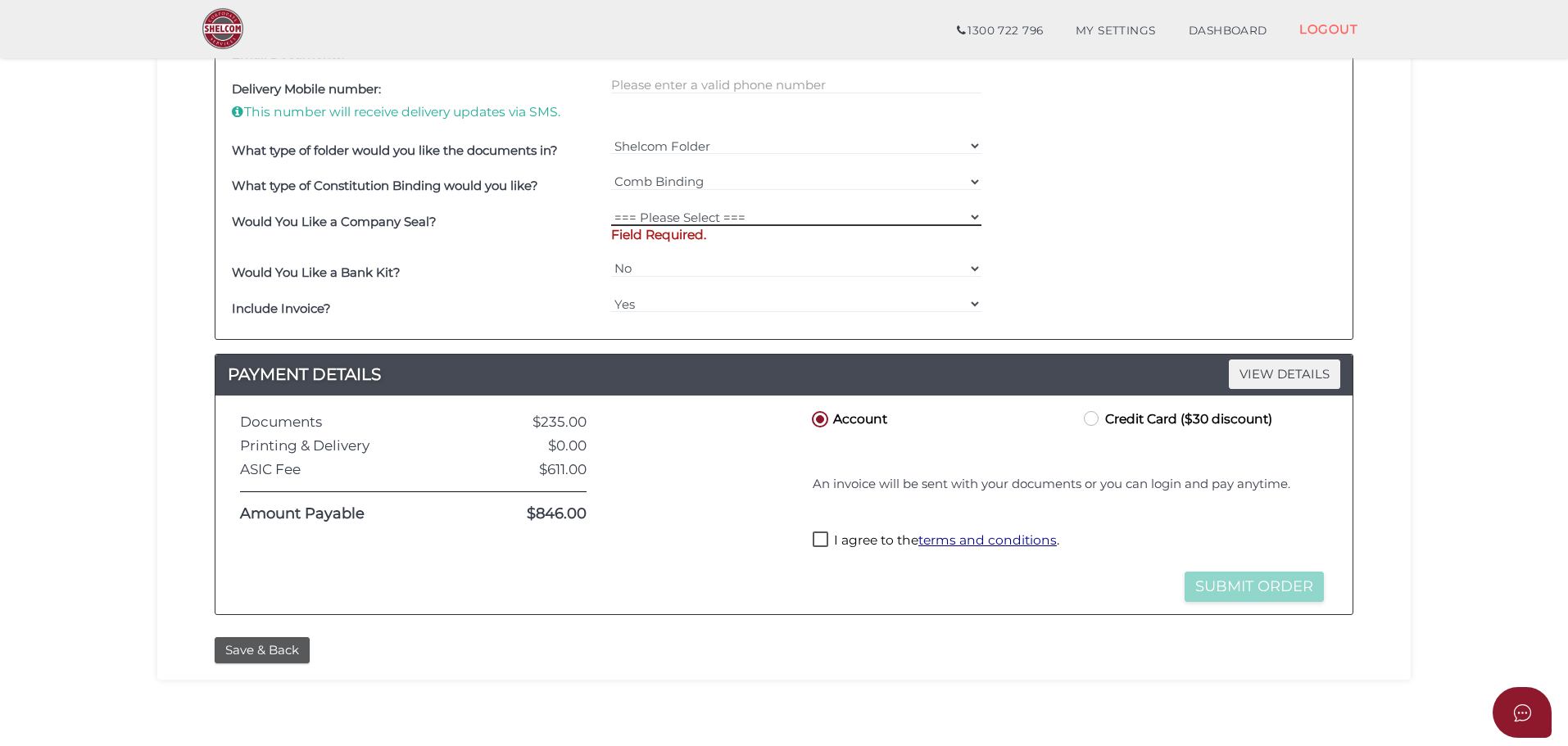
click at [701, 216] on select "=== Please Select === Fold Seal $50 No Seal" at bounding box center [796, 217] width 371 height 18
select select "0"
click at [611, 208] on select "=== Please Select === Fold Seal $50 No Seal" at bounding box center [796, 217] width 371 height 18
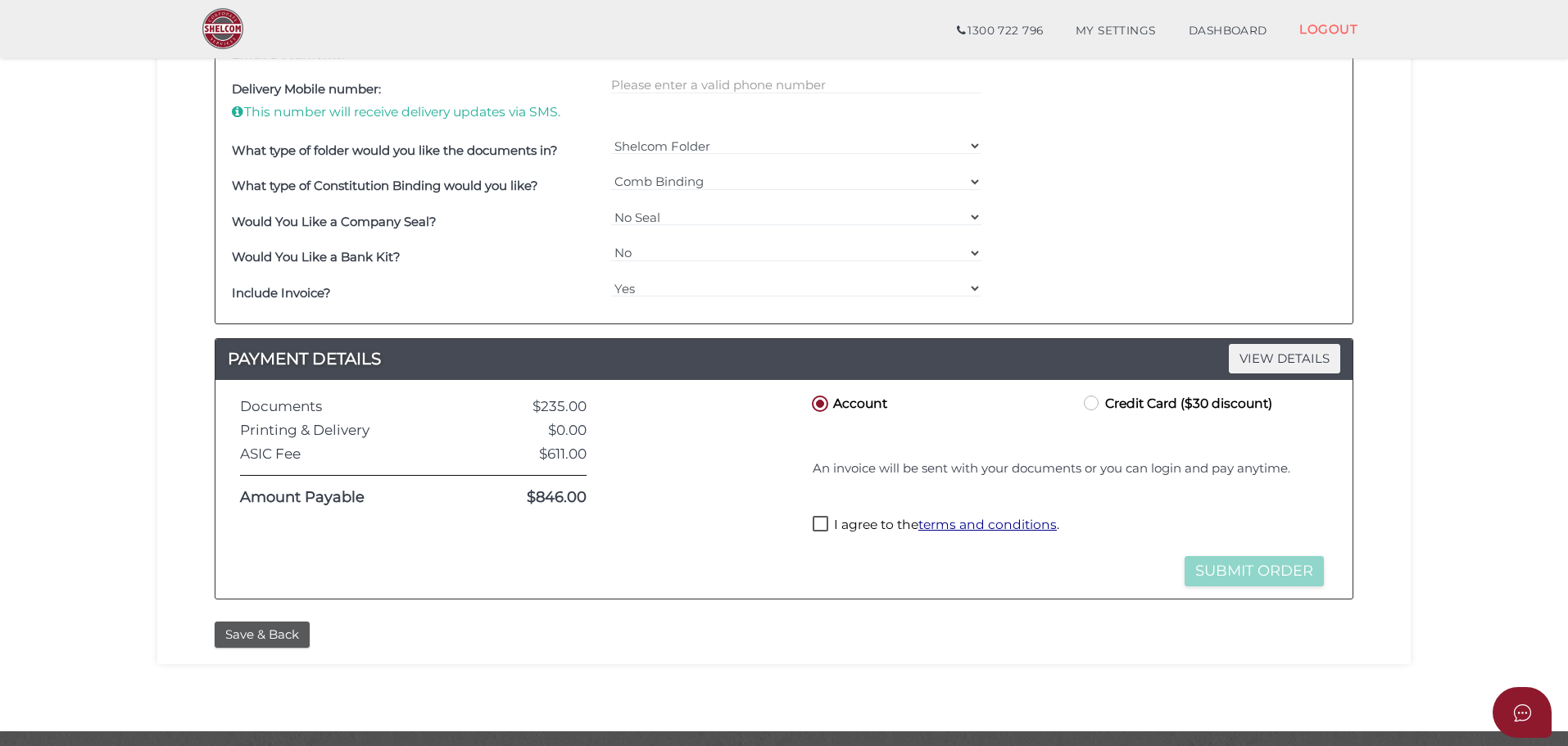
click at [1097, 403] on label "Credit Card ($30 discount)" at bounding box center [1177, 403] width 192 height 21
radio input "true"
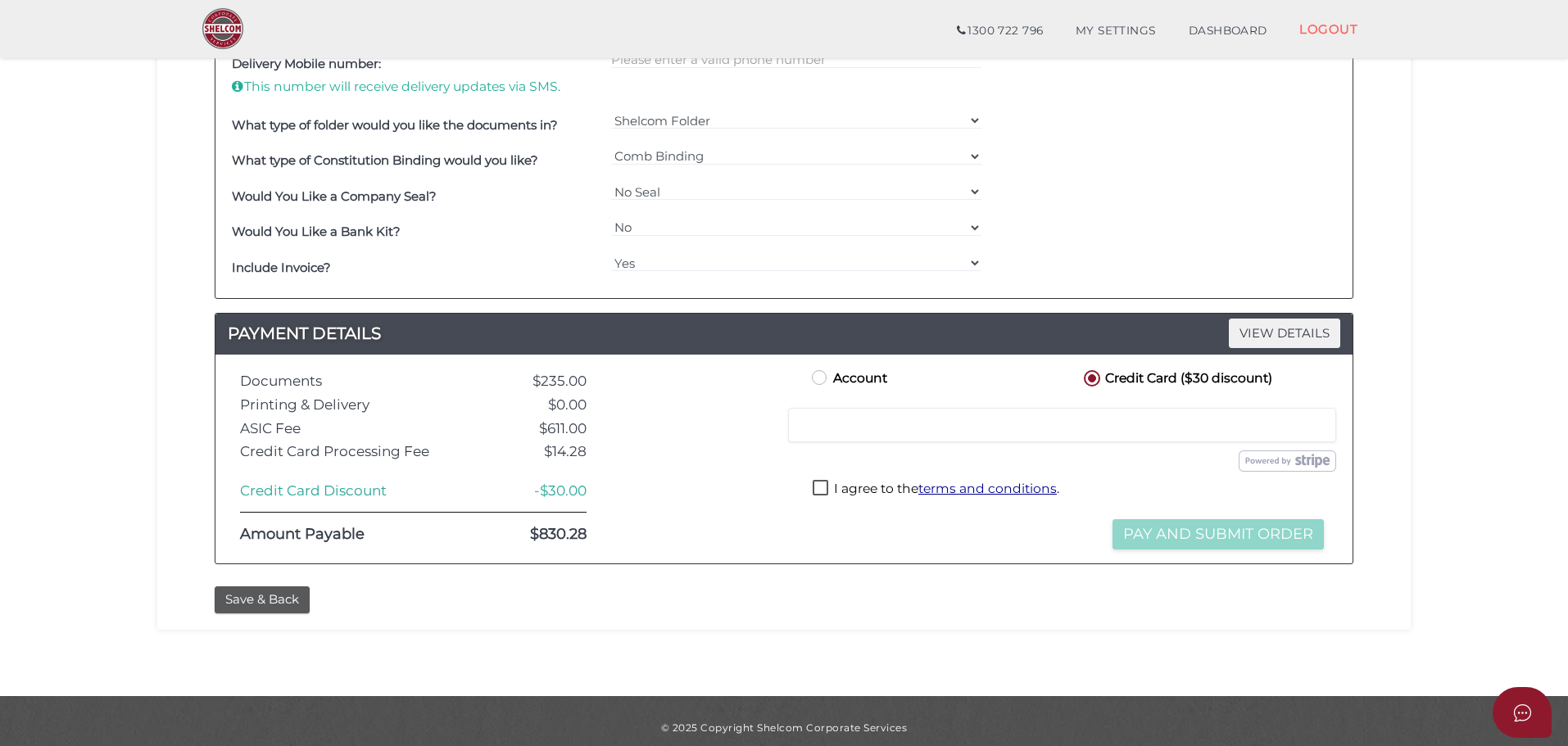
scroll to position [612, 0]
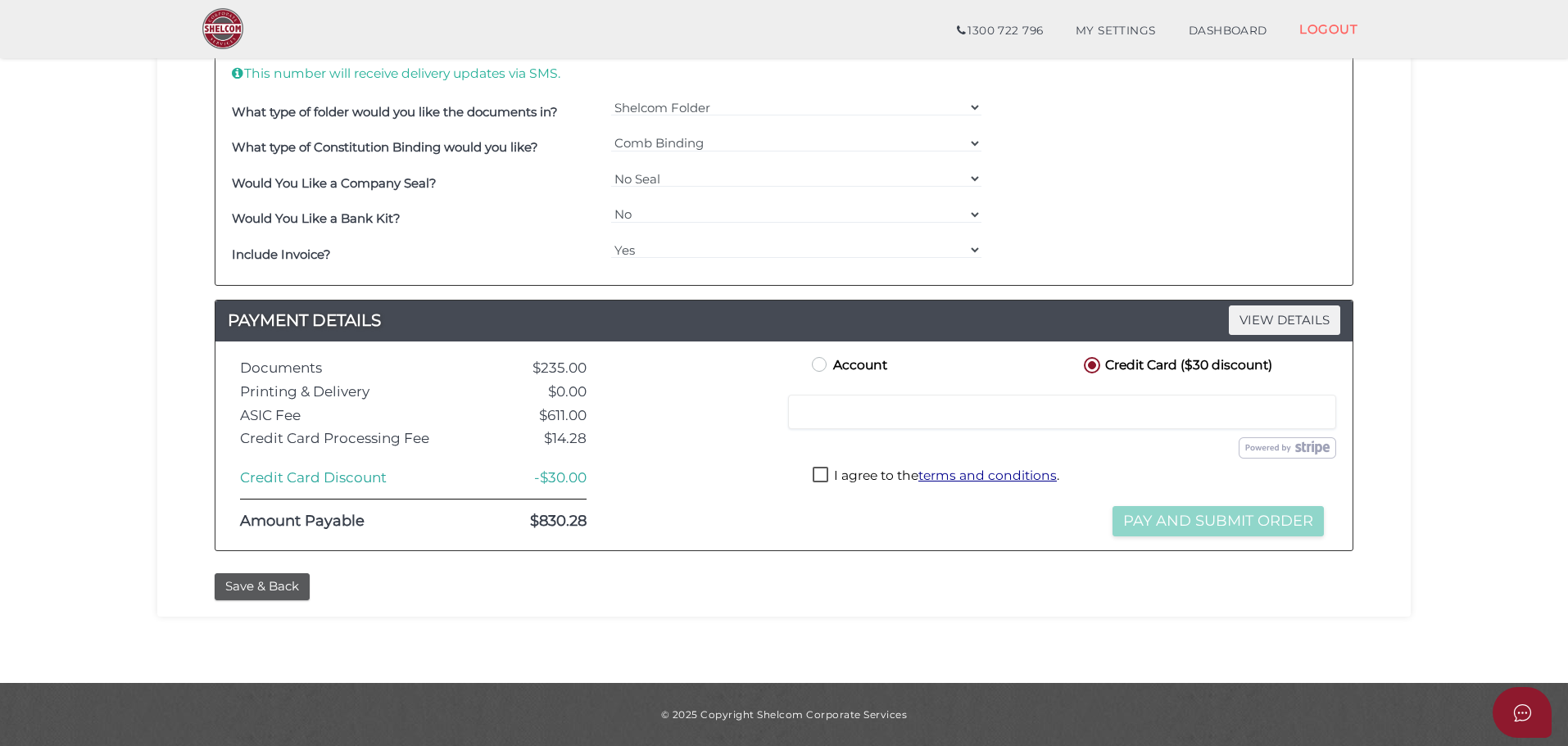
click at [821, 475] on label "I agree to the terms and conditions ." at bounding box center [936, 477] width 247 height 21
checkbox input "true"
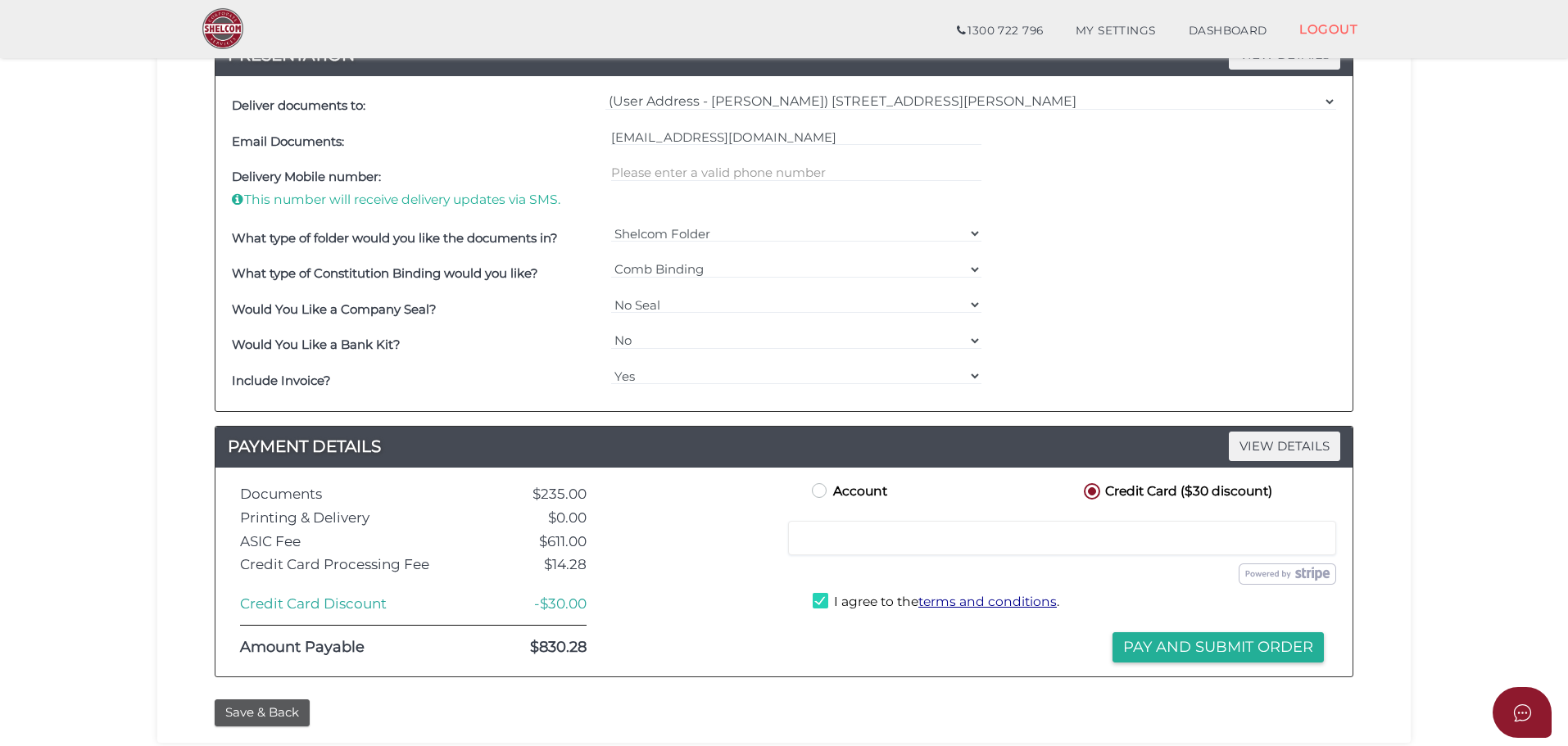
scroll to position [202, 0]
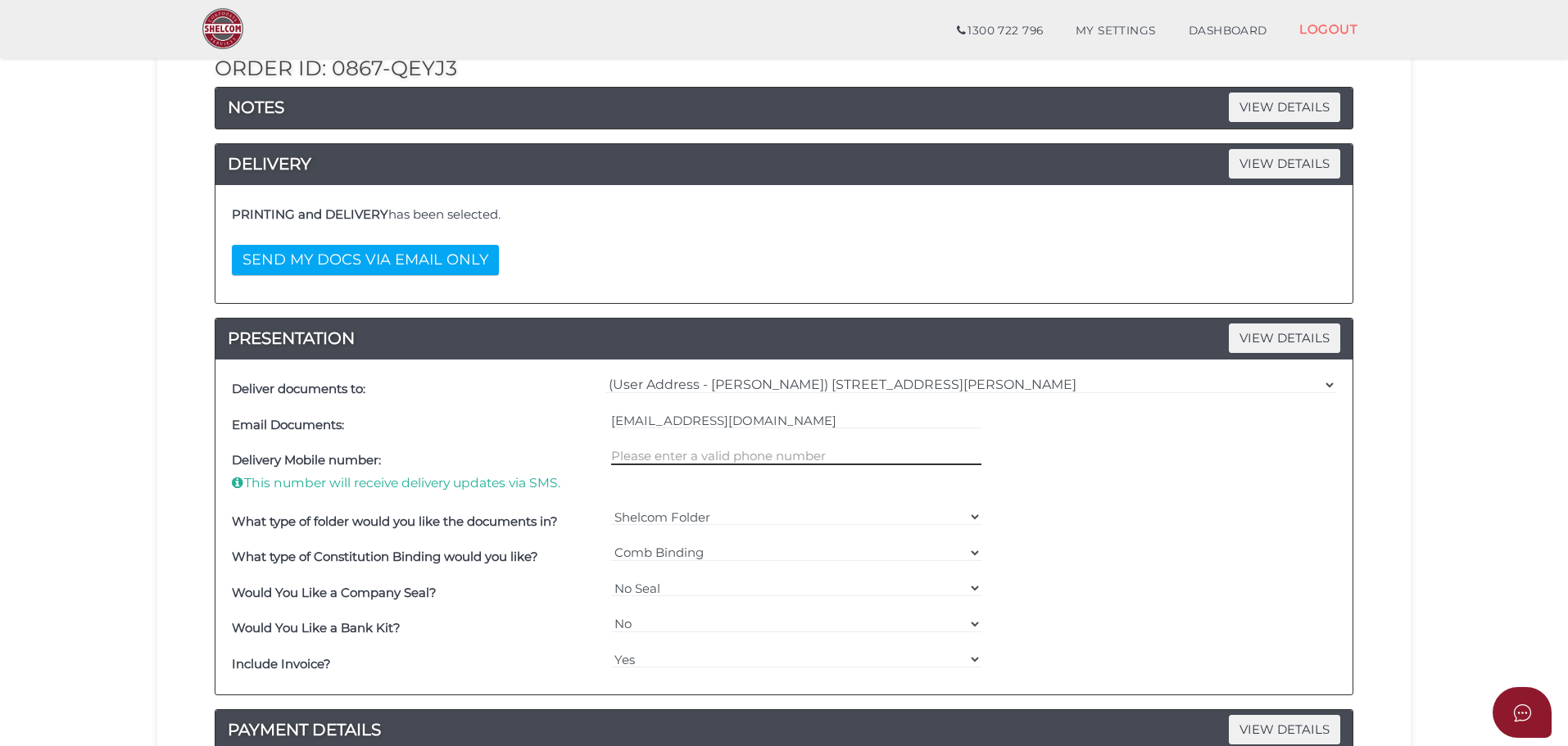
click at [766, 455] on input "text" at bounding box center [796, 456] width 371 height 18
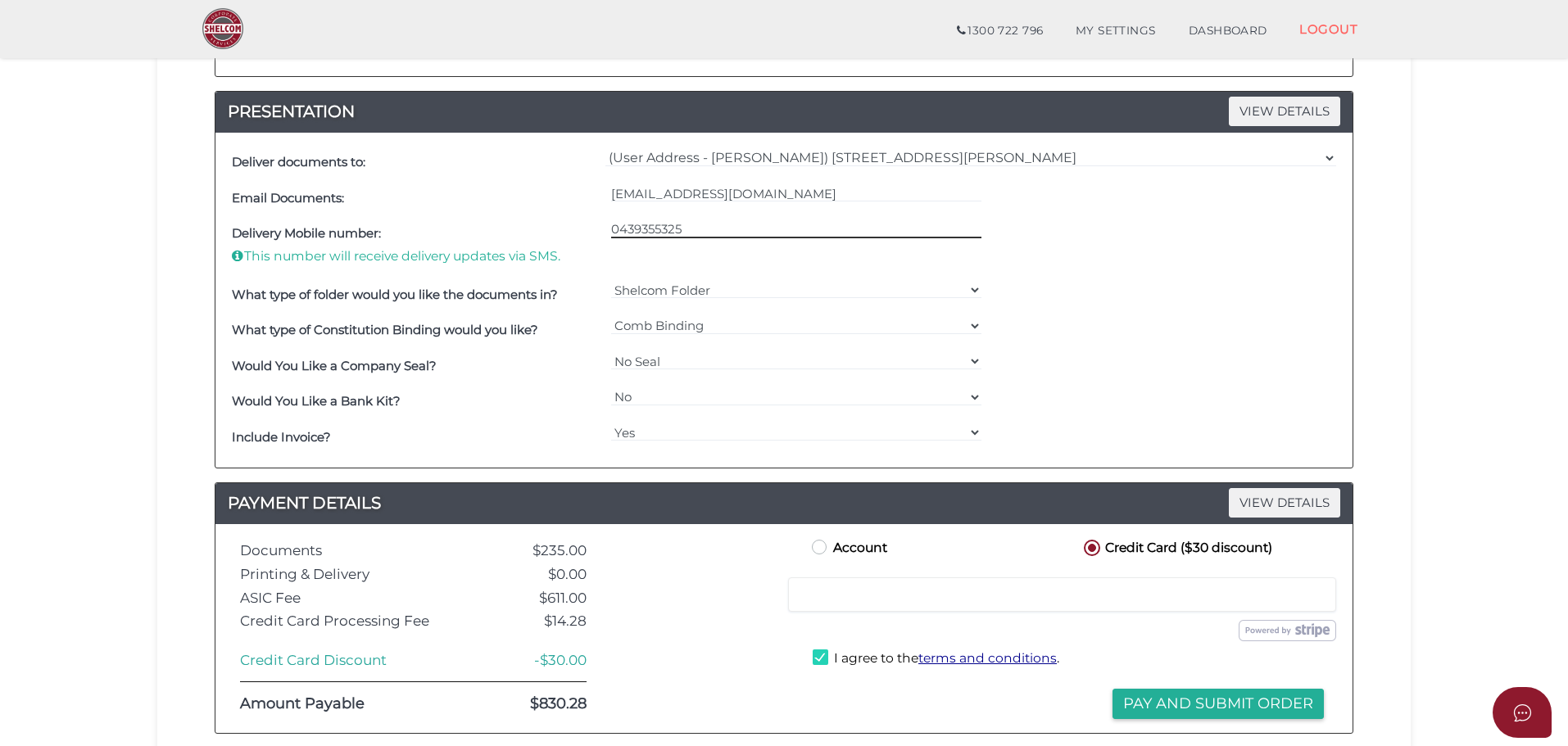
scroll to position [448, 0]
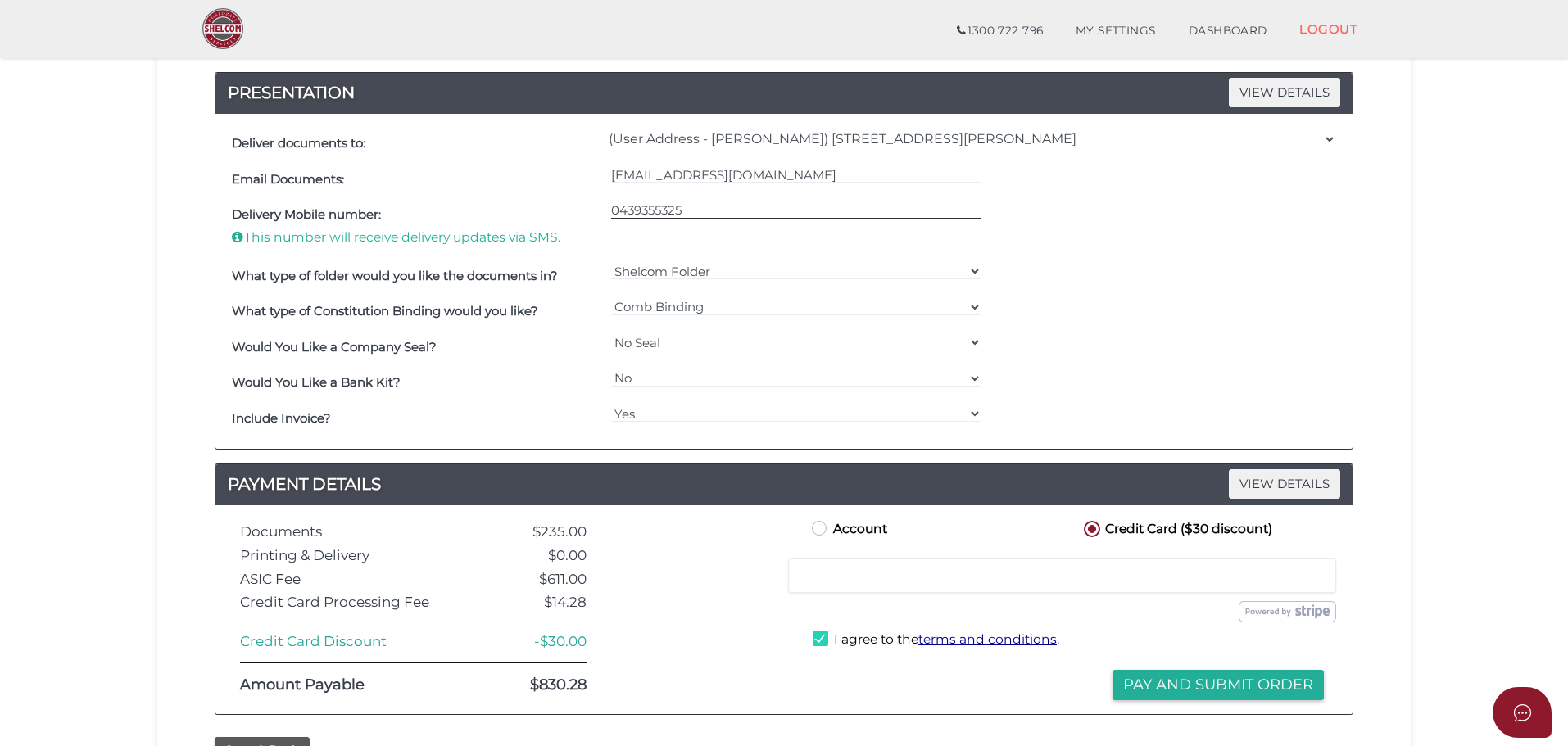
type input "0439355325"
click at [859, 688] on div "Account Credit Card ($30 discount) Credit or Debit Card Loading saved cards... …" at bounding box center [1068, 610] width 544 height 184
click at [1213, 687] on button "Pay and Submit Order" at bounding box center [1218, 684] width 212 height 30
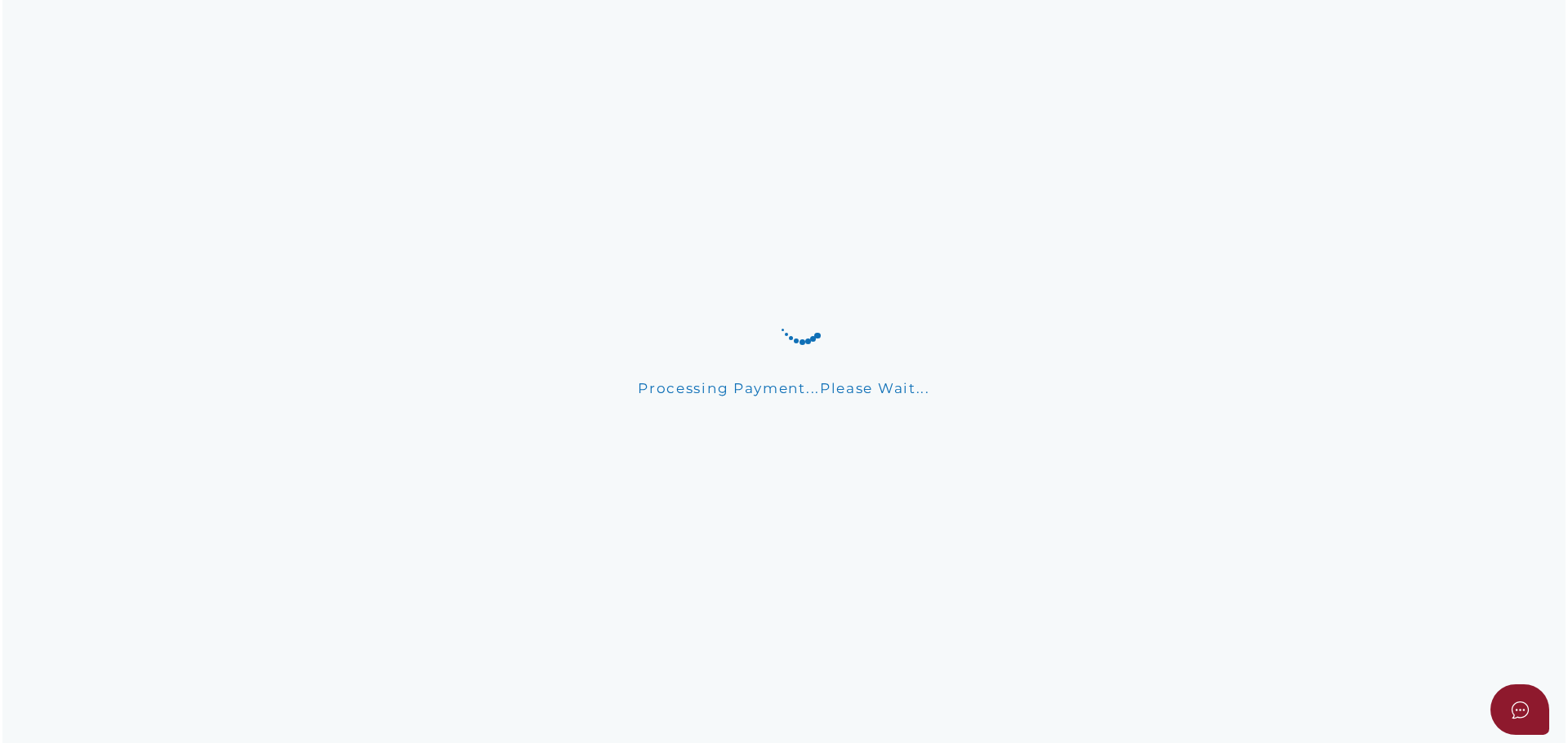
scroll to position [0, 0]
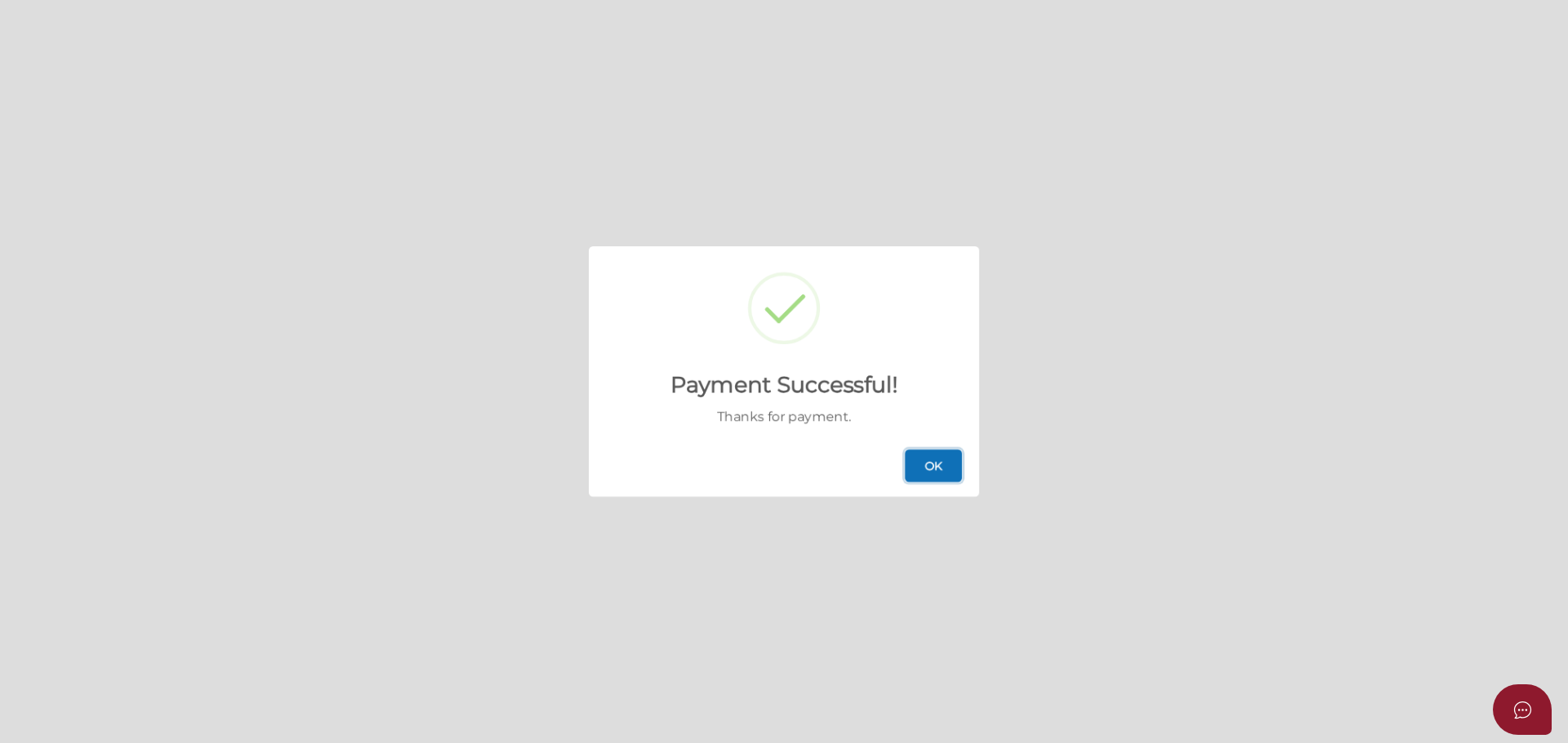
click at [939, 462] on button "OK" at bounding box center [933, 466] width 57 height 32
